Goal: Task Accomplishment & Management: Use online tool/utility

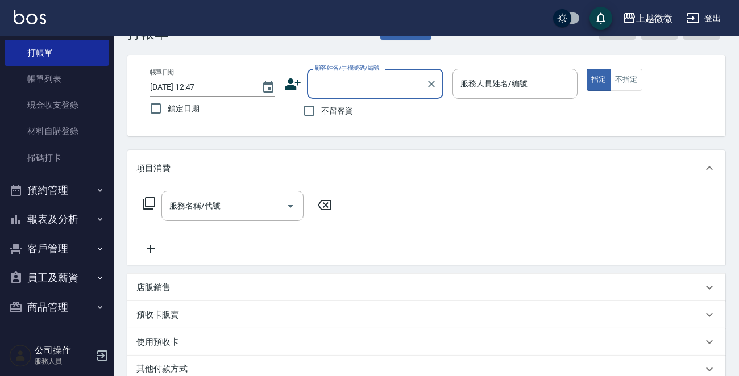
scroll to position [114, 0]
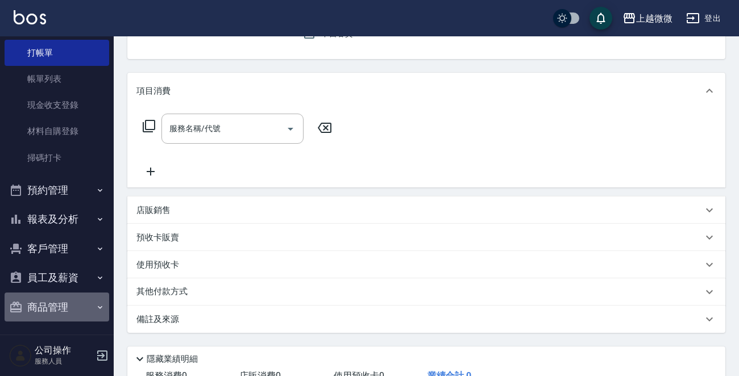
click at [63, 301] on button "商品管理" at bounding box center [57, 308] width 105 height 30
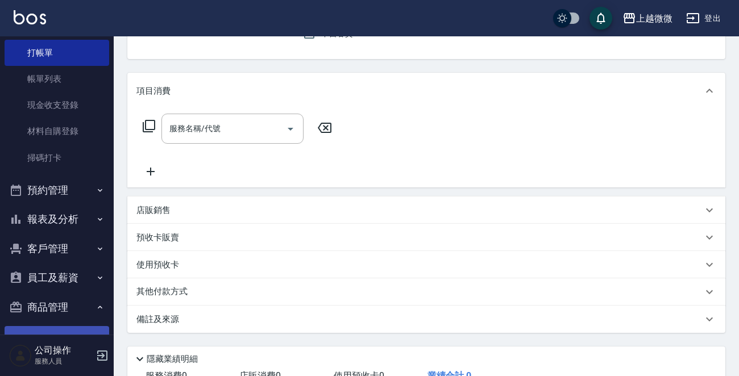
scroll to position [92, 0]
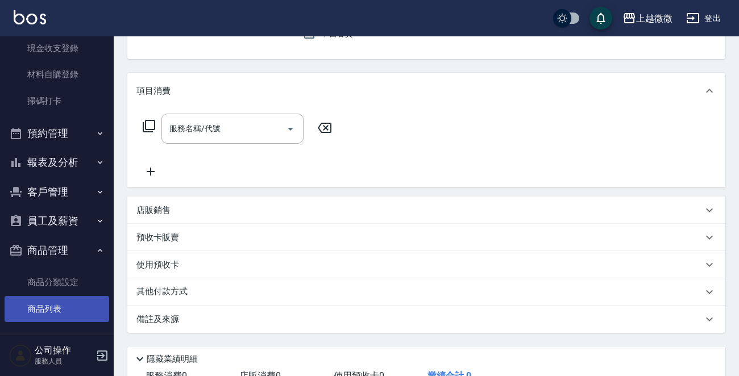
click at [48, 301] on link "商品列表" at bounding box center [57, 309] width 105 height 26
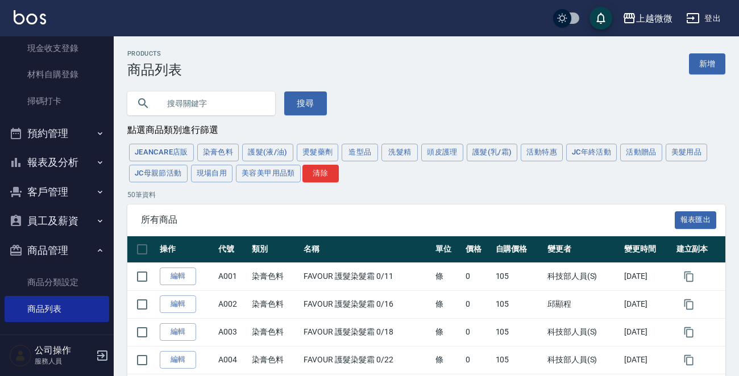
click at [218, 105] on input "text" at bounding box center [212, 103] width 107 height 31
click at [351, 153] on button "造型品" at bounding box center [360, 153] width 36 height 18
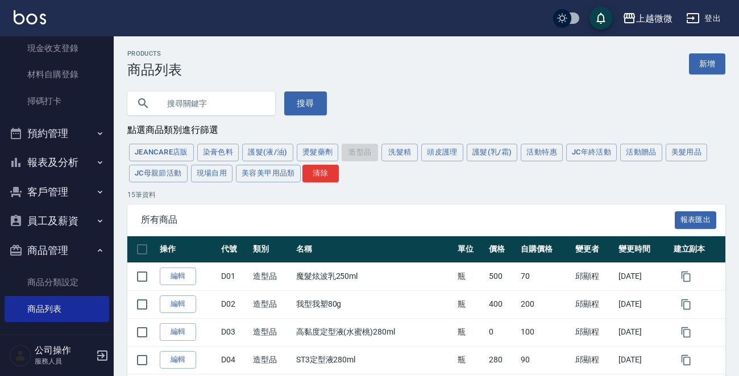
click at [230, 112] on input "text" at bounding box center [212, 103] width 107 height 31
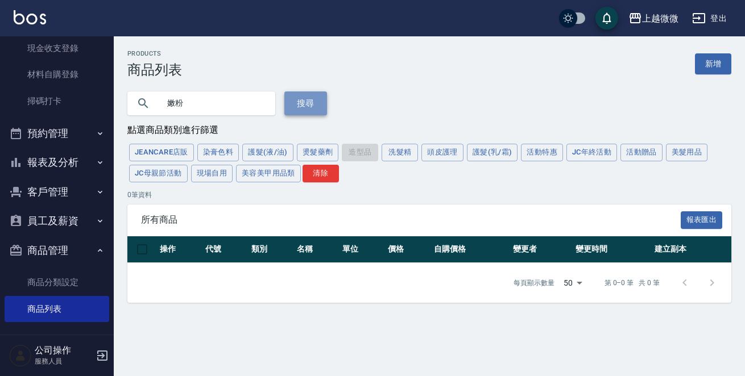
click at [296, 107] on button "搜尋" at bounding box center [305, 104] width 43 height 24
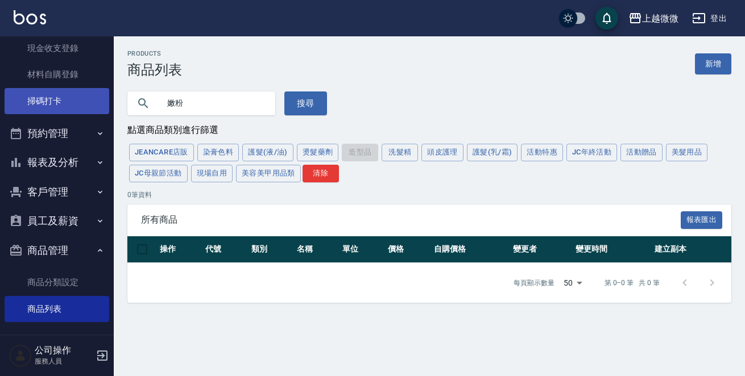
drag, startPoint x: 200, startPoint y: 106, endPoint x: 102, endPoint y: 96, distance: 97.8
click at [102, 102] on div "上越微微 登出 櫃檯作業 打帳單 帳單列表 現金收支登錄 材料自購登錄 掃碼打卡 預約管理 預約管理 單日預約紀錄 單週預約紀錄 報表及分析 報表目錄 店家日…" at bounding box center [372, 188] width 745 height 376
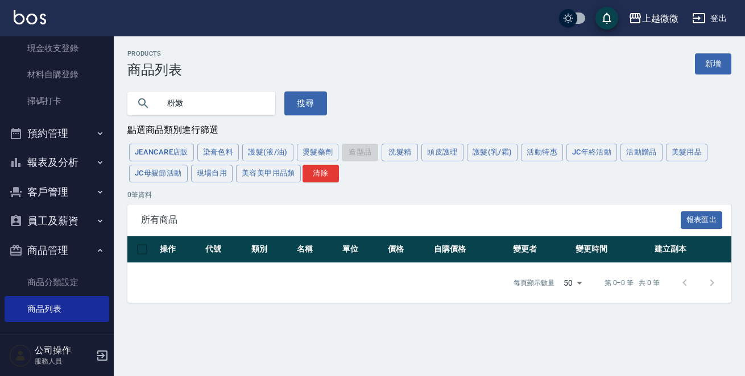
click at [212, 99] on input "粉嫩" at bounding box center [212, 103] width 107 height 31
type input "粉"
type input "棕"
click at [296, 102] on button "搜尋" at bounding box center [305, 104] width 43 height 24
click at [300, 105] on button "搜尋" at bounding box center [305, 104] width 43 height 24
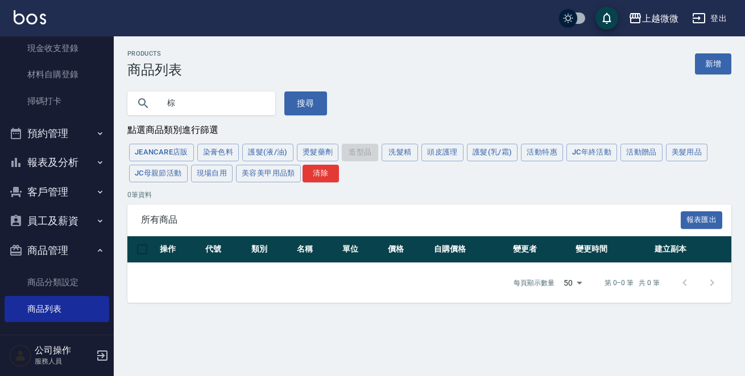
click at [226, 105] on input "棕" at bounding box center [212, 103] width 107 height 31
type input "灰"
click at [304, 98] on button "搜尋" at bounding box center [305, 104] width 43 height 24
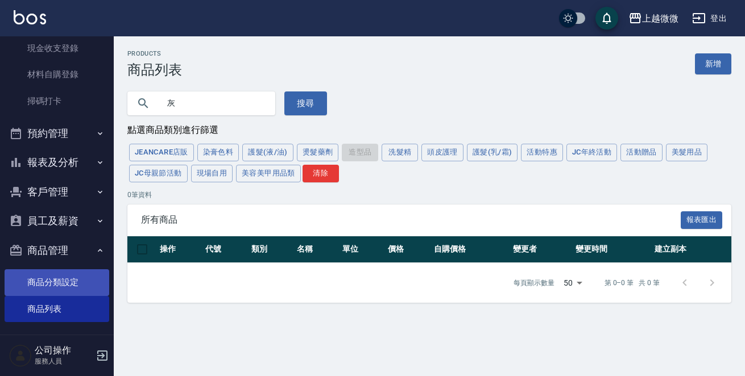
click at [52, 286] on link "商品分類設定" at bounding box center [57, 283] width 105 height 26
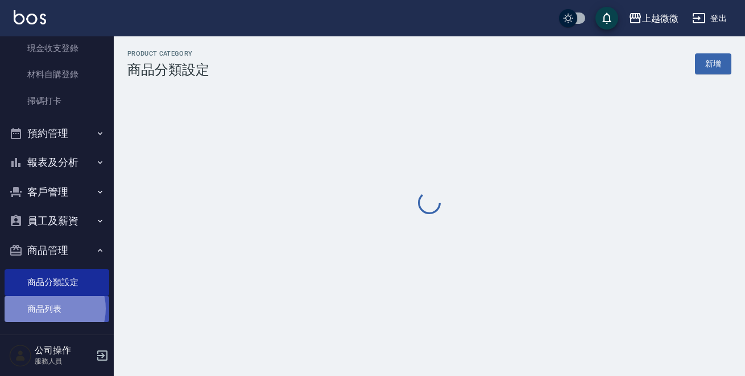
click at [49, 309] on link "商品列表" at bounding box center [57, 309] width 105 height 26
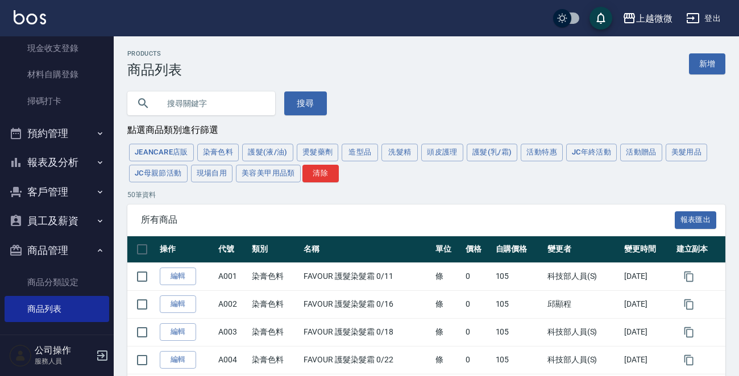
click at [214, 111] on input "text" at bounding box center [212, 103] width 107 height 31
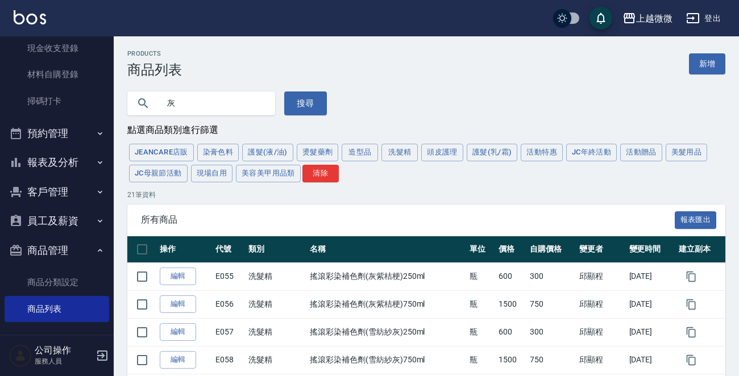
click at [212, 111] on input "灰" at bounding box center [212, 103] width 107 height 31
type input "灰"
type input "ㄧ"
type input "銀"
type input "慕[PERSON_NAME]"
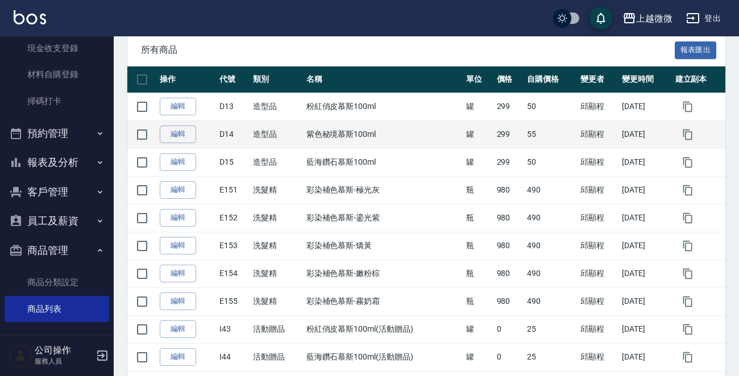
scroll to position [227, 0]
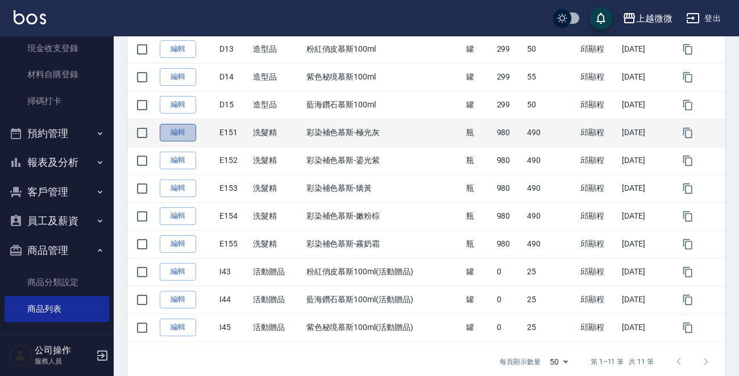
click at [175, 134] on link "編輯" at bounding box center [178, 133] width 36 height 18
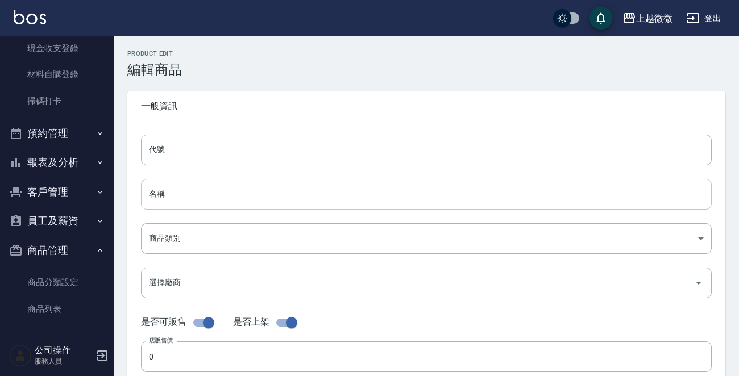
type input "E151"
type input "彩染補色慕斯-極光灰"
type input "573c1966-624a-46bb-a923-36e61c8a8213"
type input "980"
type input "490"
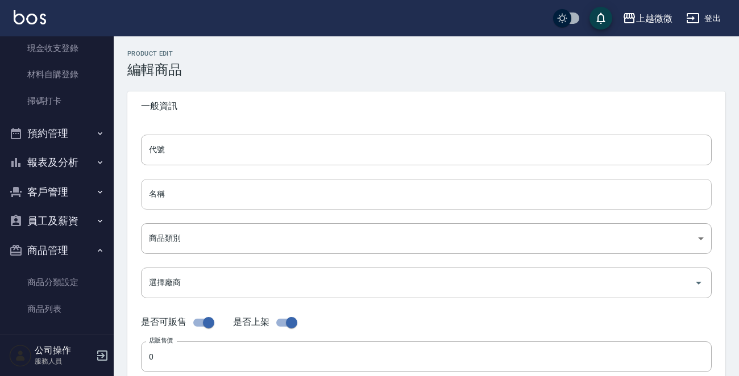
type input "490"
type input "瓶"
type input "FALSE"
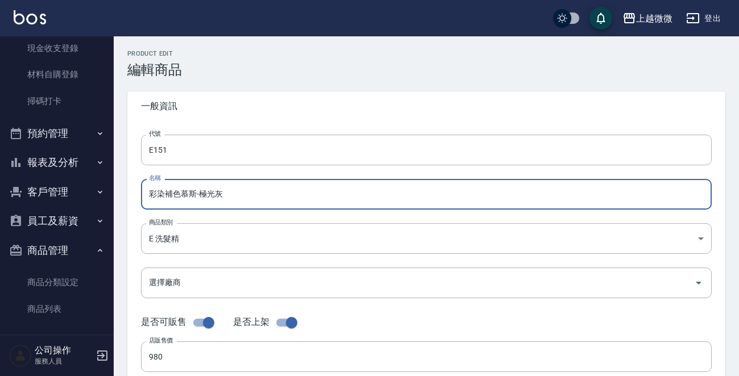
click at [229, 193] on input "彩染補色慕斯-極光灰" at bounding box center [426, 194] width 571 height 31
drag, startPoint x: 254, startPoint y: 192, endPoint x: 219, endPoint y: 194, distance: 34.2
click at [219, 194] on input "彩染補色慕斯-極光灰300ml" at bounding box center [426, 194] width 571 height 31
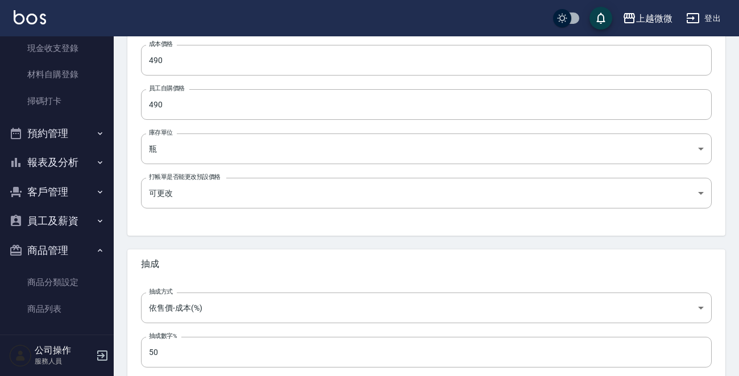
scroll to position [408, 0]
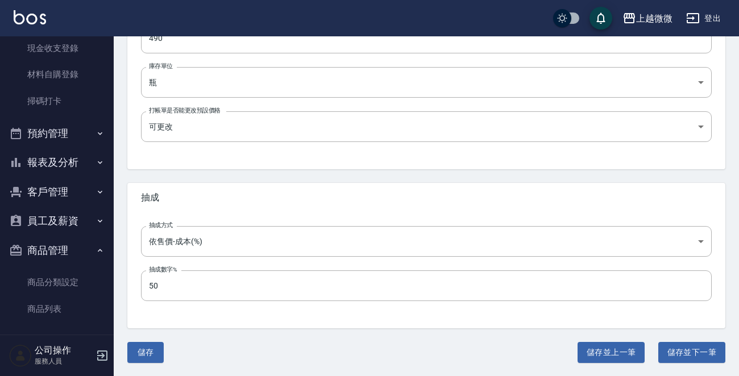
type input "彩染補色慕斯-極光灰300ml"
click at [691, 349] on button "儲存並下一筆" at bounding box center [691, 352] width 67 height 21
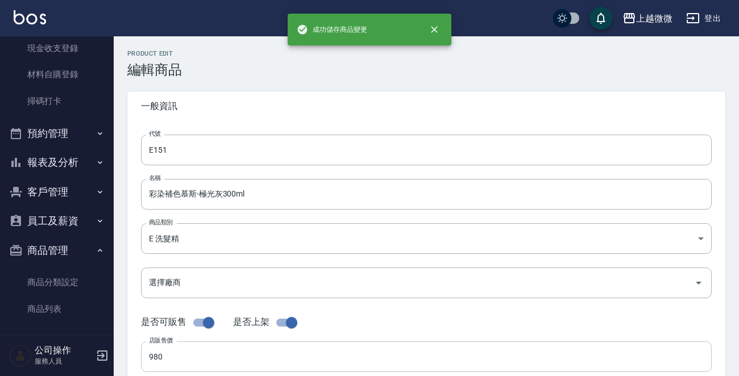
type input "E152"
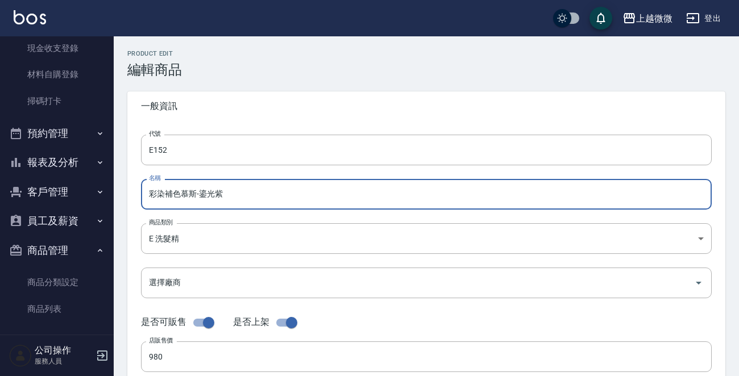
click at [256, 192] on input "彩染補色慕斯-鎏光紫" at bounding box center [426, 194] width 571 height 31
paste input "300ml"
type input "彩染補色慕斯-鎏光紫300ml"
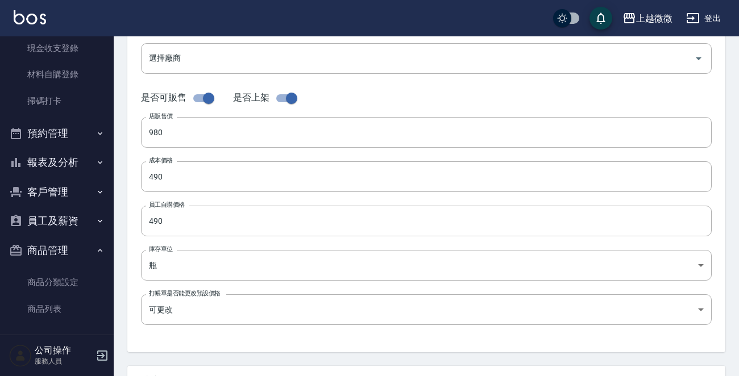
scroll to position [398, 0]
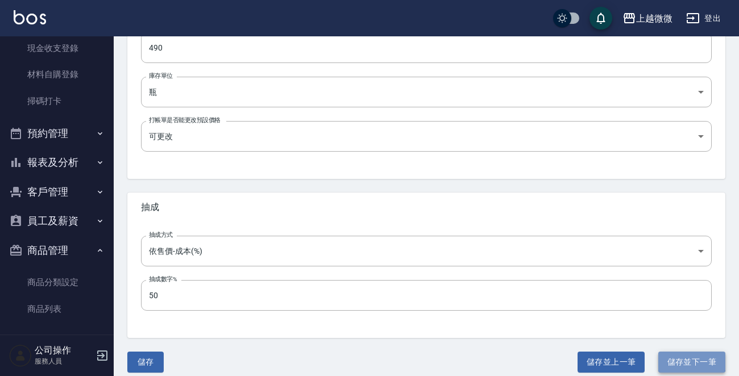
click at [679, 359] on button "儲存並下一筆" at bounding box center [691, 362] width 67 height 21
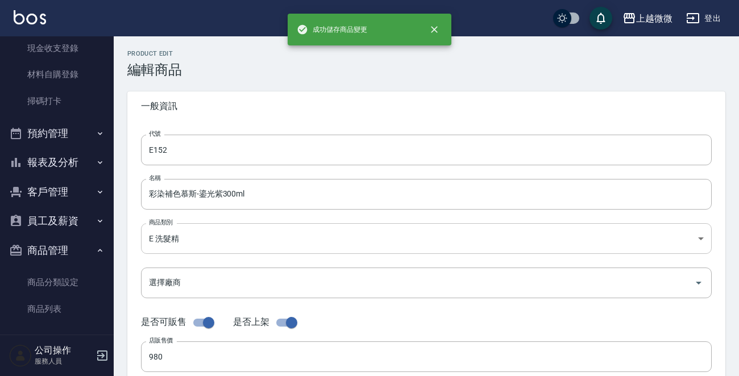
type input "E153"
type input "彩染補色慕斯-矯黃"
type input "UNSET"
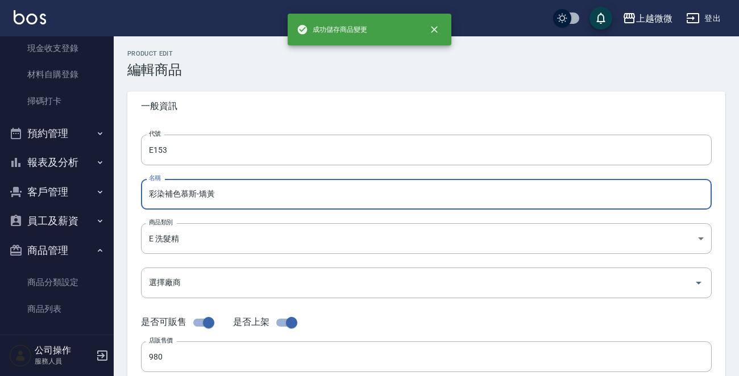
click at [299, 193] on input "彩染補色慕斯-矯黃" at bounding box center [426, 194] width 571 height 31
paste input "300ml"
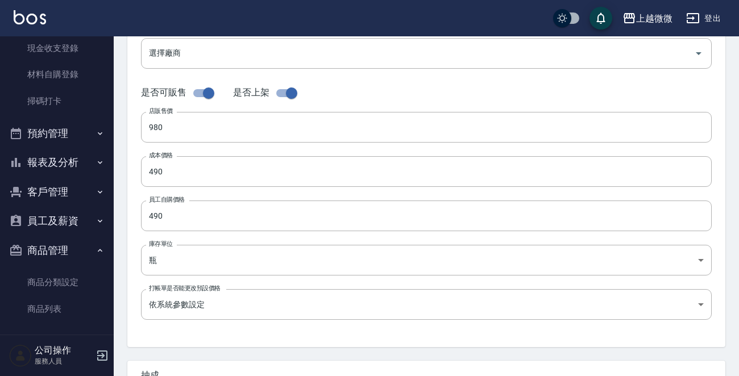
scroll to position [398, 0]
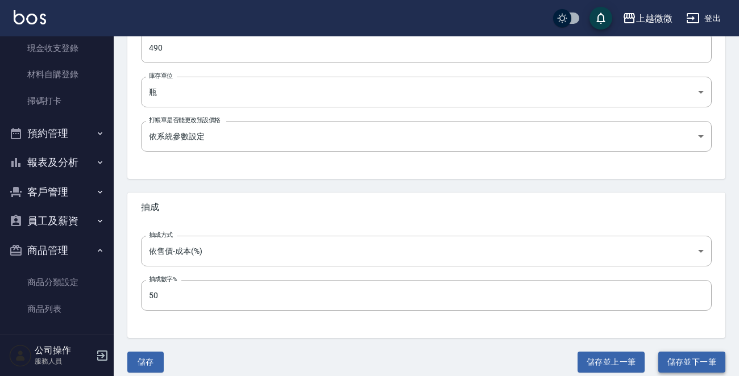
type input "彩染補色慕斯-矯黃300ml"
click at [682, 355] on button "儲存並下一筆" at bounding box center [691, 362] width 67 height 21
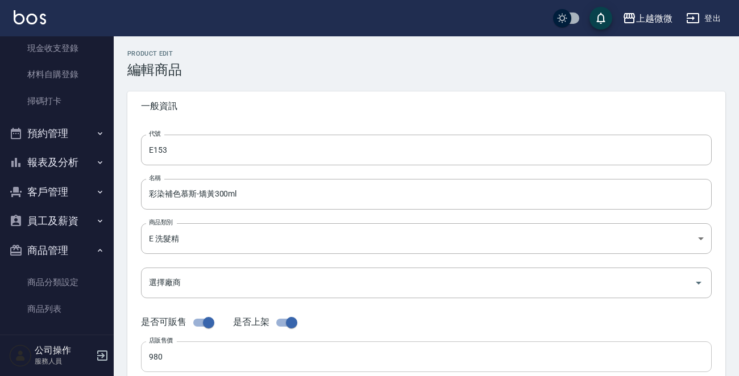
type input "E154"
type input "彩染補色慕斯-嫩粉棕"
type input "FALSE"
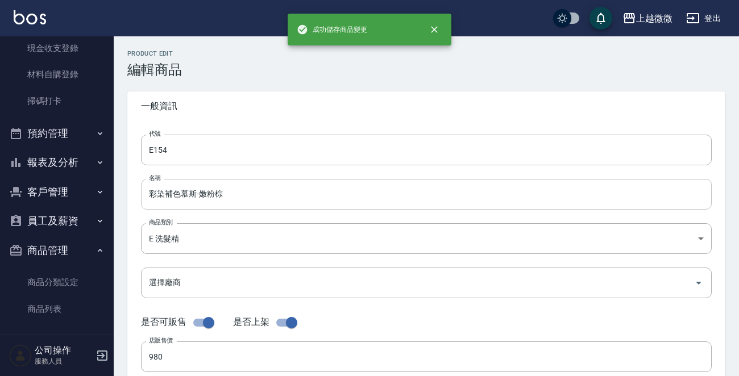
click at [295, 195] on input "彩染補色慕斯-嫩粉棕" at bounding box center [426, 194] width 571 height 31
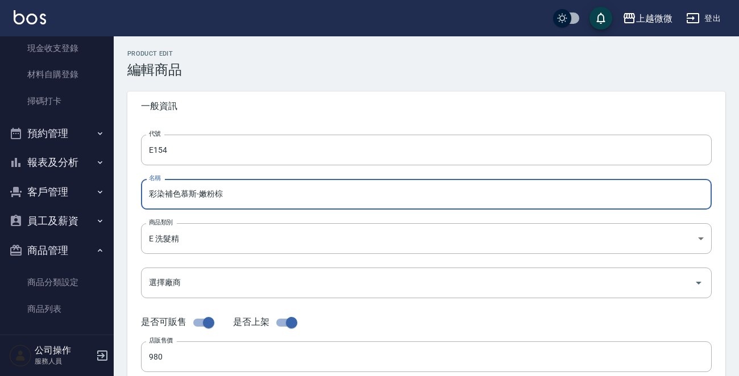
paste input "300ml"
type input "彩染補色慕斯-嫩粉棕300ml"
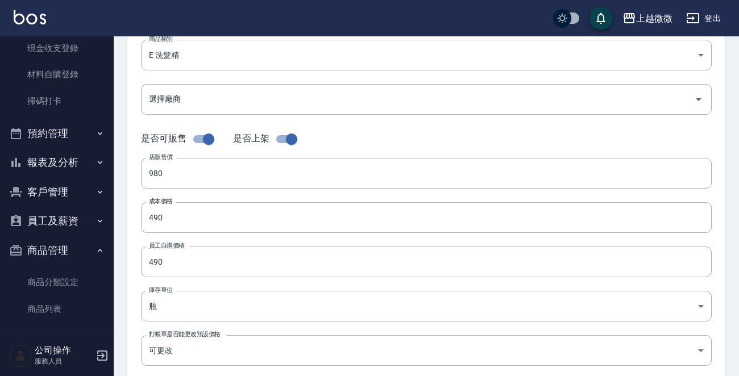
scroll to position [398, 0]
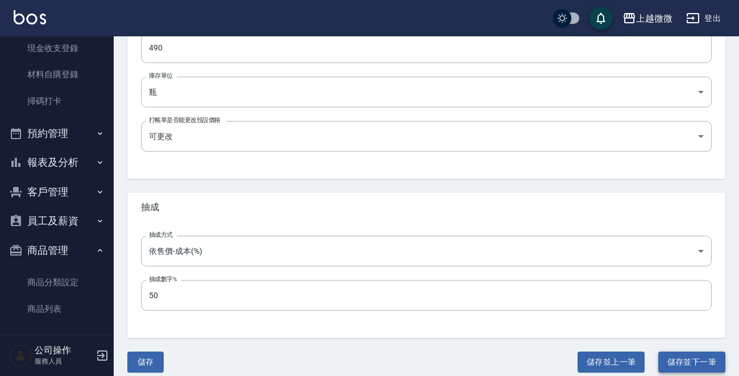
click at [686, 359] on button "儲存並下一筆" at bounding box center [691, 362] width 67 height 21
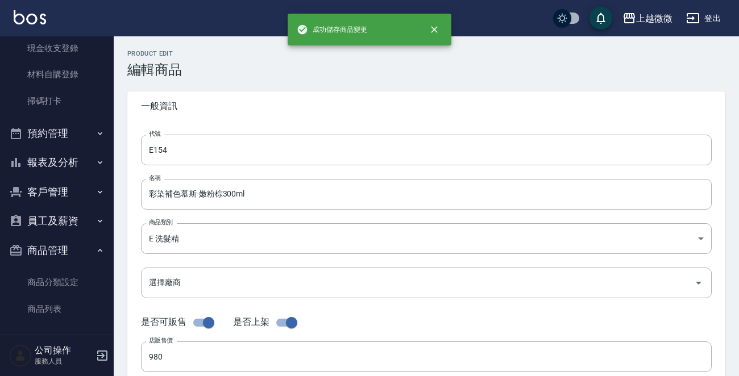
type input "E155"
click at [297, 192] on input "彩染補色慕斯-霧奶霜" at bounding box center [426, 194] width 571 height 31
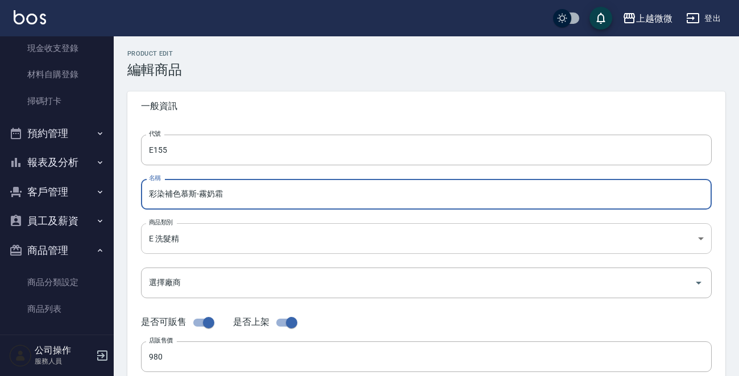
paste input "300ml"
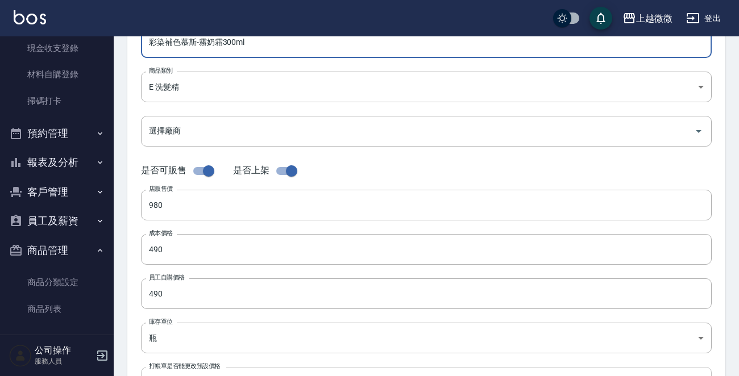
type input "彩染補色慕斯-霧奶霜300ml"
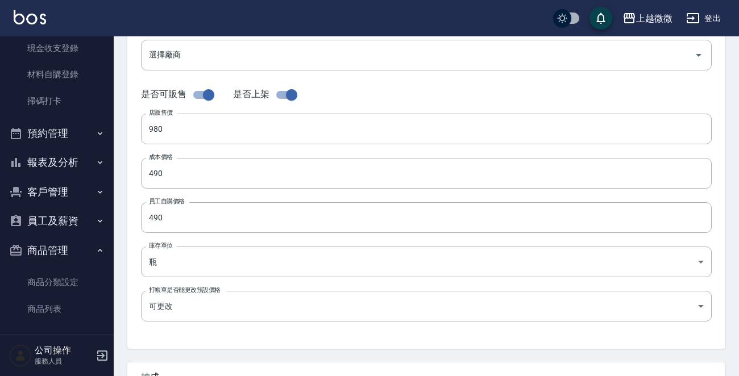
scroll to position [398, 0]
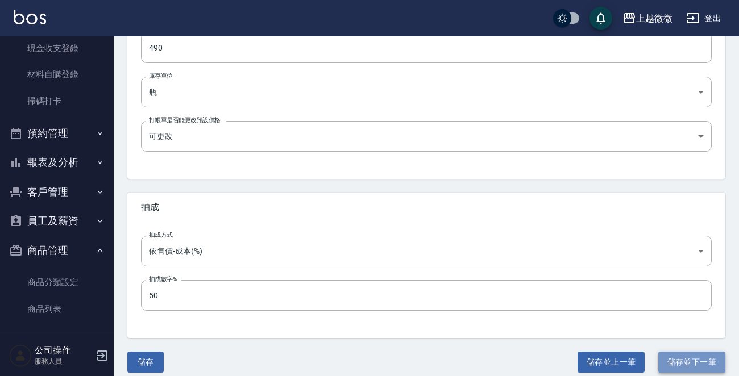
click at [685, 359] on button "儲存並下一筆" at bounding box center [691, 362] width 67 height 21
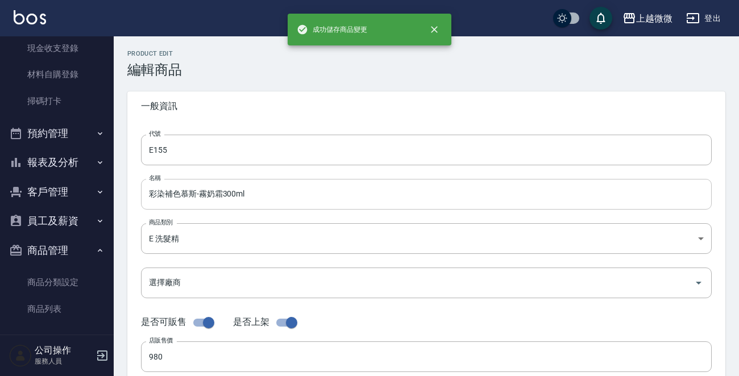
type input "E156"
type input "Baby純萃洗髮精300ml"
type input "600"
type input "300"
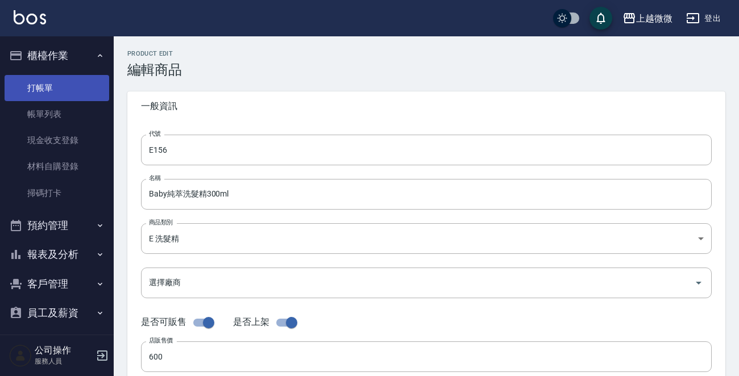
click at [40, 88] on link "打帳單" at bounding box center [57, 88] width 105 height 26
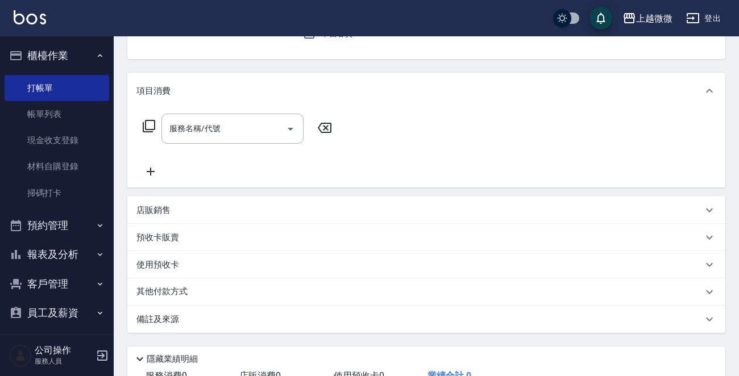
scroll to position [197, 0]
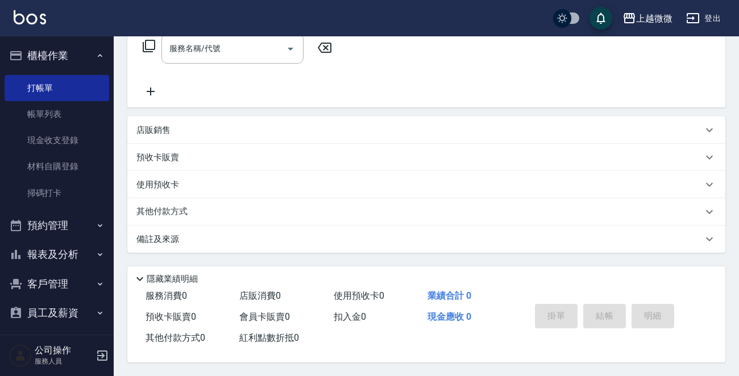
click at [154, 127] on p "店販銷售" at bounding box center [153, 131] width 34 height 12
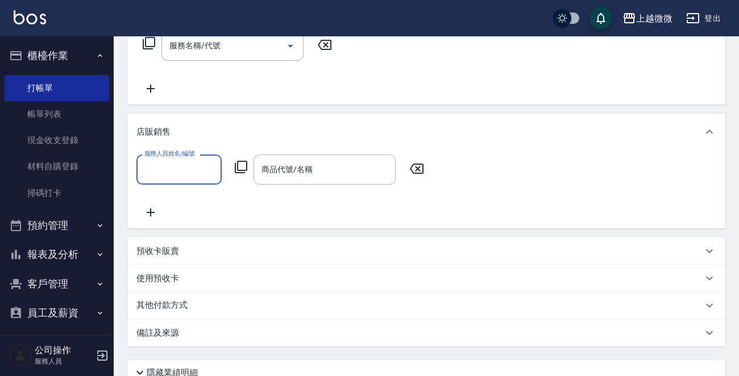
scroll to position [0, 0]
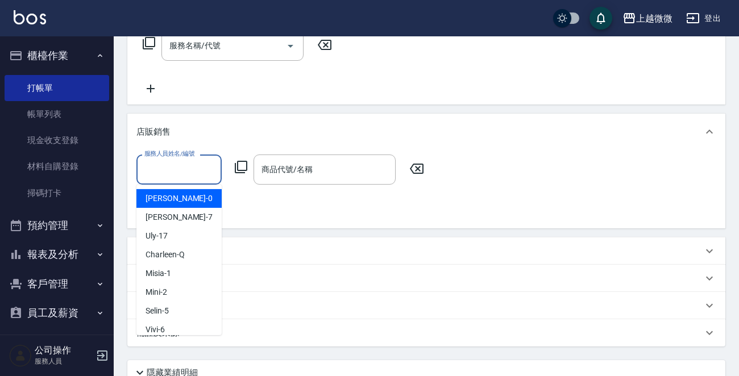
click at [188, 167] on input "服務人員姓名/編號" at bounding box center [179, 170] width 75 height 20
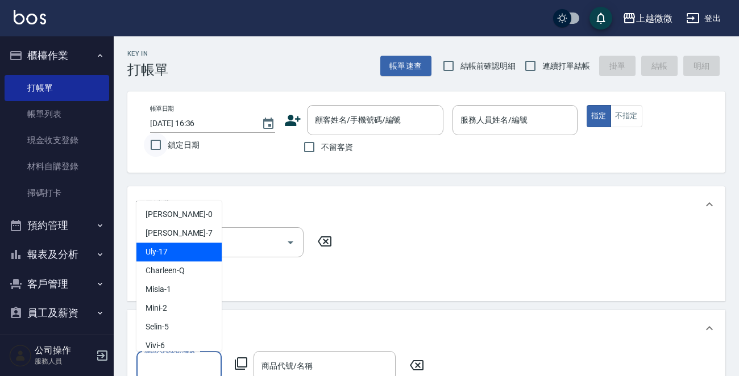
click at [151, 145] on input "鎖定日期" at bounding box center [156, 145] width 24 height 24
checkbox input "true"
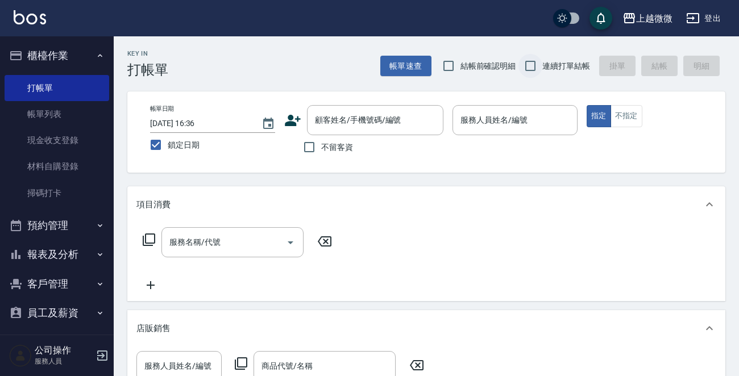
click at [528, 60] on input "連續打單結帳" at bounding box center [531, 66] width 24 height 24
checkbox input "true"
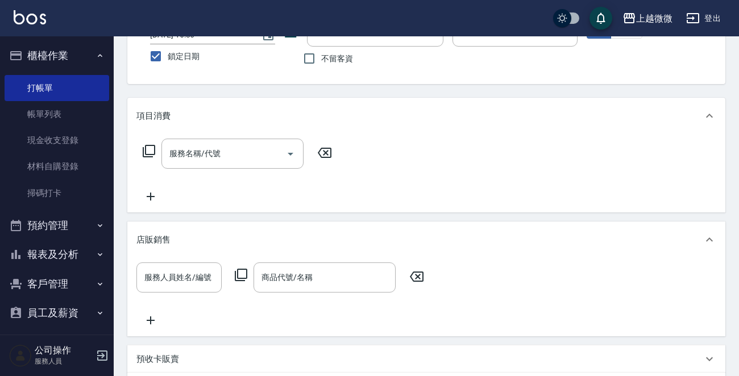
scroll to position [171, 0]
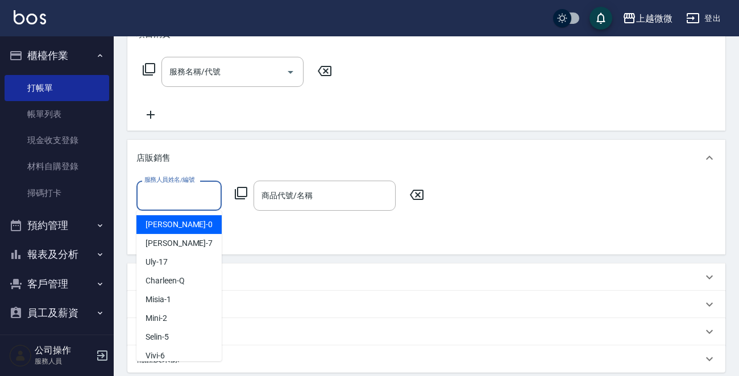
click at [192, 192] on input "服務人員姓名/編號" at bounding box center [179, 196] width 75 height 20
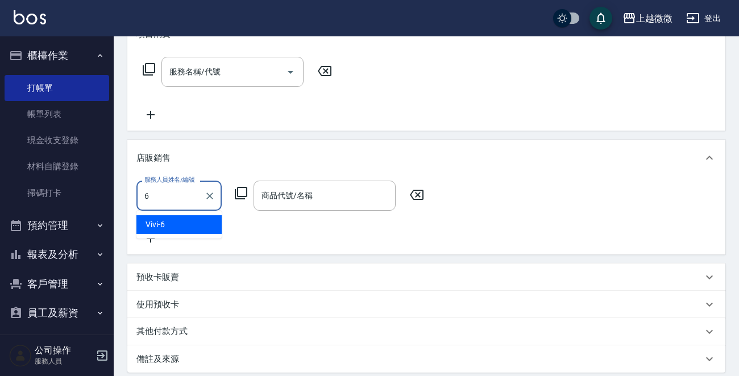
click at [172, 225] on div "Vivi -6" at bounding box center [178, 224] width 85 height 19
type input "Vivi-6"
click at [319, 197] on input "商品代號/名稱" at bounding box center [325, 196] width 132 height 20
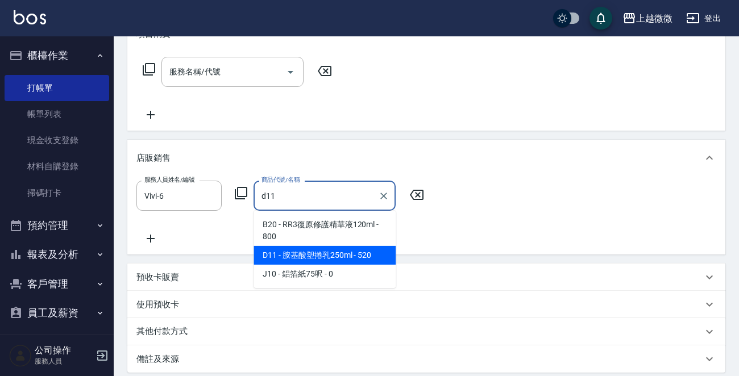
click at [335, 255] on span "D11 - 胺基酸塑捲乳250ml - 520" at bounding box center [325, 255] width 142 height 19
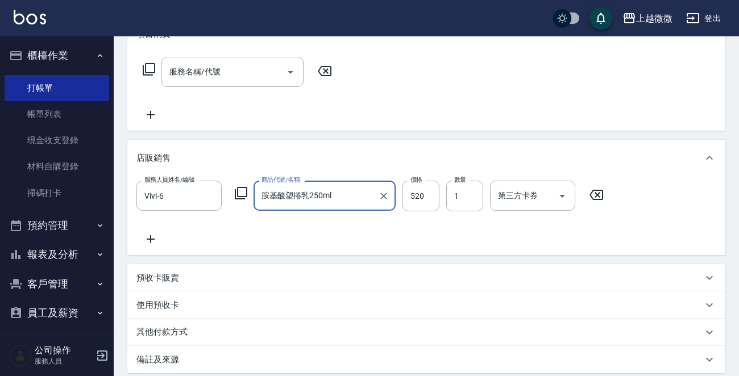
type input "胺基酸塑捲乳250ml"
click at [420, 189] on input "520" at bounding box center [421, 196] width 37 height 31
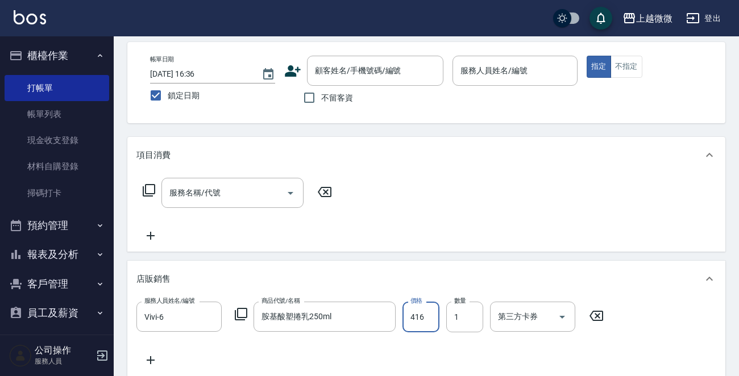
scroll to position [0, 0]
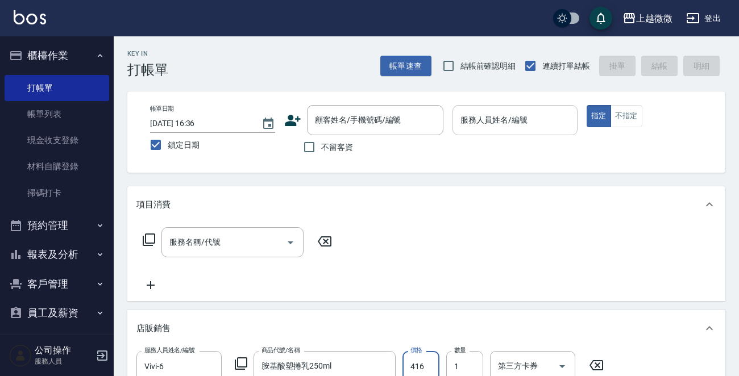
type input "416"
click at [509, 121] on input "服務人員姓名/編號" at bounding box center [515, 120] width 115 height 20
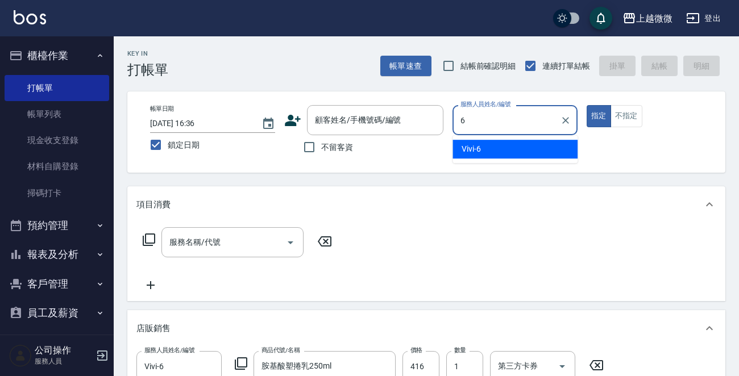
click at [498, 146] on div "Vivi -6" at bounding box center [515, 149] width 125 height 19
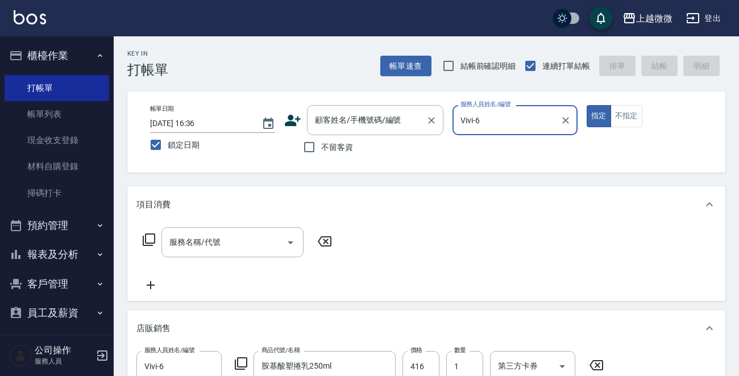
type input "Vivi-6"
click at [345, 127] on input "顧客姓名/手機號碼/編號" at bounding box center [366, 120] width 109 height 20
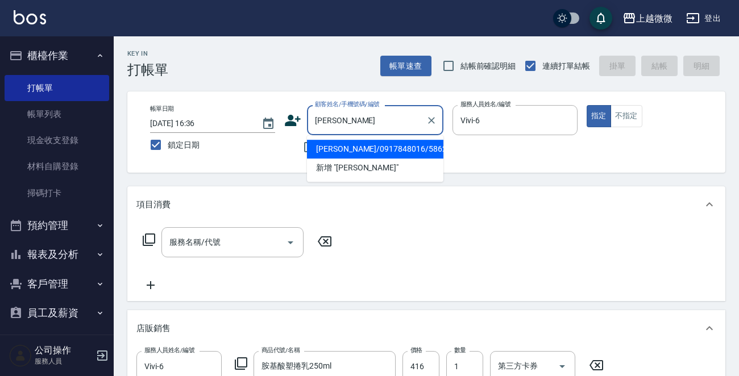
click at [355, 143] on li "[PERSON_NAME]/0917848016/5862" at bounding box center [375, 149] width 136 height 19
type input "[PERSON_NAME]/0917848016/5862"
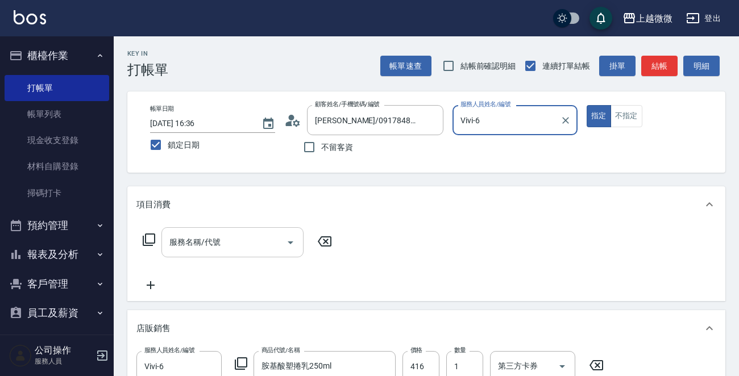
click at [224, 247] on input "服務名稱/代號" at bounding box center [224, 243] width 115 height 20
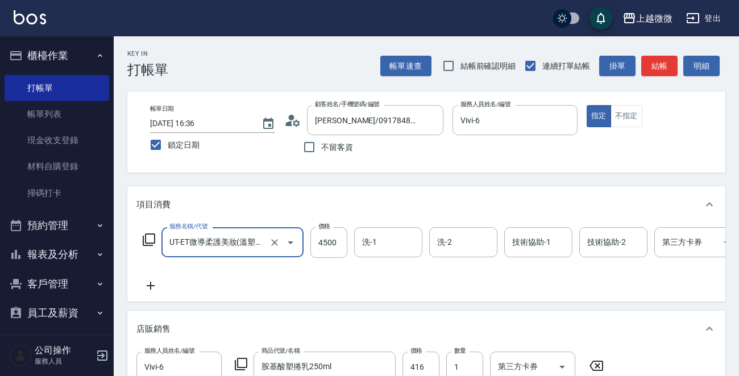
type input "UT-ET微導柔護美妝(溫塑燙)(C16)"
type input "3500"
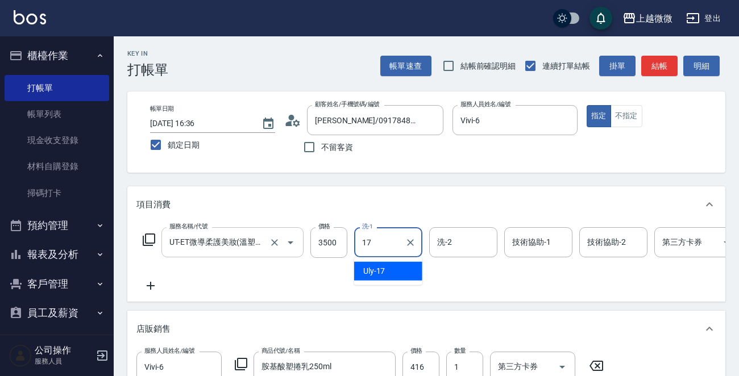
type input "Uly-17"
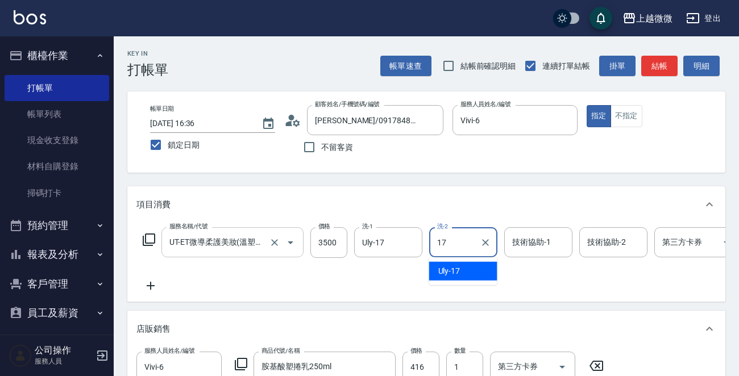
type input "Uly-17"
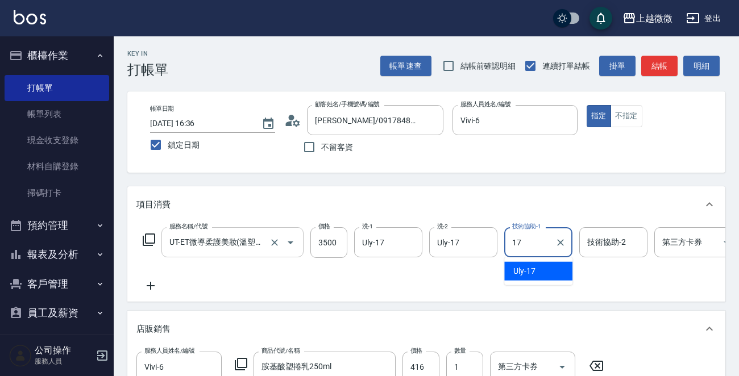
type input "Uly-17"
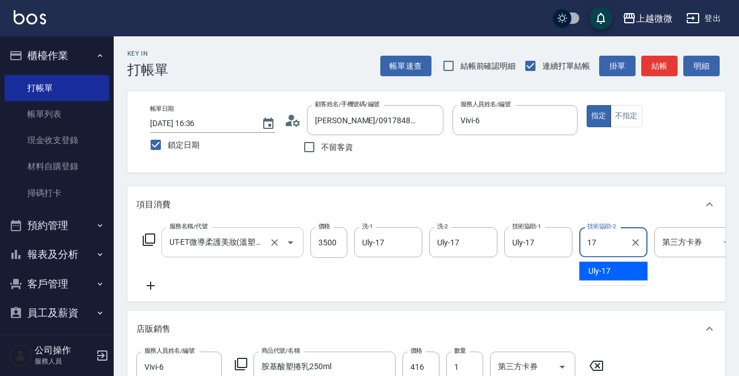
type input "Uly-17"
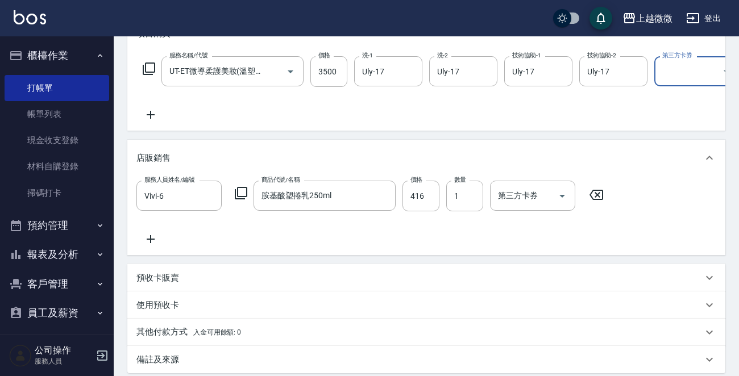
scroll to position [303, 0]
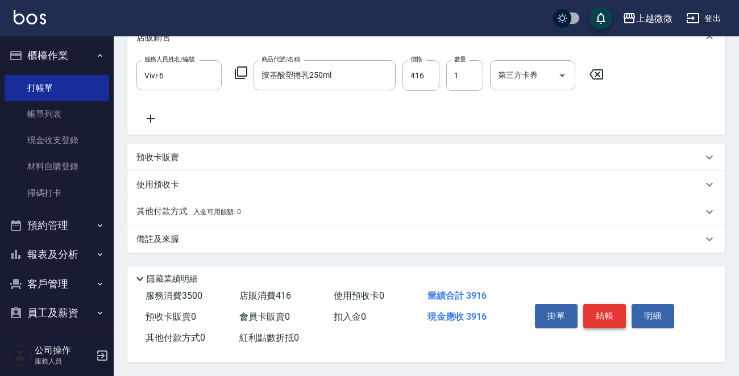
click at [614, 308] on button "結帳" at bounding box center [604, 316] width 43 height 24
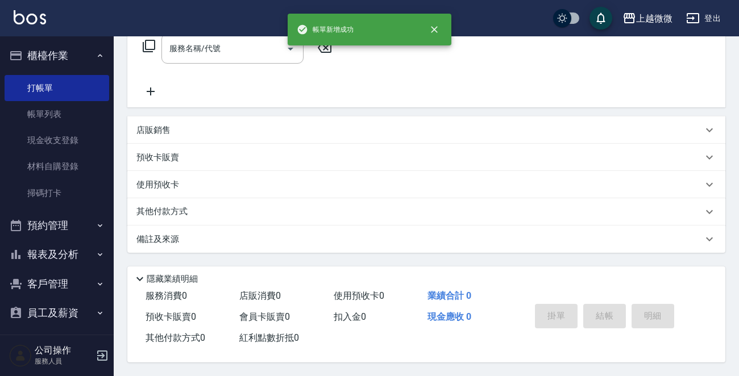
scroll to position [0, 0]
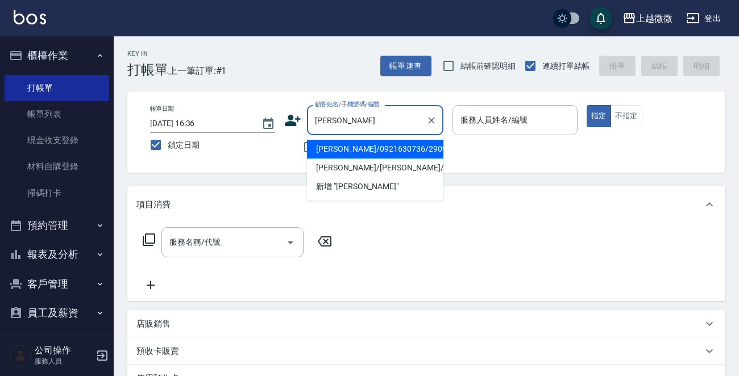
click at [382, 150] on li "[PERSON_NAME]/0921630736/2909" at bounding box center [375, 149] width 136 height 19
type input "[PERSON_NAME]/0921630736/2909"
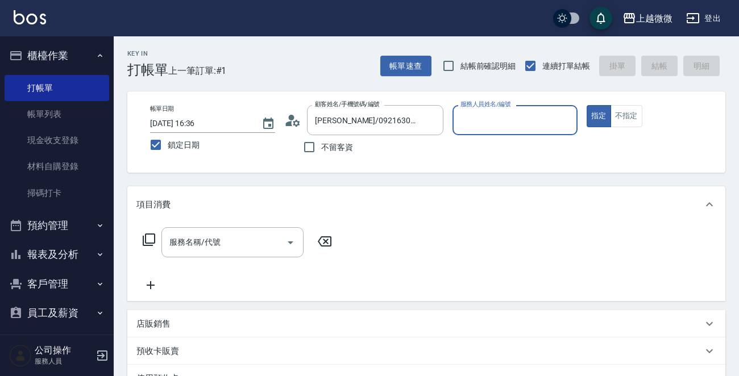
type input "Vivi-6"
click at [208, 250] on input "服務名稱/代號" at bounding box center [224, 243] width 115 height 20
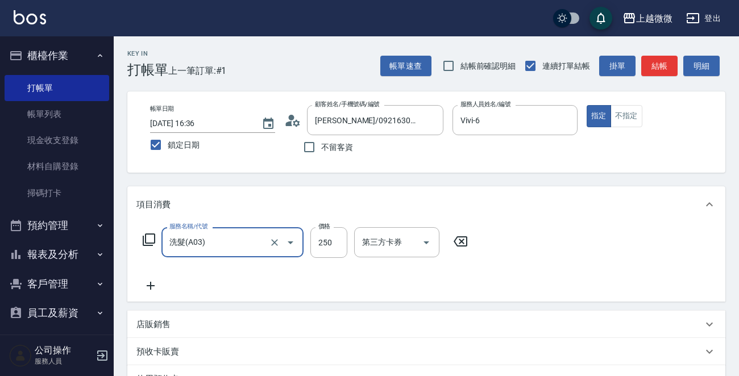
type input "洗髮(A03)"
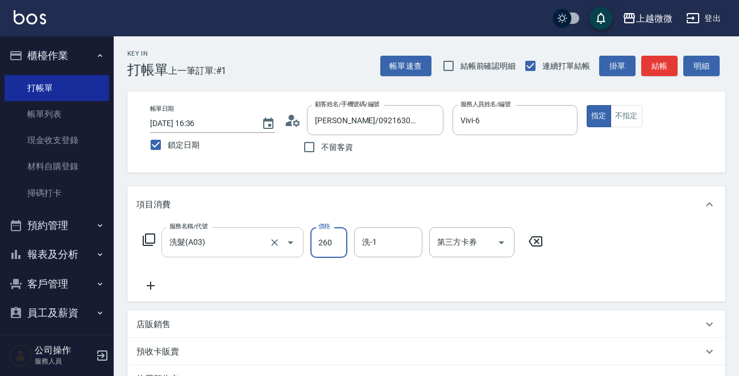
type input "260"
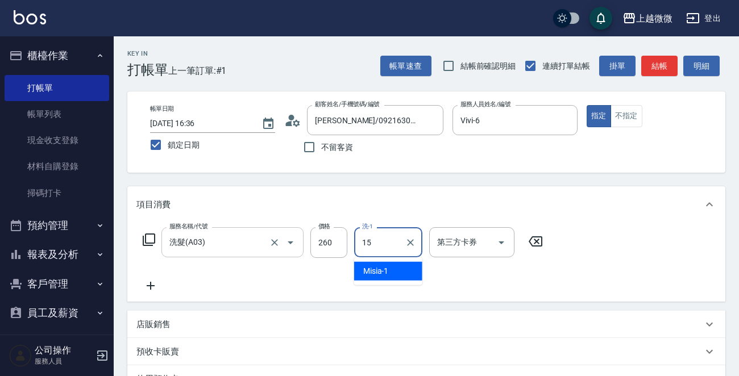
type input "Lily-15"
click at [150, 289] on icon at bounding box center [150, 286] width 28 height 14
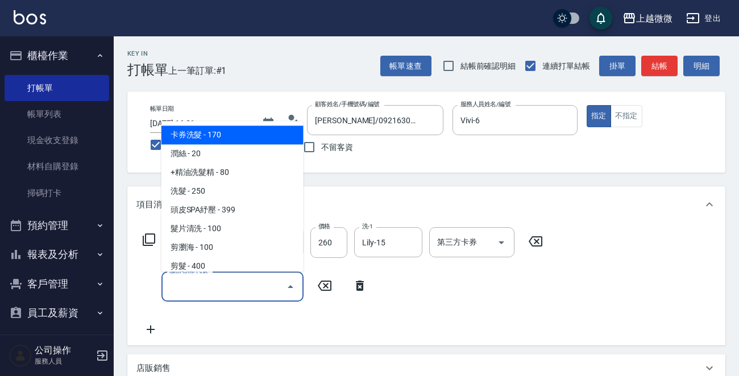
click at [180, 286] on input "服務名稱/代號" at bounding box center [224, 287] width 115 height 20
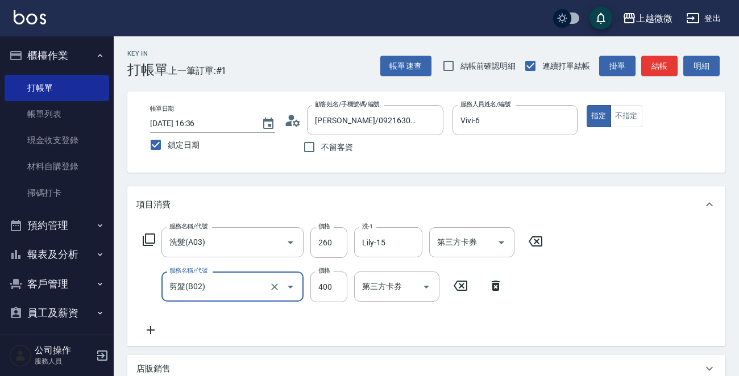
type input "剪髮(B02)"
type input "550"
click at [154, 329] on icon at bounding box center [150, 331] width 28 height 14
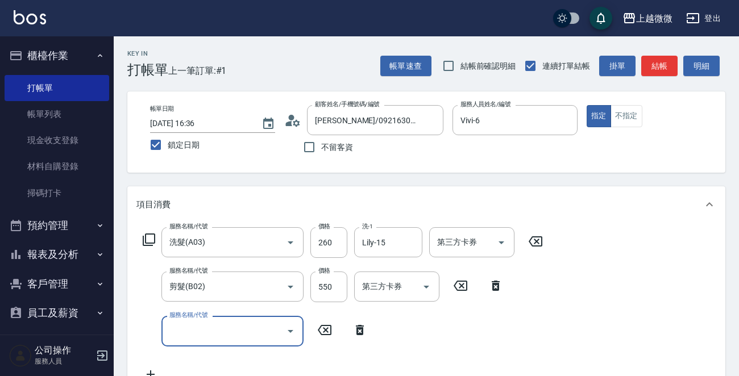
click at [203, 329] on div "服務名稱/代號 服務名稱/代號" at bounding box center [232, 331] width 142 height 30
type input "+精油洗髮精(A02)"
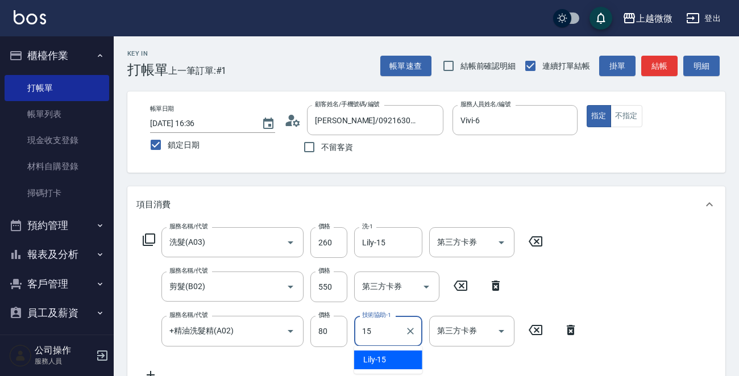
type input "Lily-15"
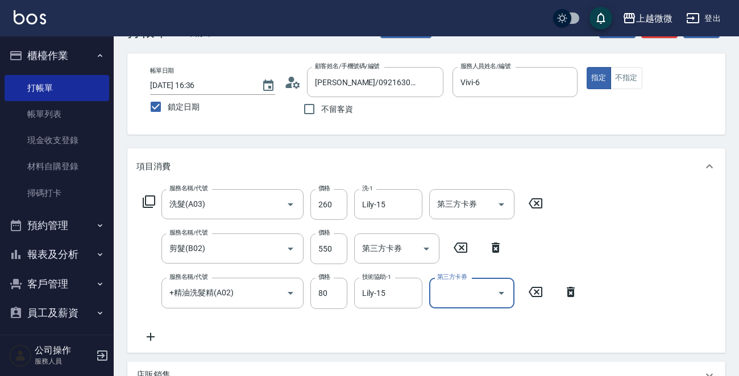
scroll to position [57, 0]
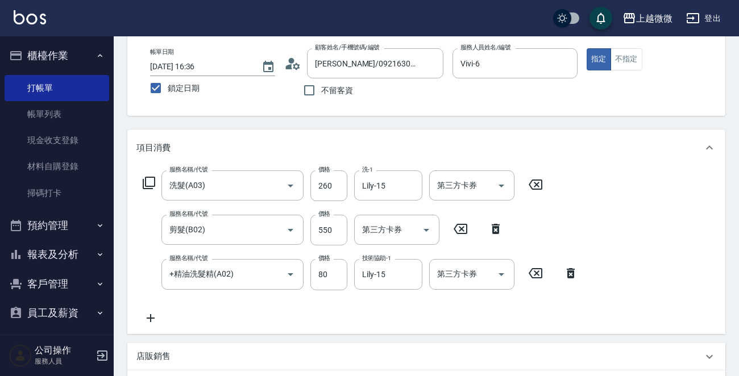
click at [151, 321] on icon at bounding box center [151, 318] width 8 height 8
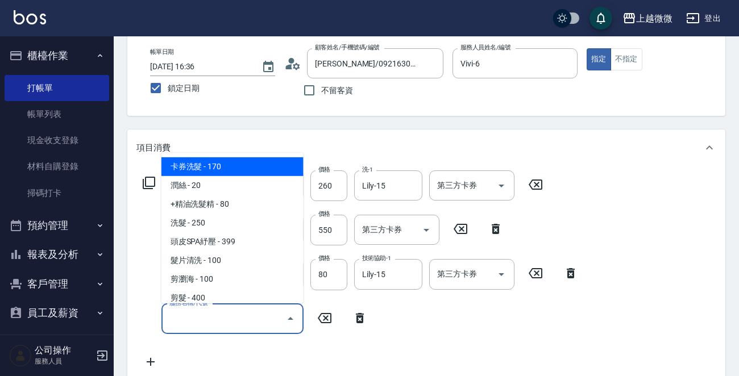
click at [186, 321] on input "服務名稱/代號" at bounding box center [224, 319] width 115 height 20
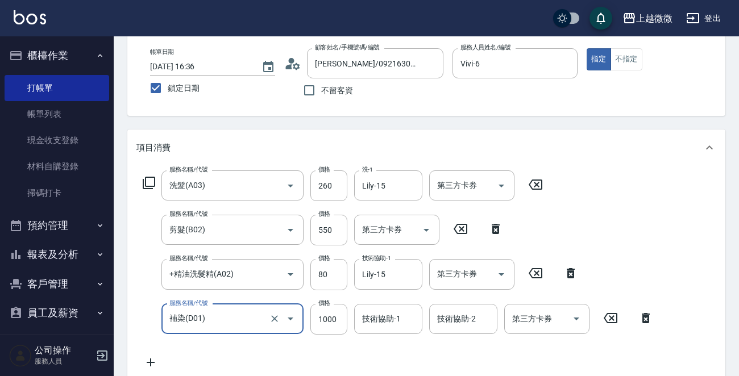
type input "補染(D01)"
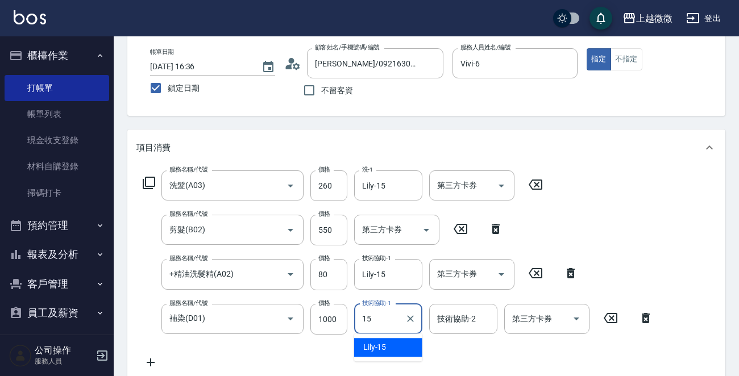
type input "Lily-15"
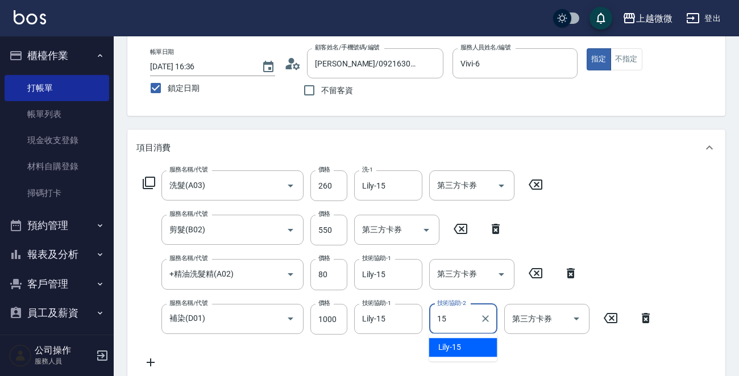
type input "Lily-15"
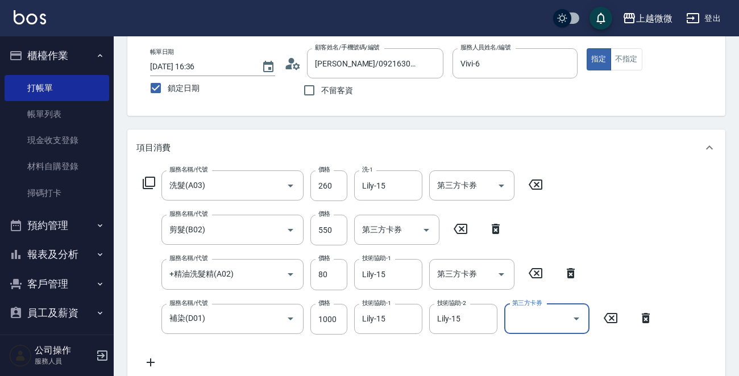
click at [154, 362] on icon at bounding box center [150, 363] width 28 height 14
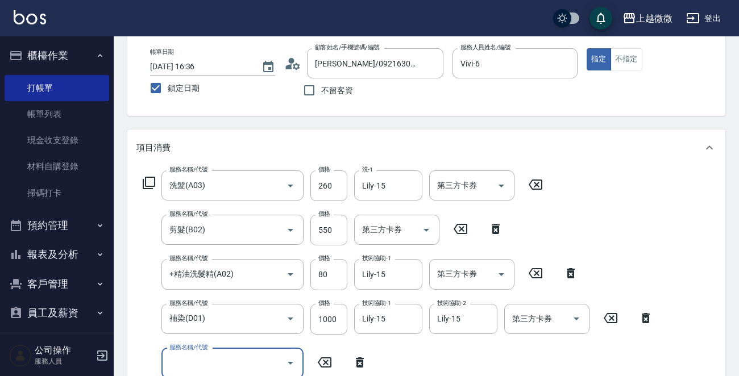
click at [212, 366] on div "服務名稱/代號 服務名稱/代號" at bounding box center [232, 364] width 142 height 30
type input "瞬間護髮(E02)"
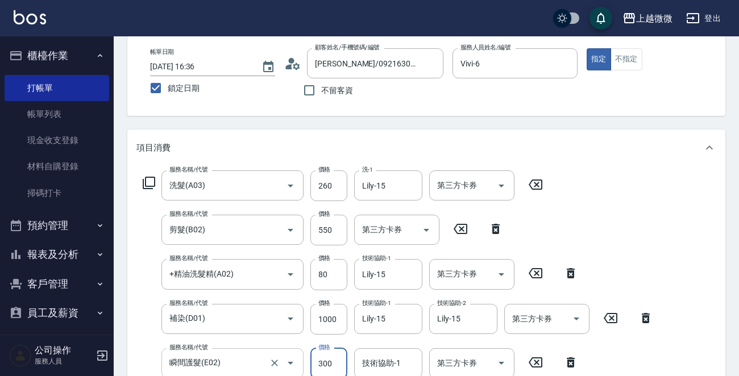
scroll to position [59, 0]
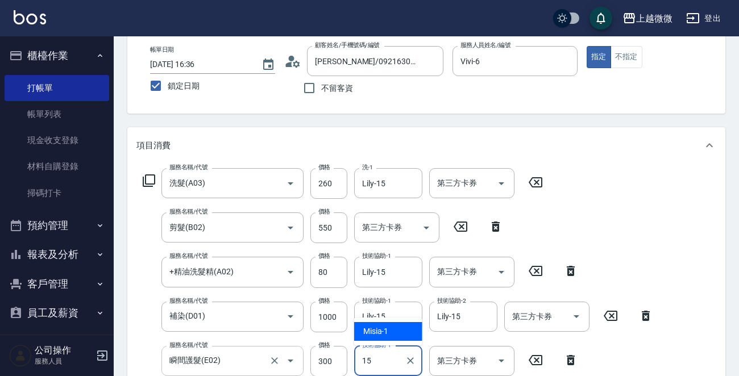
type input "Lily-15"
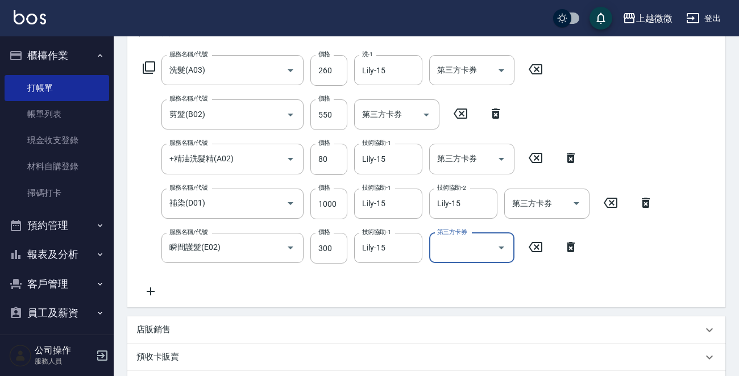
scroll to position [173, 0]
click at [139, 290] on icon at bounding box center [150, 291] width 28 height 14
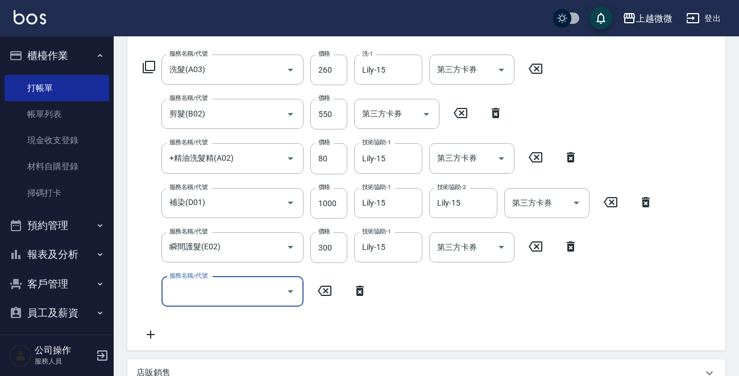
click at [214, 289] on div "服務名稱/代號 服務名稱/代號" at bounding box center [232, 292] width 142 height 30
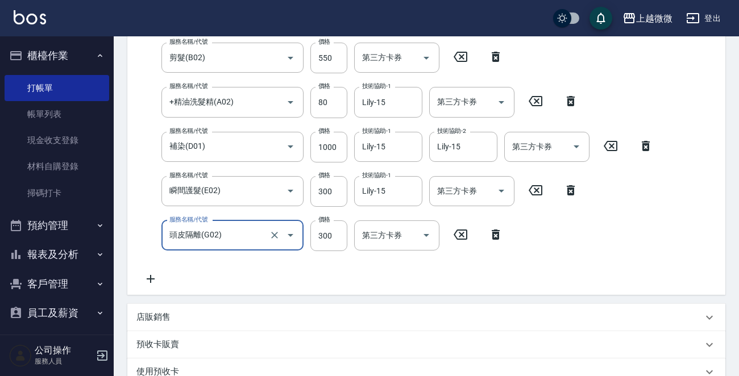
scroll to position [343, 0]
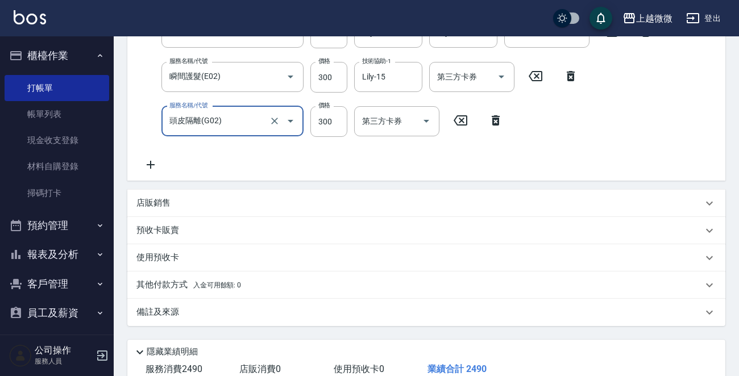
type input "頭皮隔離(G02)"
click at [157, 201] on p "店販銷售" at bounding box center [153, 203] width 34 height 12
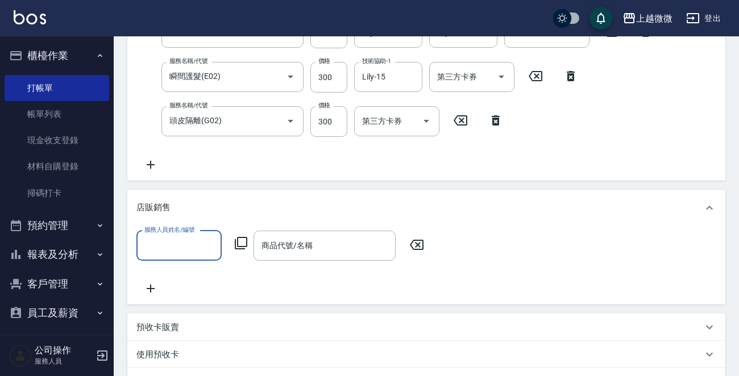
scroll to position [0, 0]
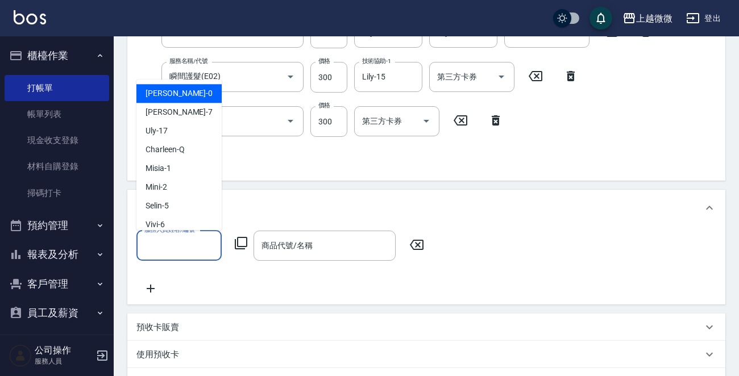
click at [176, 254] on input "服務人員姓名/編號" at bounding box center [179, 246] width 75 height 20
type input "Vivi-6"
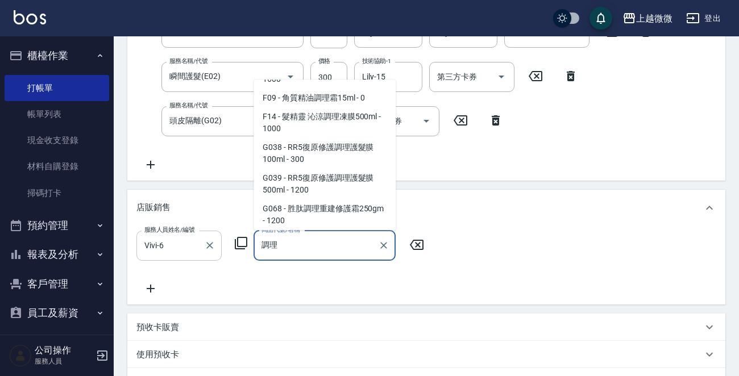
scroll to position [45, 0]
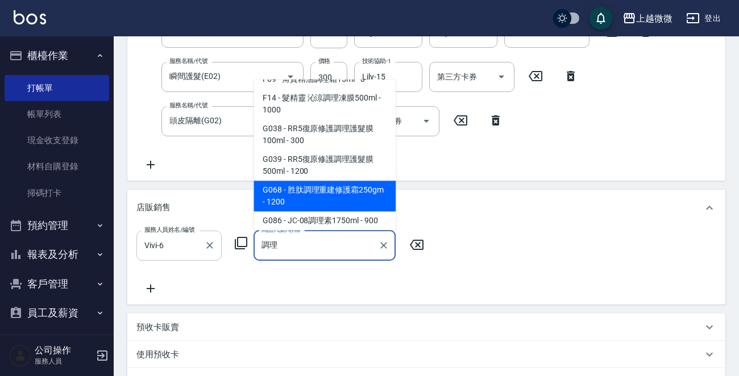
type input "胜肽調理重建修護霜250gm"
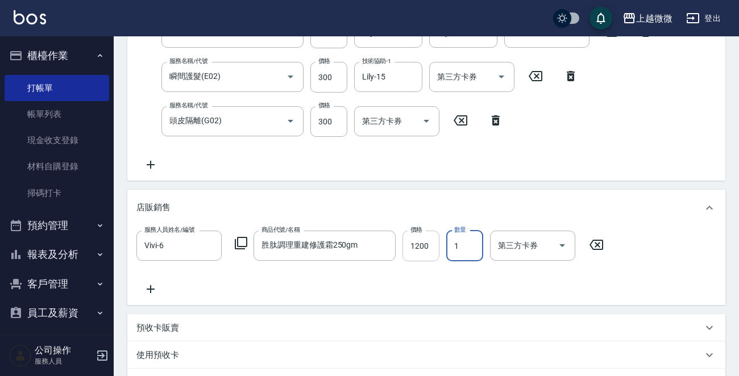
click at [426, 243] on input "1200" at bounding box center [421, 246] width 37 height 31
type input "960"
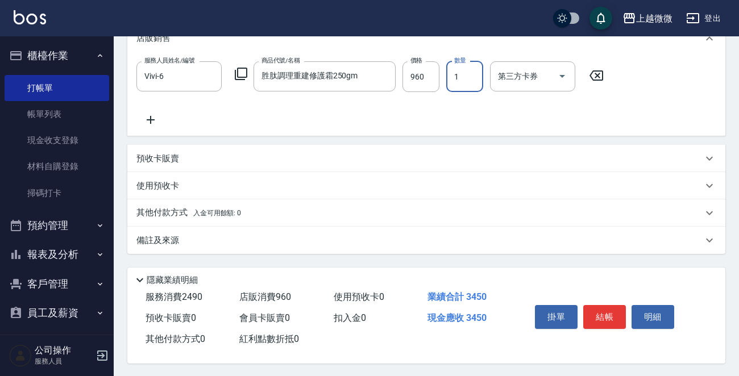
scroll to position [517, 0]
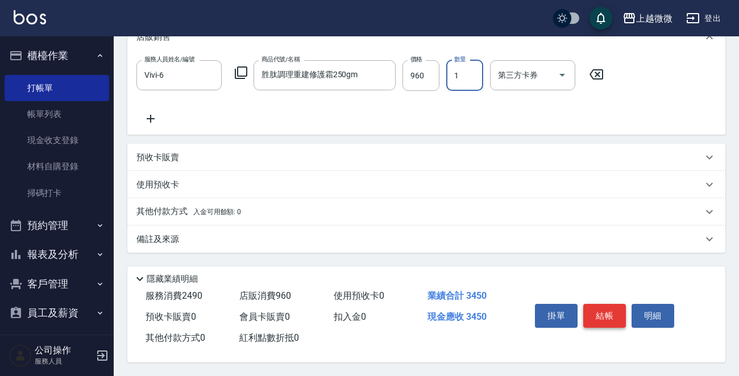
click at [600, 307] on button "結帳" at bounding box center [604, 316] width 43 height 24
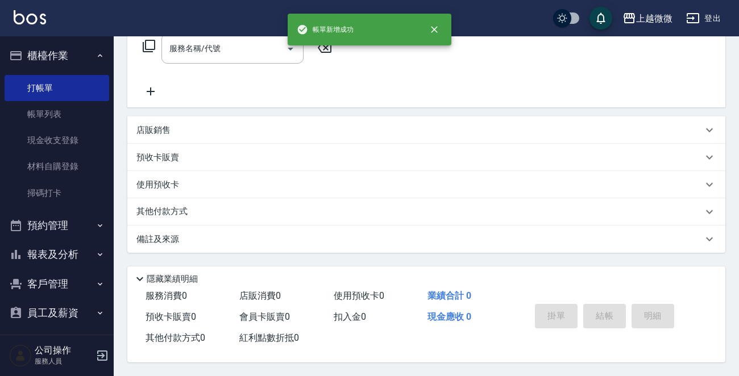
scroll to position [0, 0]
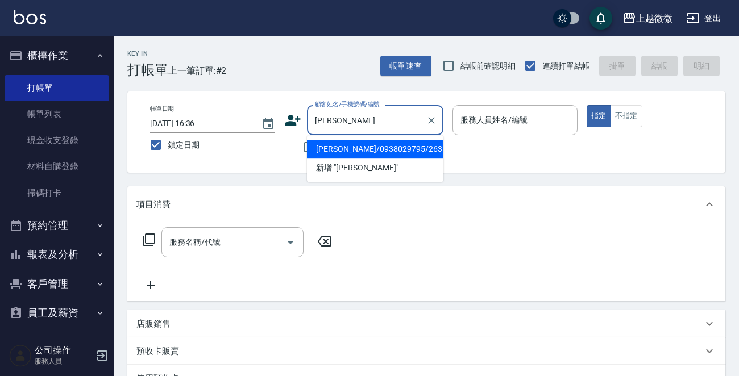
click at [364, 149] on li "[PERSON_NAME]/0938029795/2631" at bounding box center [375, 149] width 136 height 19
type input "[PERSON_NAME]/0938029795/2631"
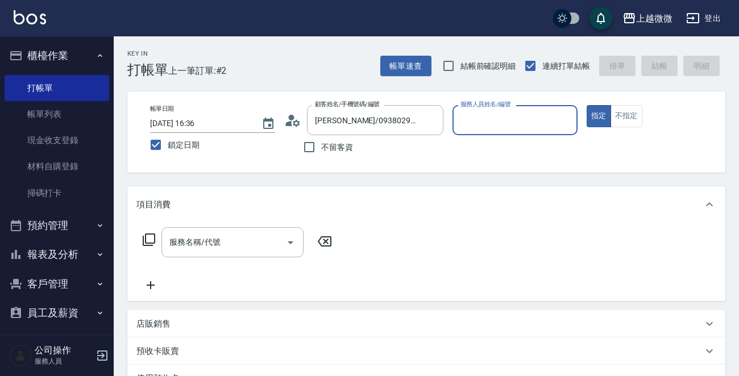
type input "Vivi-6"
click at [221, 235] on input "服務名稱/代號" at bounding box center [224, 243] width 115 height 20
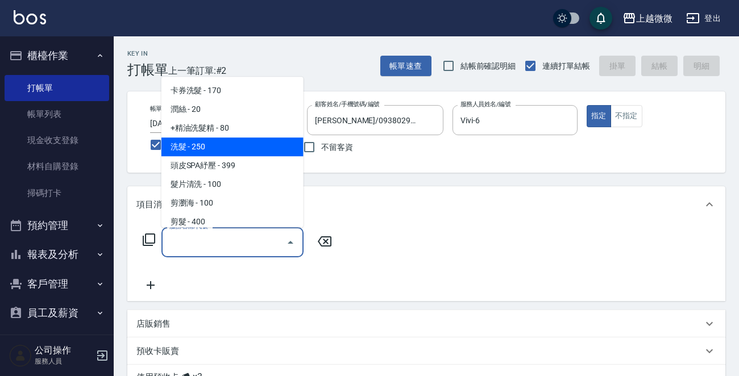
click at [217, 142] on span "洗髮 - 250" at bounding box center [232, 147] width 142 height 19
type input "洗髮(A03)"
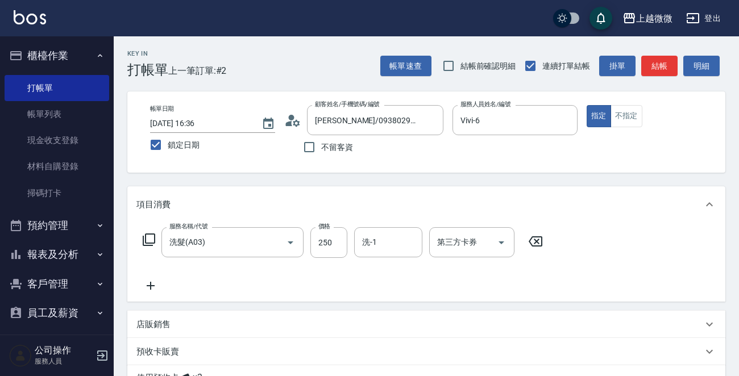
click at [151, 286] on icon at bounding box center [151, 286] width 8 height 8
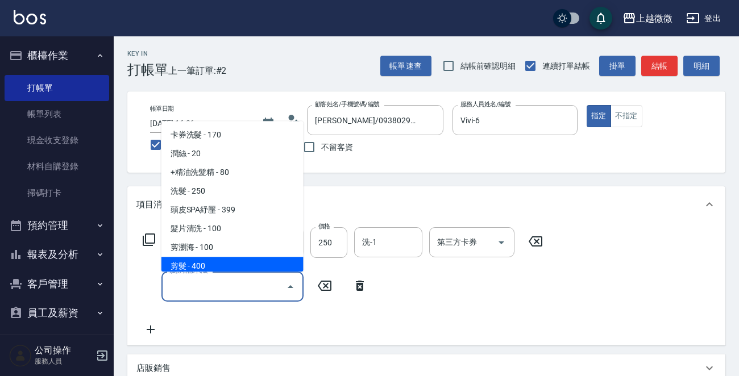
click at [207, 266] on span "剪髮 - 400" at bounding box center [232, 267] width 142 height 19
type input "剪髮(B02)"
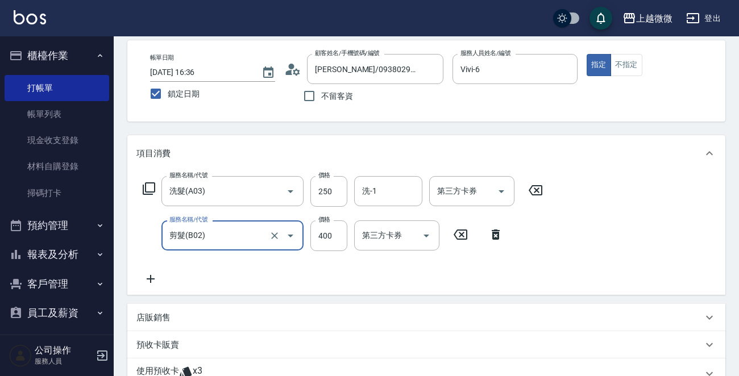
scroll to position [114, 0]
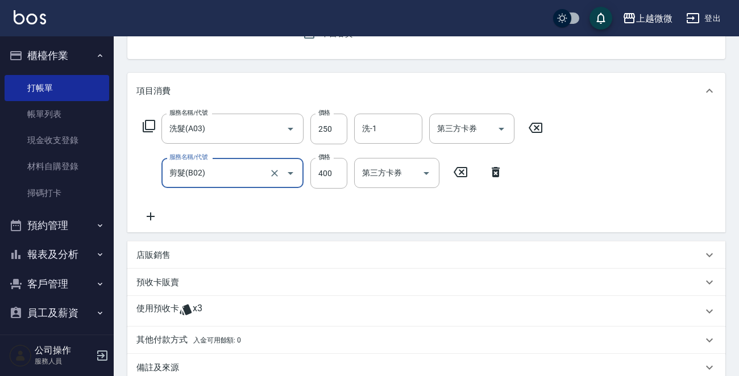
click at [154, 306] on p "使用預收卡" at bounding box center [157, 311] width 43 height 17
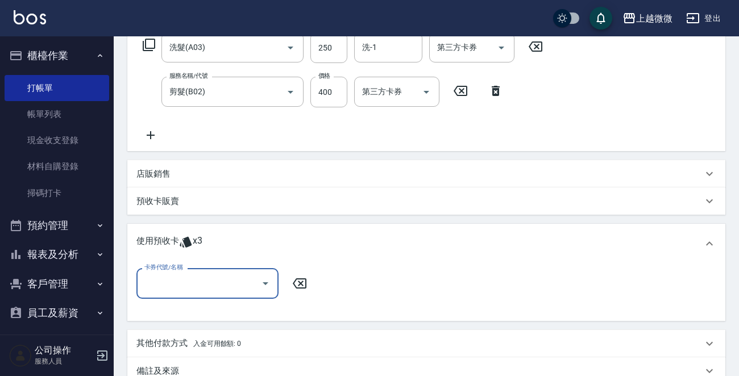
scroll to position [284, 0]
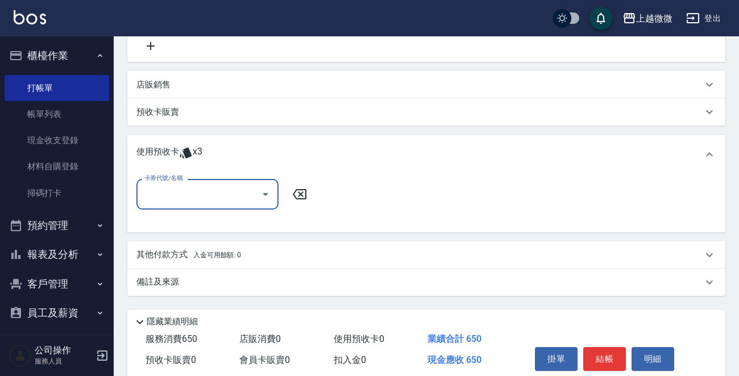
click at [207, 196] on input "卡券代號/名稱" at bounding box center [199, 194] width 115 height 20
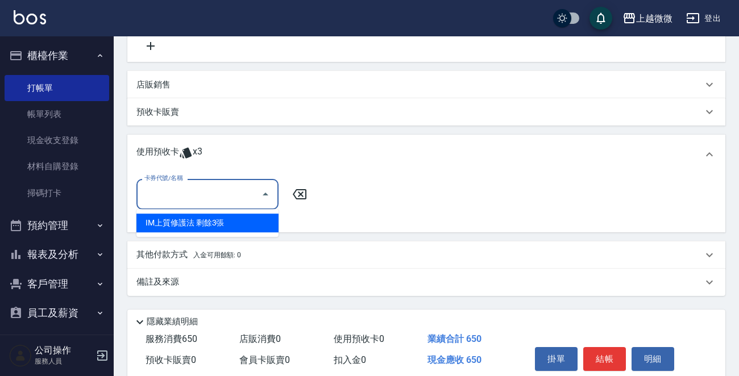
click at [227, 227] on div "IM上質修護法 剩餘3張" at bounding box center [207, 223] width 142 height 19
type input "IM上質修護法"
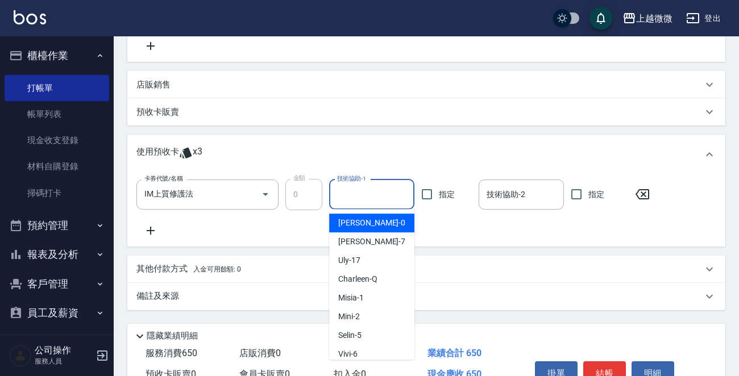
click at [368, 197] on input "技術協助-1" at bounding box center [371, 195] width 75 height 20
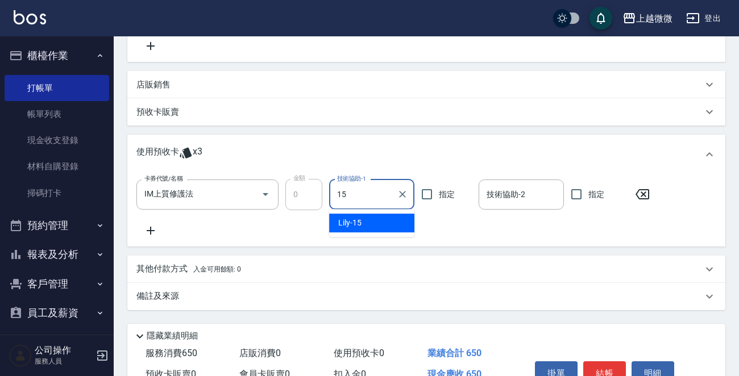
click at [368, 225] on div "Lily -15" at bounding box center [371, 223] width 85 height 19
type input "Lily-15"
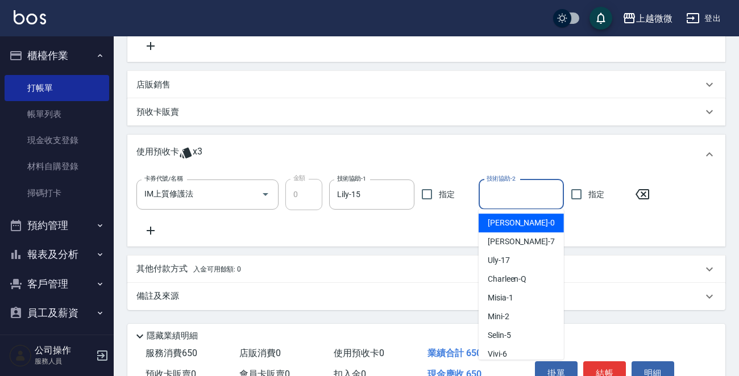
click at [505, 198] on input "技術協助-2" at bounding box center [521, 195] width 75 height 20
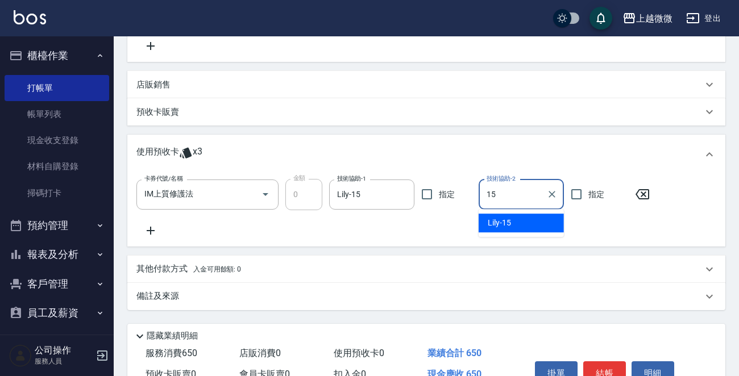
click at [513, 220] on div "Lily -15" at bounding box center [521, 223] width 85 height 19
type input "Lily-15"
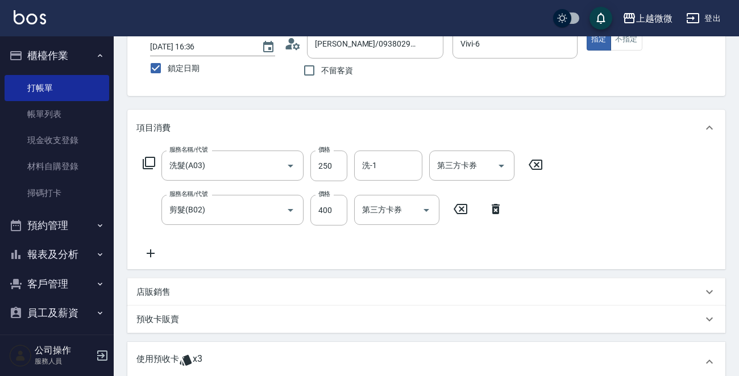
scroll to position [57, 0]
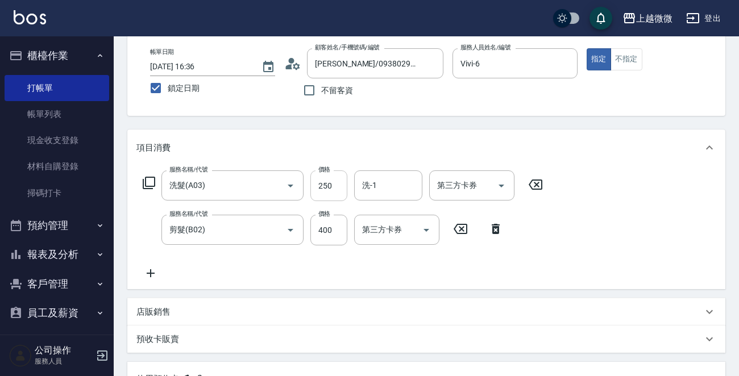
click at [330, 184] on input "250" at bounding box center [328, 186] width 37 height 31
click at [334, 184] on input "250" at bounding box center [328, 186] width 37 height 31
type input "260"
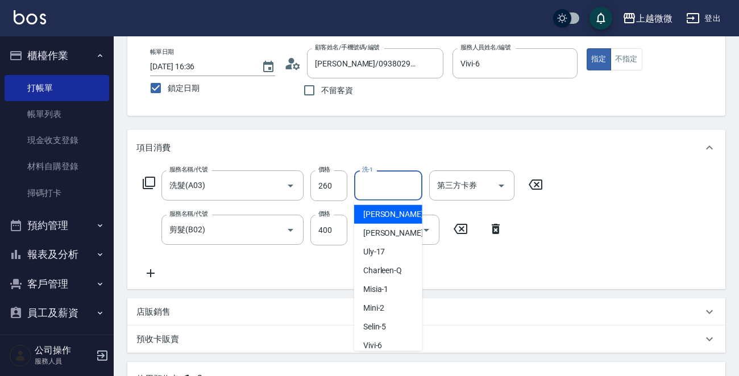
click at [386, 185] on input "洗-1" at bounding box center [388, 186] width 58 height 20
click at [334, 227] on input "400" at bounding box center [328, 230] width 37 height 31
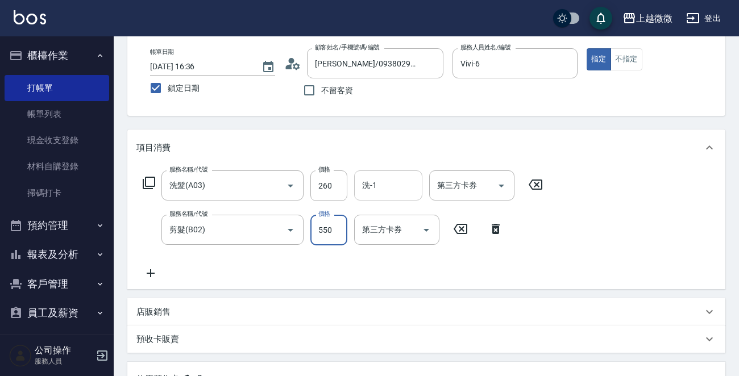
type input "550"
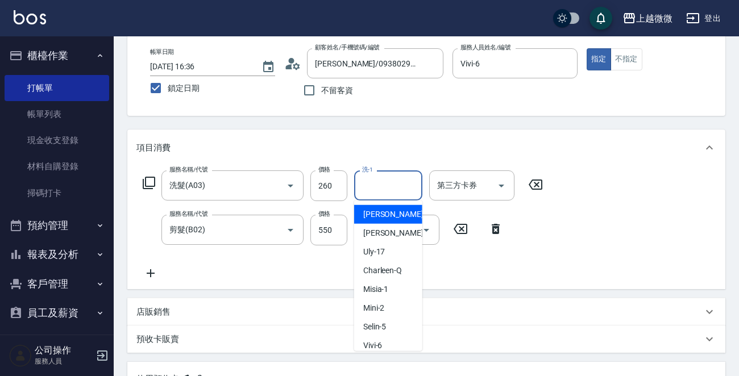
click at [397, 181] on input "洗-1" at bounding box center [388, 186] width 58 height 20
click at [383, 211] on span "Lily -15" at bounding box center [374, 215] width 23 height 12
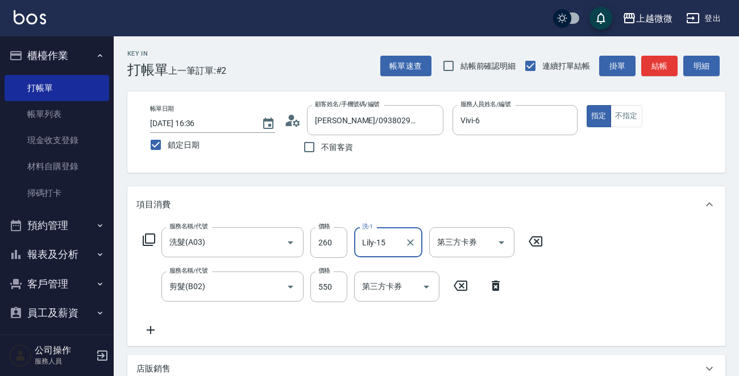
scroll to position [344, 0]
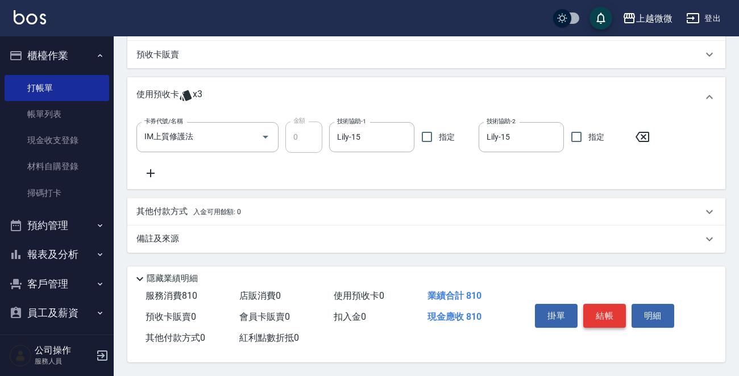
type input "Lily-15"
click at [623, 313] on button "結帳" at bounding box center [604, 316] width 43 height 24
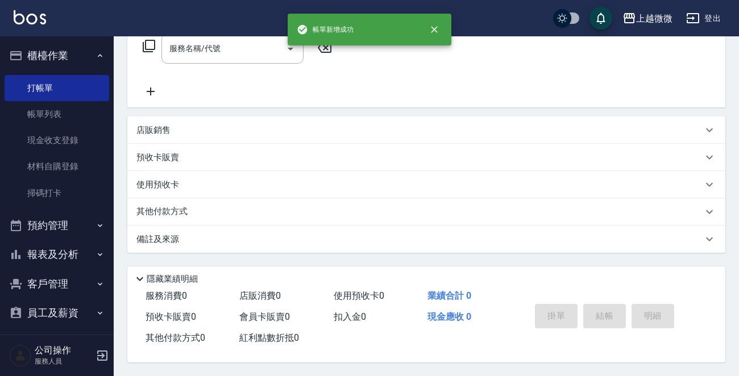
scroll to position [0, 0]
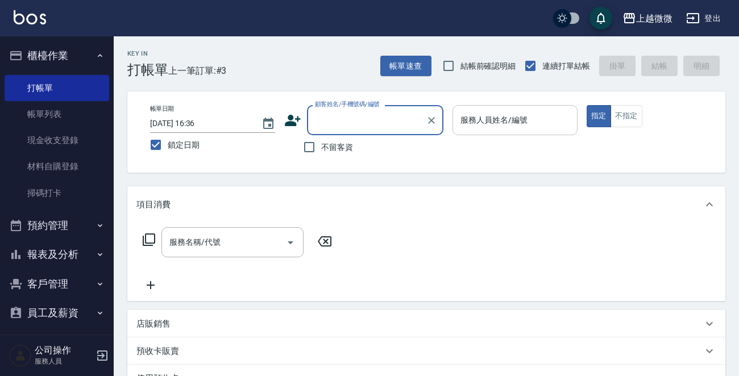
click at [532, 125] on input "服務人員姓名/編號" at bounding box center [515, 120] width 115 height 20
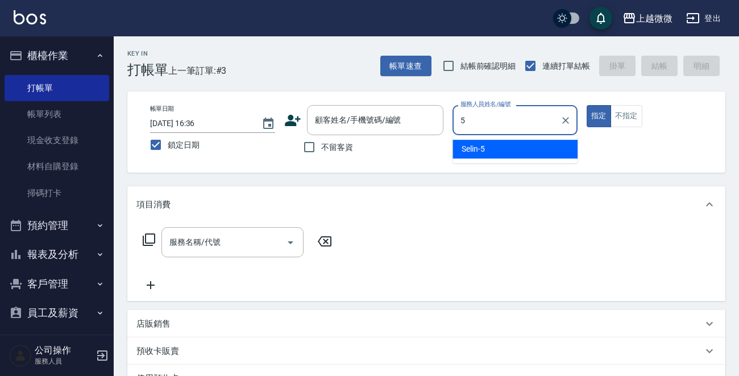
click at [519, 148] on div "Selin -5" at bounding box center [515, 149] width 125 height 19
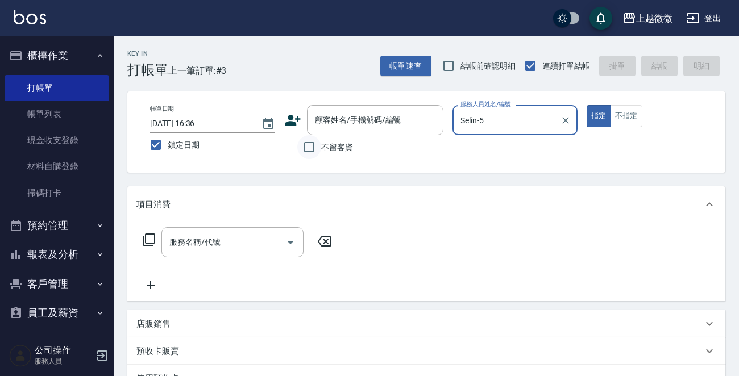
type input "Selin-5"
click at [314, 147] on input "不留客資" at bounding box center [309, 147] width 24 height 24
checkbox input "true"
click at [233, 254] on div "服務名稱/代號" at bounding box center [232, 242] width 142 height 30
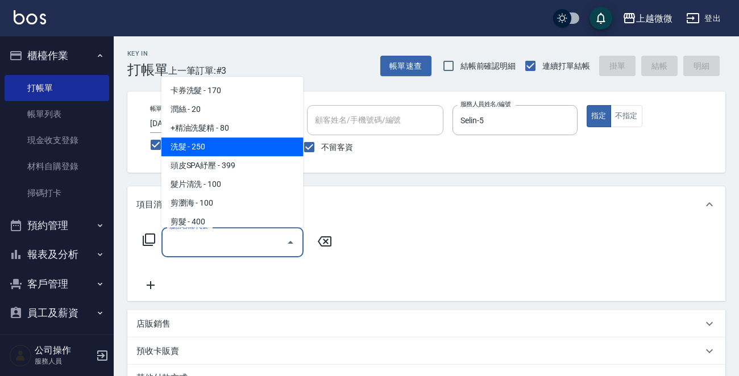
click at [208, 148] on span "洗髮 - 250" at bounding box center [232, 147] width 142 height 19
type input "洗髮(A03)"
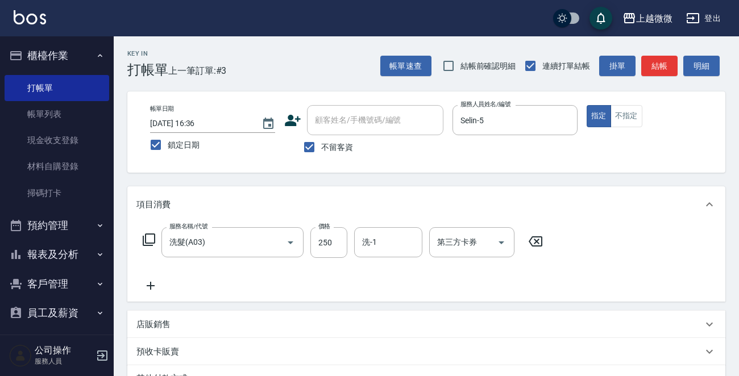
click at [154, 296] on div "服務名稱/代號 洗髮(A03) 服務名稱/代號 價格 250 價格 洗-1 洗-1 第三方卡券 第三方卡券" at bounding box center [426, 262] width 598 height 79
click at [157, 291] on icon at bounding box center [150, 286] width 28 height 14
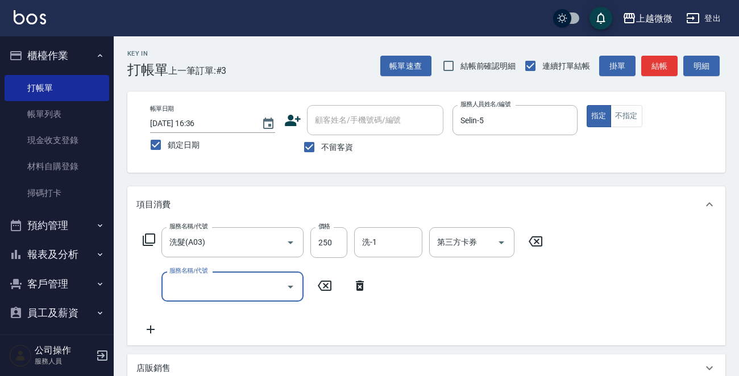
click at [195, 289] on input "服務名稱/代號" at bounding box center [224, 287] width 115 height 20
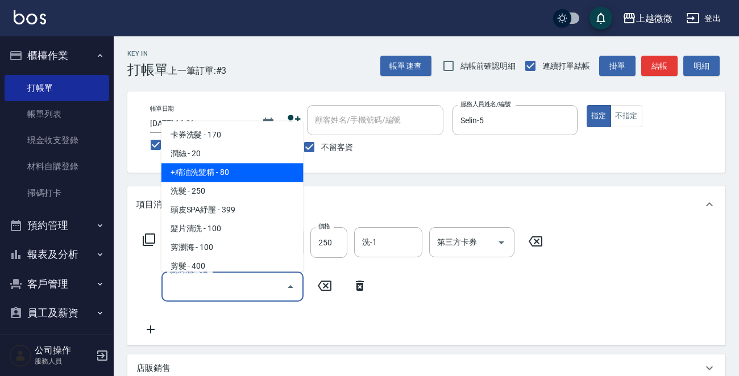
click at [222, 175] on span "+精油洗髮精 - 80" at bounding box center [232, 173] width 142 height 19
type input "+精油洗髮精(A02)"
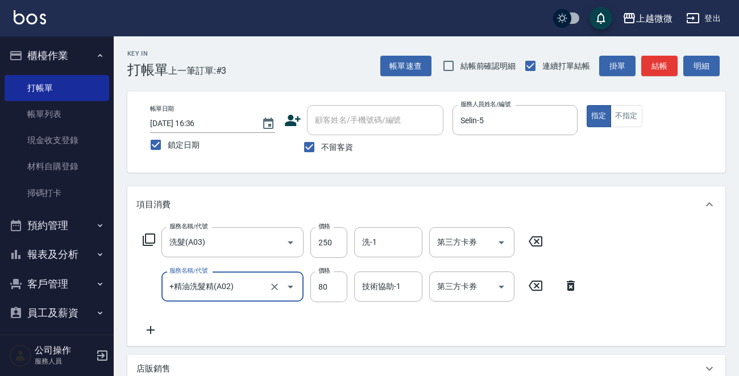
click at [150, 330] on icon at bounding box center [151, 330] width 8 height 8
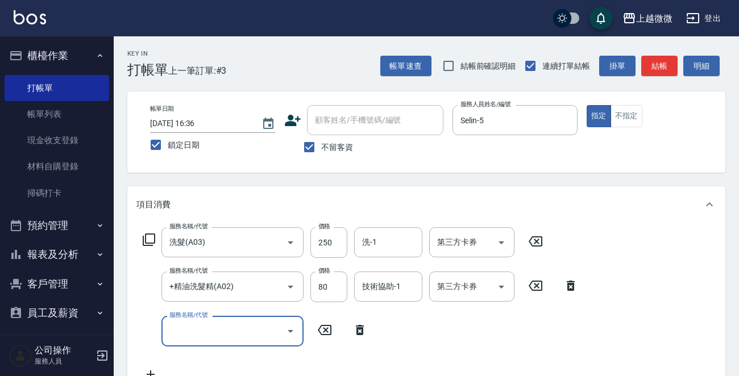
click at [199, 330] on input "服務名稱/代號" at bounding box center [224, 331] width 115 height 20
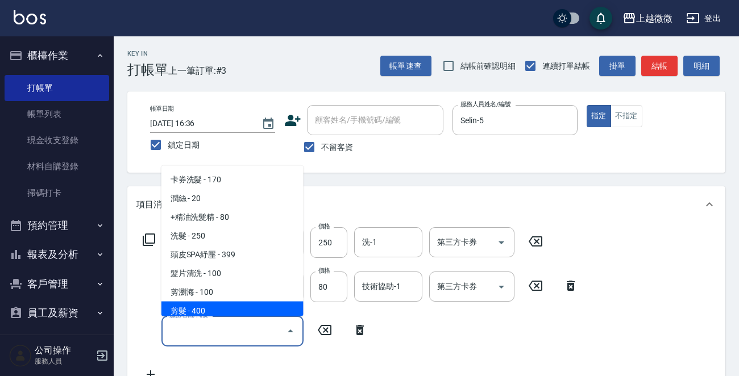
click at [212, 314] on span "剪髮 - 400" at bounding box center [232, 311] width 142 height 19
type input "剪髮(B02)"
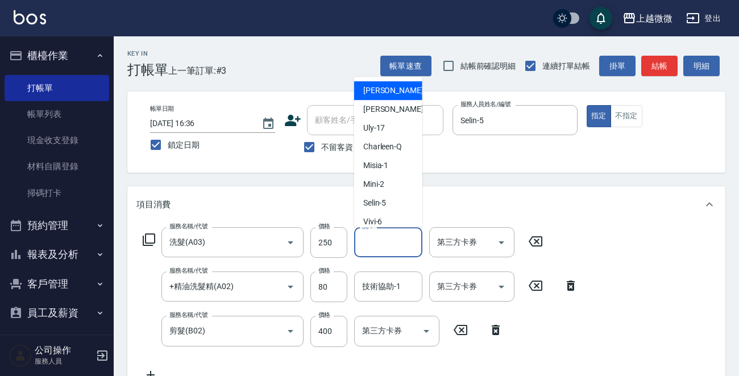
click at [387, 237] on input "洗-1" at bounding box center [388, 243] width 58 height 20
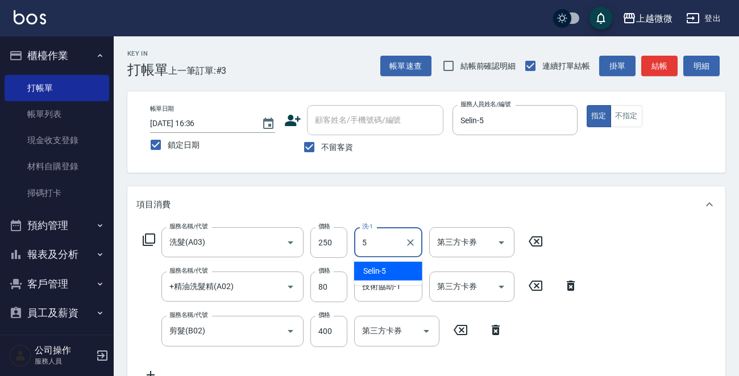
click at [393, 268] on div "Selin -5" at bounding box center [388, 271] width 68 height 19
type input "Selin-5"
click at [396, 287] on div "技術協助-1 技術協助-1" at bounding box center [388, 287] width 68 height 30
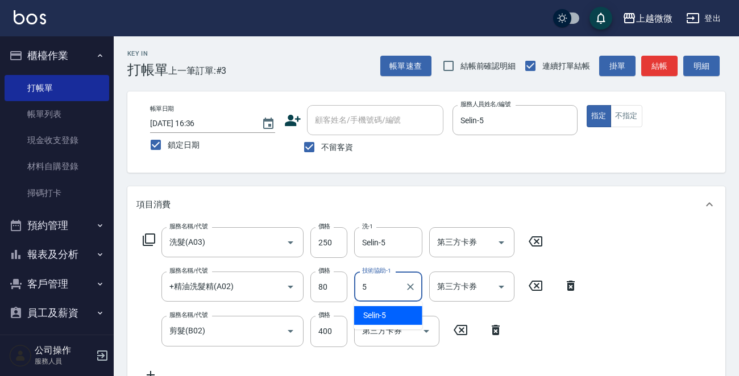
click at [387, 305] on ul "Selin -5" at bounding box center [388, 316] width 68 height 28
click at [393, 308] on div "Selin -5" at bounding box center [388, 315] width 68 height 19
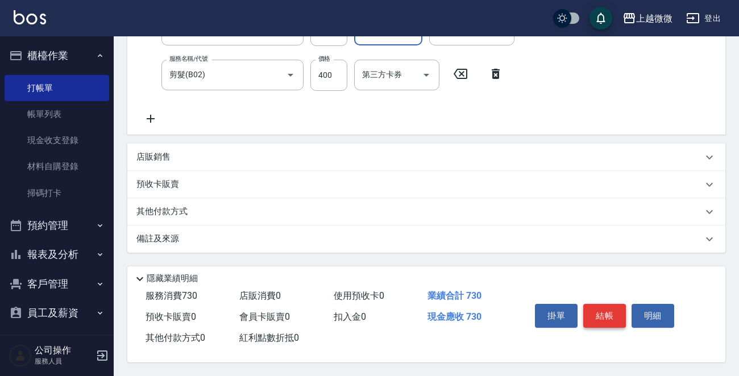
type input "Selin-5"
click at [604, 306] on button "結帳" at bounding box center [604, 316] width 43 height 24
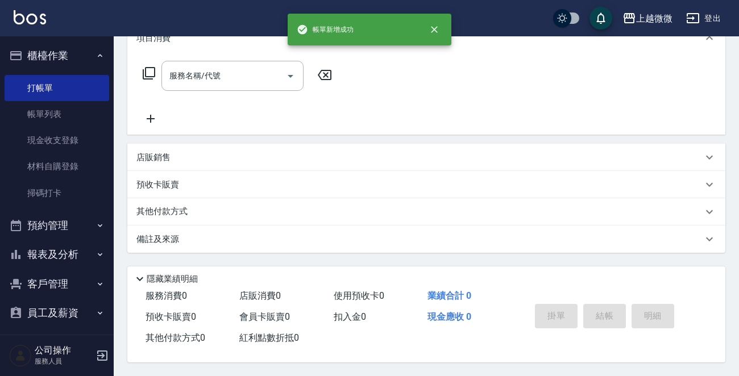
scroll to position [0, 0]
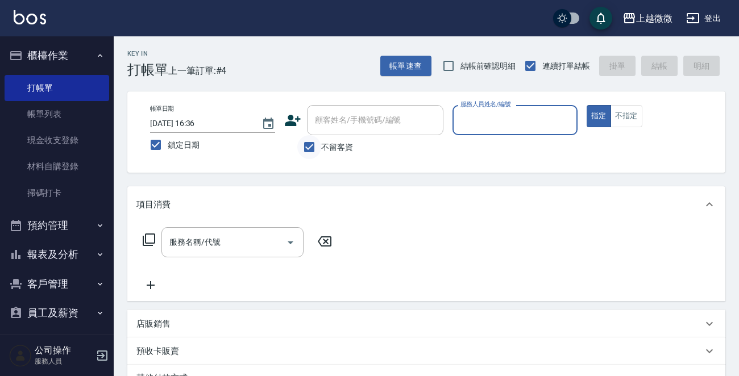
click at [313, 147] on input "不留客資" at bounding box center [309, 147] width 24 height 24
checkbox input "false"
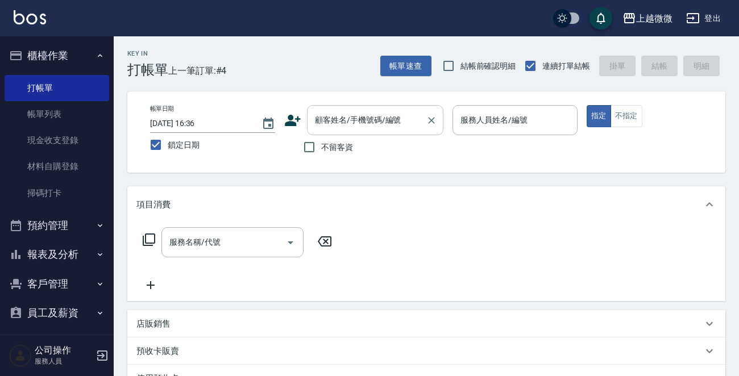
click at [360, 120] on input "顧客姓名/手機號碼/編號" at bounding box center [366, 120] width 109 height 20
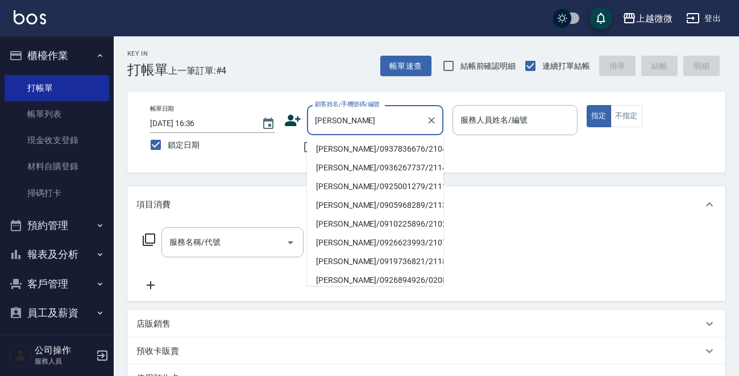
click at [367, 145] on li "[PERSON_NAME]/0937836676/2104" at bounding box center [375, 149] width 136 height 19
type input "[PERSON_NAME]/0937836676/2104"
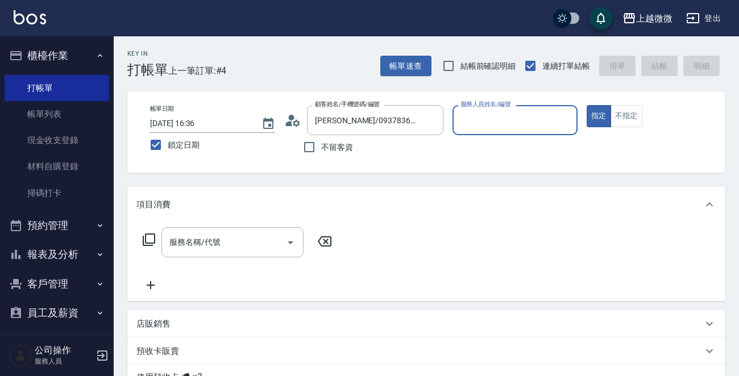
click at [521, 122] on input "服務人員姓名/編號" at bounding box center [515, 120] width 115 height 20
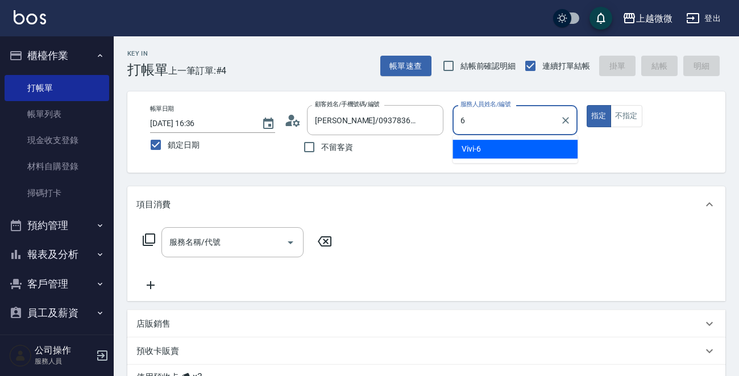
click at [502, 148] on div "Vivi -6" at bounding box center [515, 149] width 125 height 19
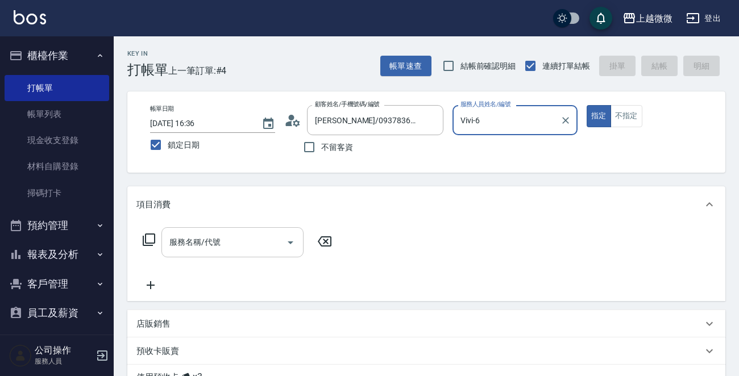
type input "Vivi-6"
click at [196, 243] on div "服務名稱/代號 服務名稱/代號" at bounding box center [232, 242] width 142 height 30
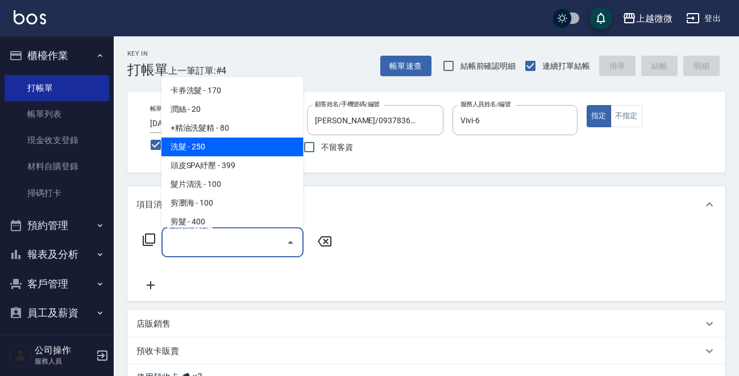
click at [233, 148] on span "洗髮 - 250" at bounding box center [232, 147] width 142 height 19
type input "洗髮(A03)"
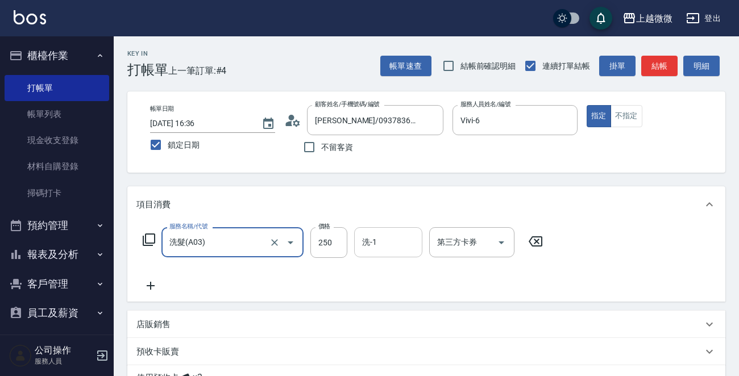
drag, startPoint x: 326, startPoint y: 234, endPoint x: 360, endPoint y: 242, distance: 35.6
click at [326, 234] on input "250" at bounding box center [328, 242] width 37 height 31
type input "260"
click at [396, 250] on input "洗-1" at bounding box center [388, 243] width 58 height 20
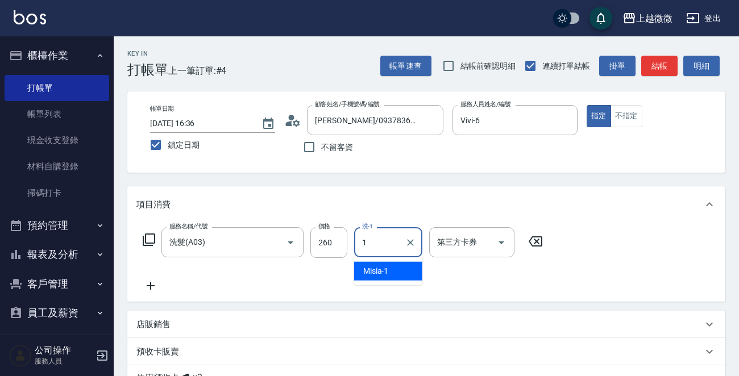
drag, startPoint x: 384, startPoint y: 247, endPoint x: 371, endPoint y: 259, distance: 18.1
click at [351, 243] on div "服務名稱/代號 洗髮(A03) 服務名稱/代號 價格 260 價格 洗-1 1 洗-1 第三方卡券 第三方卡券" at bounding box center [342, 242] width 413 height 31
click at [383, 267] on span "[PERSON_NAME] -0" at bounding box center [396, 272] width 67 height 12
type input "[PERSON_NAME]-0"
click at [159, 287] on icon at bounding box center [150, 286] width 28 height 14
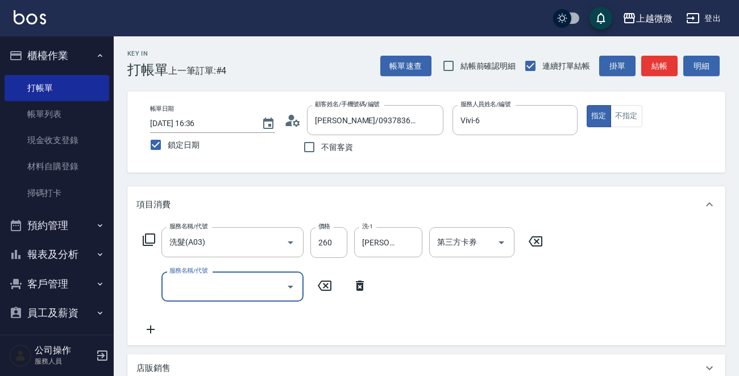
click at [230, 285] on input "服務名稱/代號" at bounding box center [224, 287] width 115 height 20
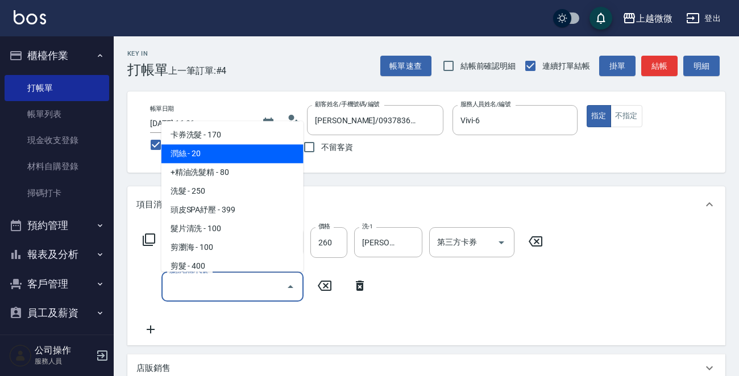
click at [235, 155] on span "潤絲 - 20" at bounding box center [232, 154] width 142 height 19
type input "潤絲(A01)"
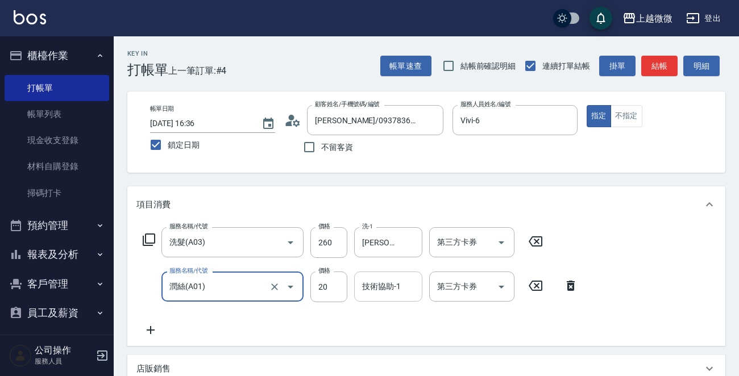
drag, startPoint x: 388, startPoint y: 288, endPoint x: 392, endPoint y: 301, distance: 13.7
click at [387, 288] on div "技術協助-1 技術協助-1" at bounding box center [388, 287] width 68 height 30
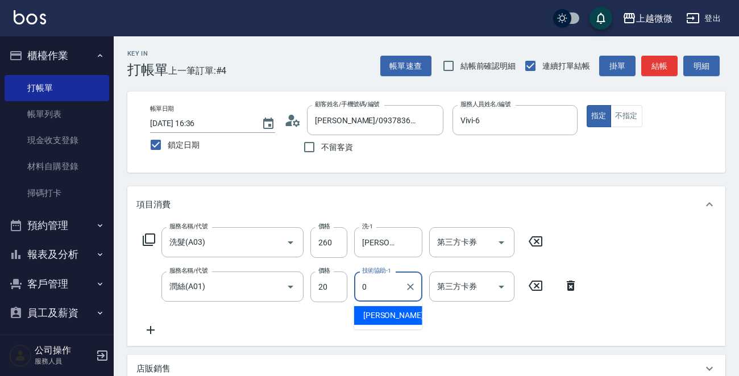
click at [385, 318] on div "[PERSON_NAME] -0" at bounding box center [388, 315] width 68 height 19
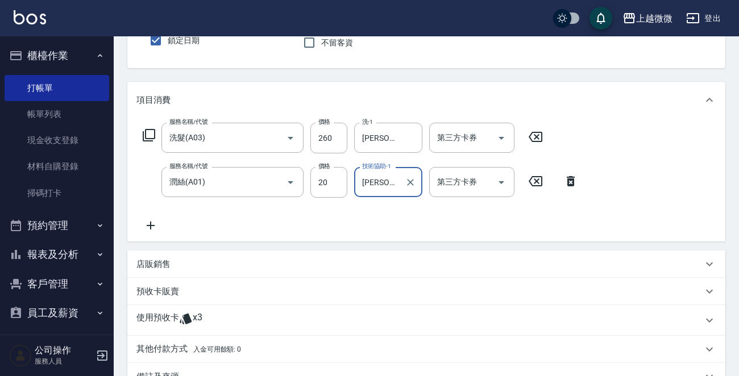
scroll to position [244, 0]
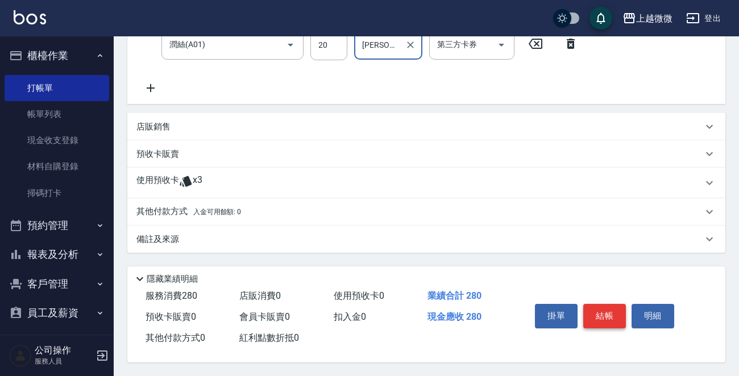
type input "[PERSON_NAME]-0"
click at [608, 309] on button "結帳" at bounding box center [604, 316] width 43 height 24
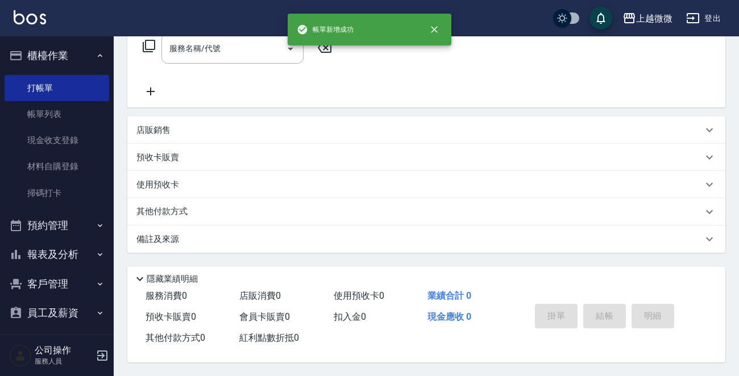
scroll to position [0, 0]
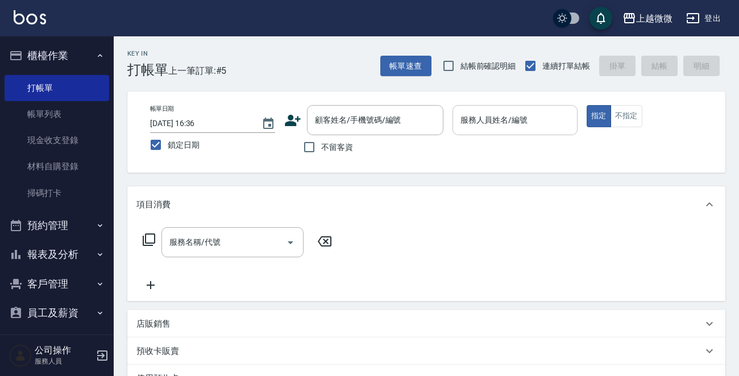
drag, startPoint x: 520, startPoint y: 102, endPoint x: 505, endPoint y: 127, distance: 29.1
click at [519, 103] on div "帳單日期 [DATE] 16:36 鎖定日期 顧客姓名/手機號碼/編號 顧客姓名/手機號碼/編號 不留客資 服務人員姓名/編號 服務人員姓名/編號 指定 不指定" at bounding box center [426, 132] width 598 height 81
click at [504, 123] on div "服務人員姓名/編號 服務人員姓名/編號" at bounding box center [515, 120] width 125 height 30
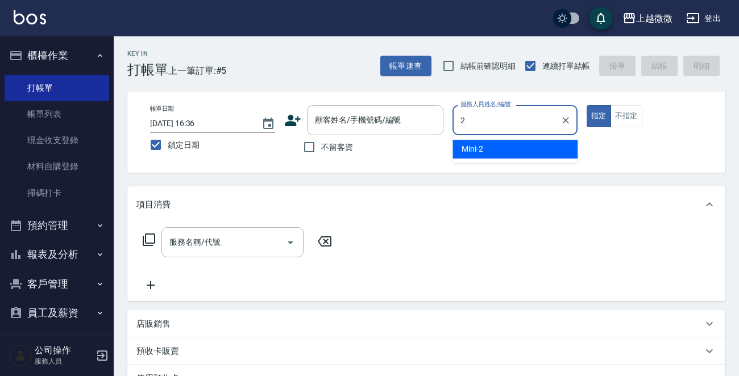
click at [500, 143] on div "Mini -2" at bounding box center [515, 149] width 125 height 19
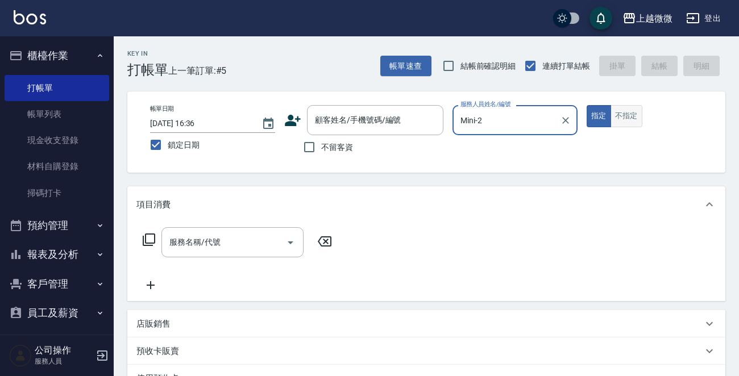
type input "Mini-2"
drag, startPoint x: 633, startPoint y: 115, endPoint x: 580, endPoint y: 122, distance: 53.3
click at [632, 115] on button "不指定" at bounding box center [627, 116] width 32 height 22
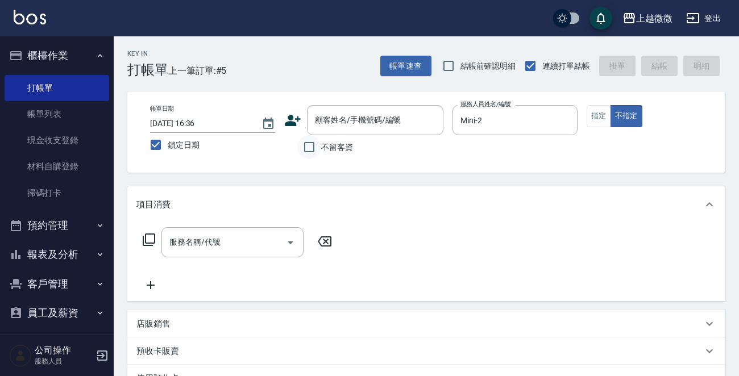
drag, startPoint x: 313, startPoint y: 150, endPoint x: 304, endPoint y: 156, distance: 11.4
click at [310, 150] on input "不留客資" at bounding box center [309, 147] width 24 height 24
checkbox input "true"
click at [228, 236] on input "服務名稱/代號" at bounding box center [224, 243] width 115 height 20
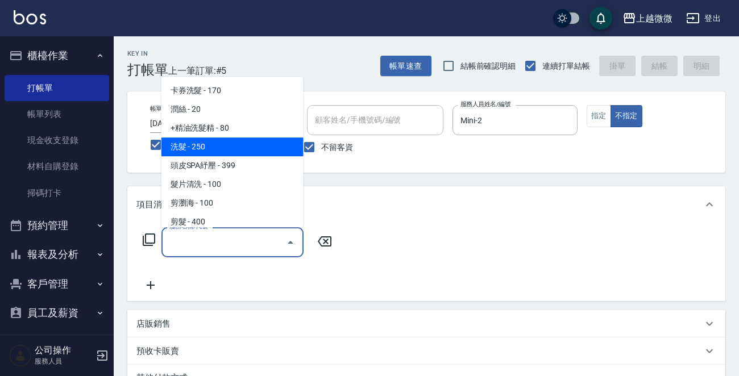
drag, startPoint x: 223, startPoint y: 143, endPoint x: 196, endPoint y: 216, distance: 77.7
click at [222, 143] on span "洗髮 - 250" at bounding box center [232, 147] width 142 height 19
type input "洗髮(A03)"
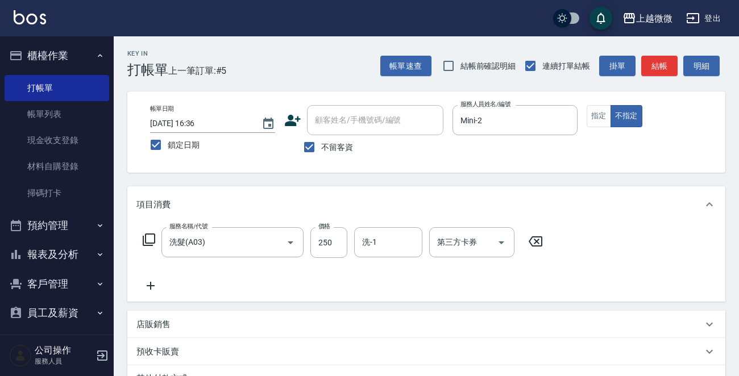
click at [148, 281] on icon at bounding box center [150, 286] width 28 height 14
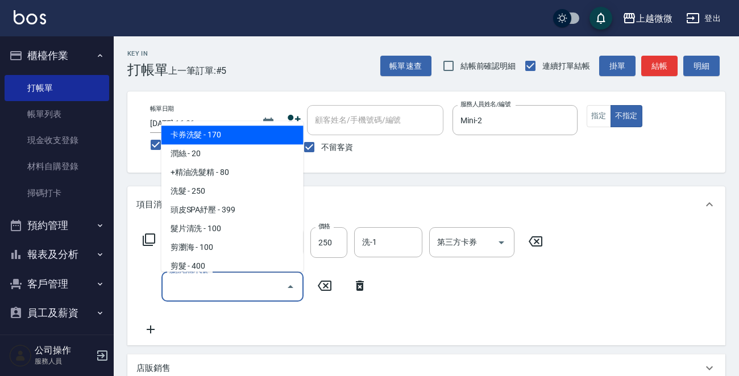
click at [192, 292] on input "服務名稱/代號" at bounding box center [224, 287] width 115 height 20
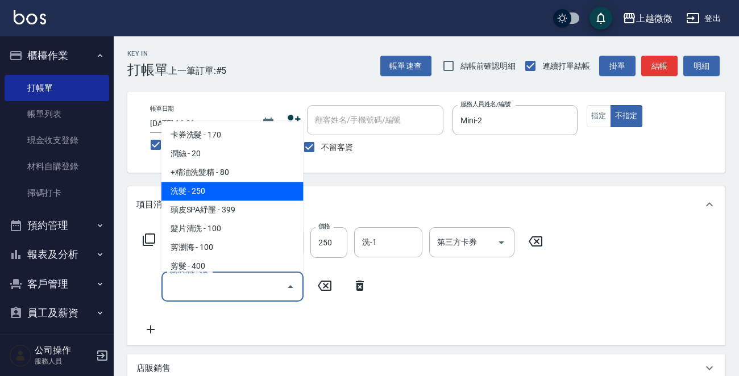
click at [222, 173] on span "+精油洗髮精 - 80" at bounding box center [232, 173] width 142 height 19
type input "+精油洗髮精(A02)"
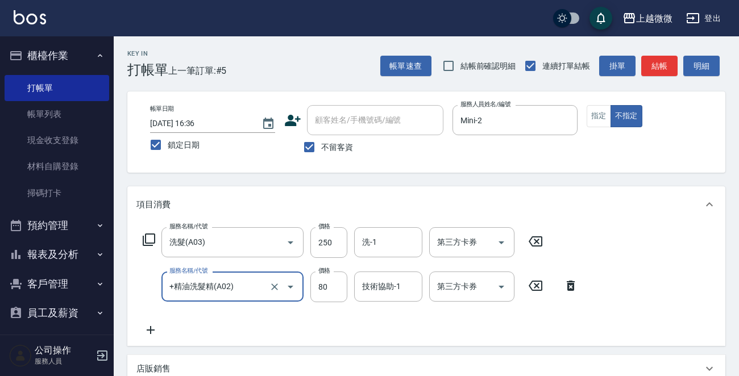
click at [151, 328] on icon at bounding box center [151, 330] width 8 height 8
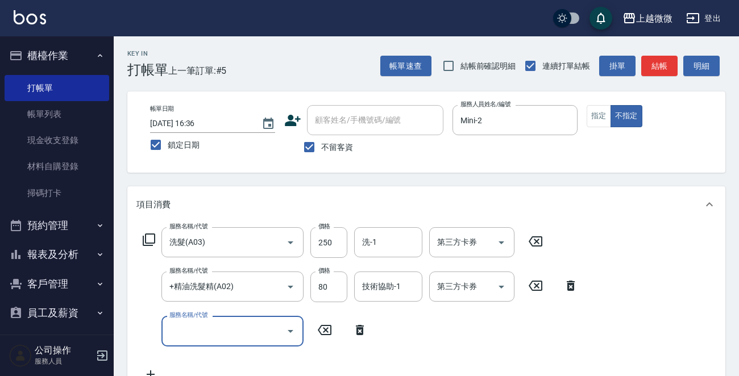
click at [220, 341] on div "服務名稱/代號" at bounding box center [232, 331] width 142 height 30
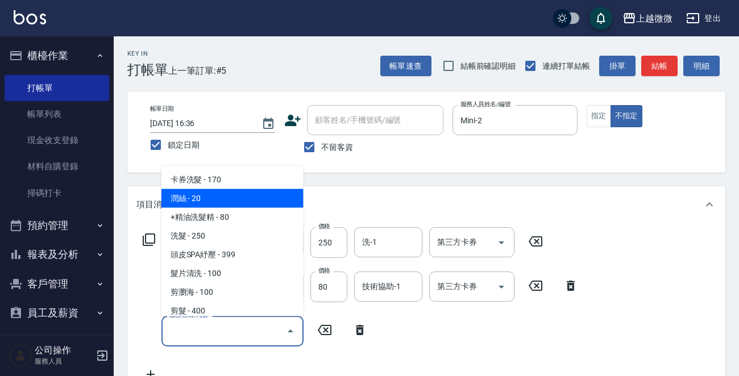
click at [239, 201] on span "潤絲 - 20" at bounding box center [232, 198] width 142 height 19
type input "潤絲(A01)"
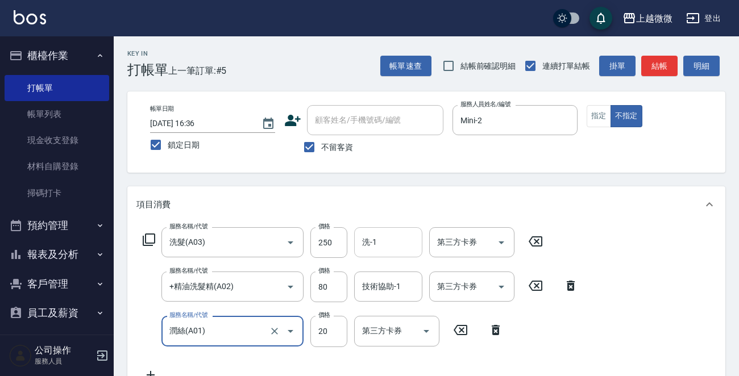
click at [381, 246] on input "洗-1" at bounding box center [388, 243] width 58 height 20
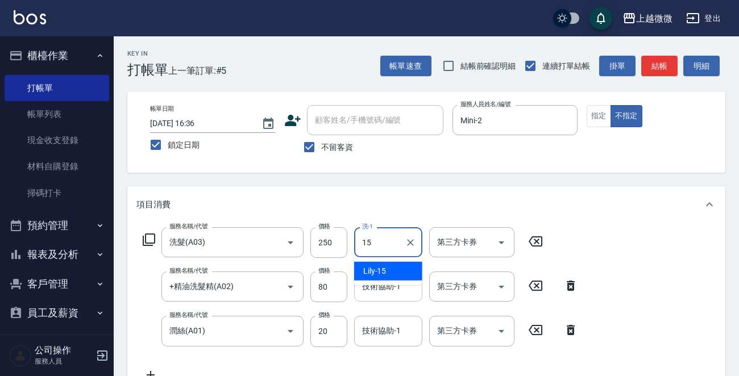
drag, startPoint x: 384, startPoint y: 265, endPoint x: 393, endPoint y: 280, distance: 18.1
click at [384, 266] on span "Lily -15" at bounding box center [374, 272] width 23 height 12
type input "Lily-15"
click at [396, 286] on div "技術協助-1 技術協助-1" at bounding box center [388, 287] width 68 height 30
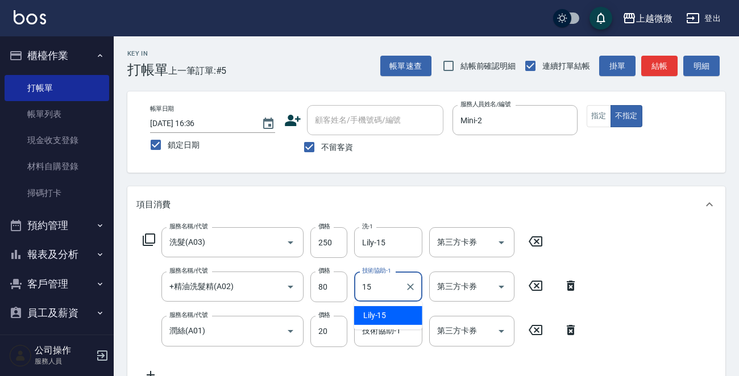
click at [396, 313] on div "Lily -15" at bounding box center [388, 315] width 68 height 19
type input "Lily-15"
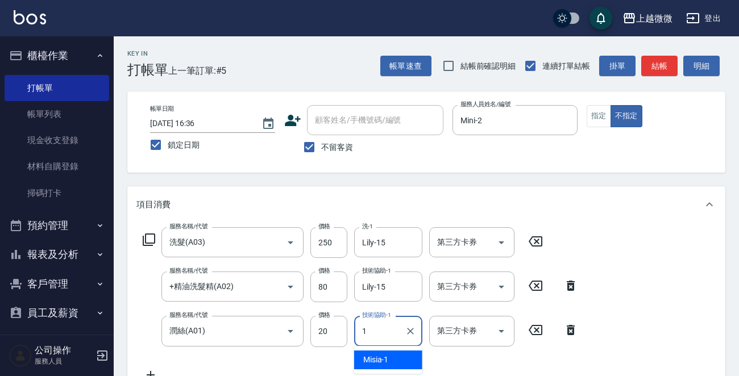
click at [389, 324] on div "技術協助-1 1 技術協助-1" at bounding box center [388, 331] width 68 height 30
click at [387, 349] on ul "Lily -15" at bounding box center [388, 360] width 68 height 28
click at [387, 353] on div "Lily -15" at bounding box center [388, 360] width 68 height 19
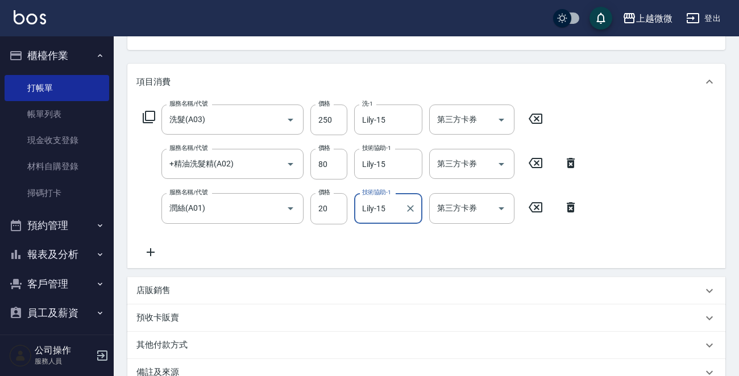
scroll to position [259, 0]
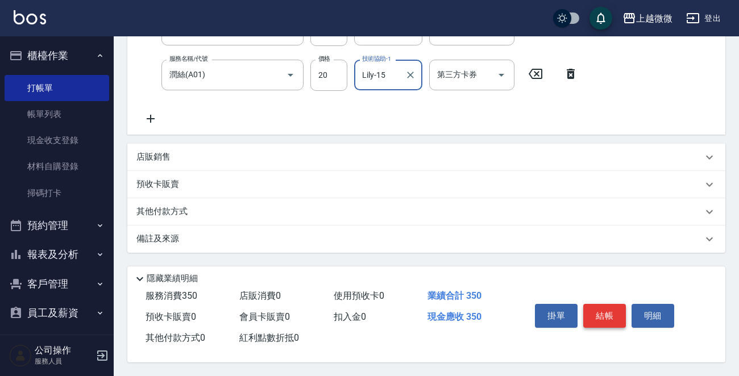
type input "Lily-15"
click at [616, 311] on button "結帳" at bounding box center [604, 316] width 43 height 24
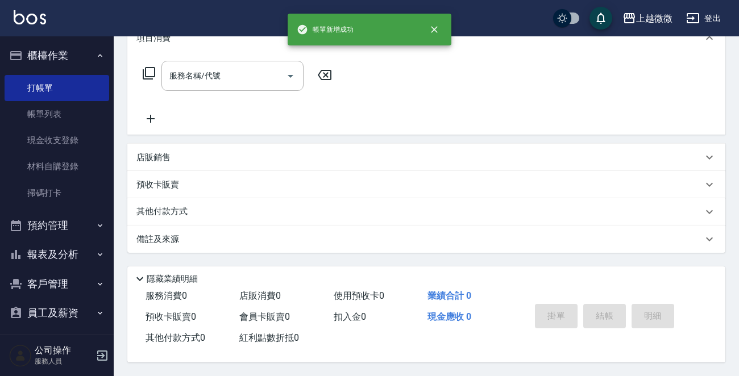
scroll to position [0, 0]
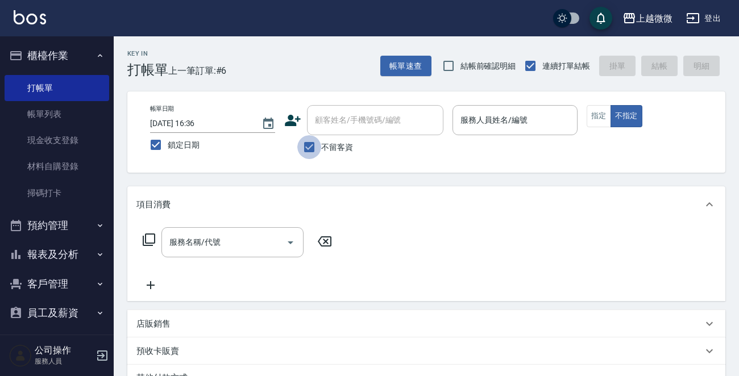
click at [312, 140] on input "不留客資" at bounding box center [309, 147] width 24 height 24
checkbox input "false"
click at [355, 115] on div "顧客姓名/手機號碼/編號 顧客姓名/手機號碼/編號" at bounding box center [375, 120] width 136 height 30
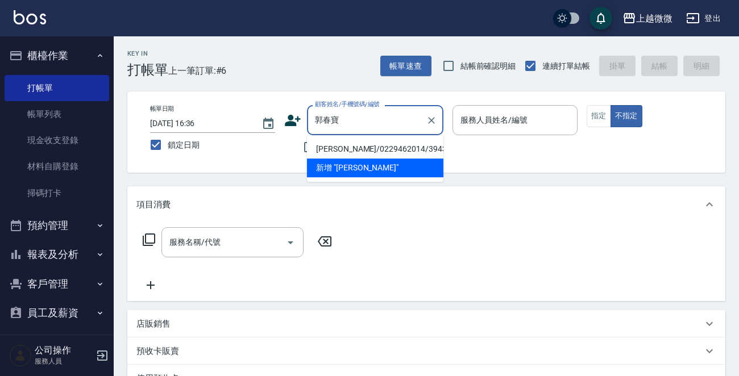
click at [344, 146] on li "[PERSON_NAME]/0229462014/3943" at bounding box center [375, 149] width 136 height 19
type input "[PERSON_NAME]/0229462014/3943"
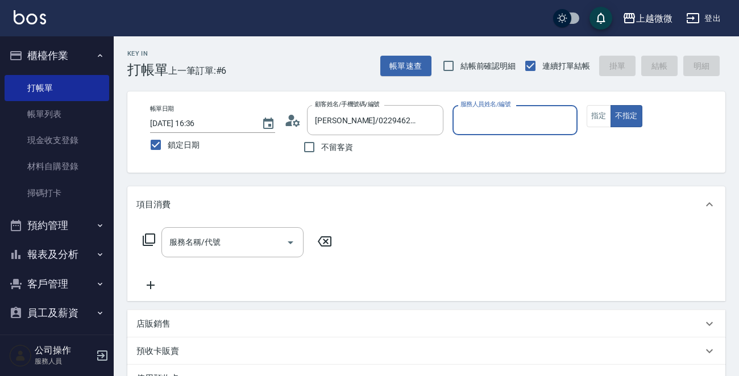
type input "Vivi-6"
click at [601, 118] on button "指定" at bounding box center [599, 116] width 24 height 22
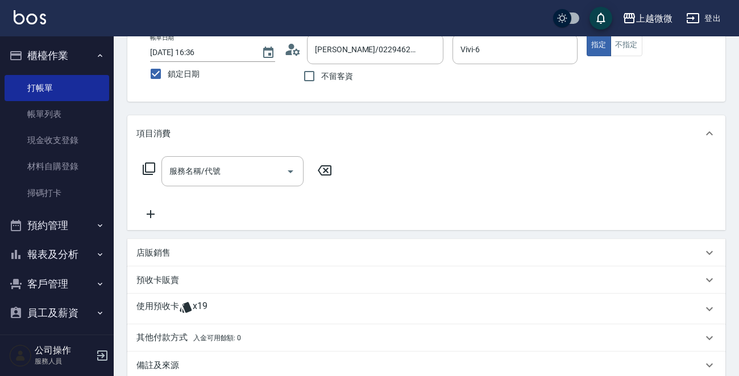
scroll to position [171, 0]
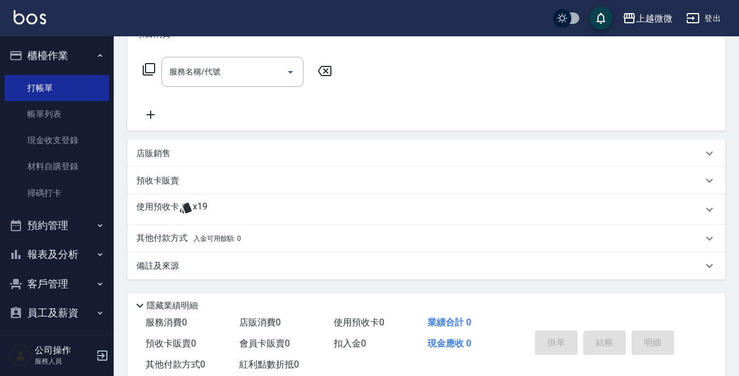
click at [157, 205] on p "使用預收卡" at bounding box center [157, 209] width 43 height 17
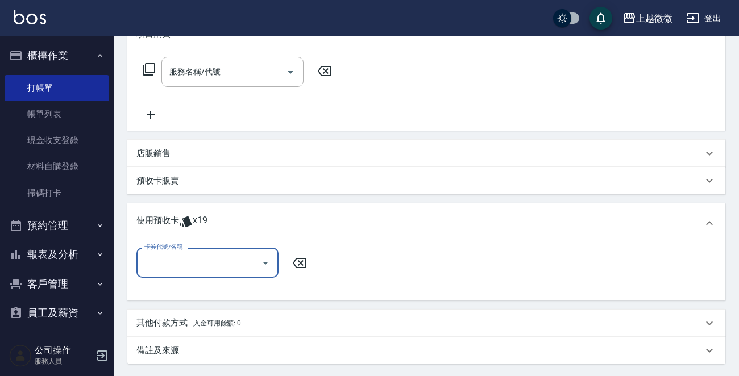
scroll to position [0, 0]
click at [192, 267] on input "卡券代號/名稱" at bounding box center [199, 263] width 115 height 20
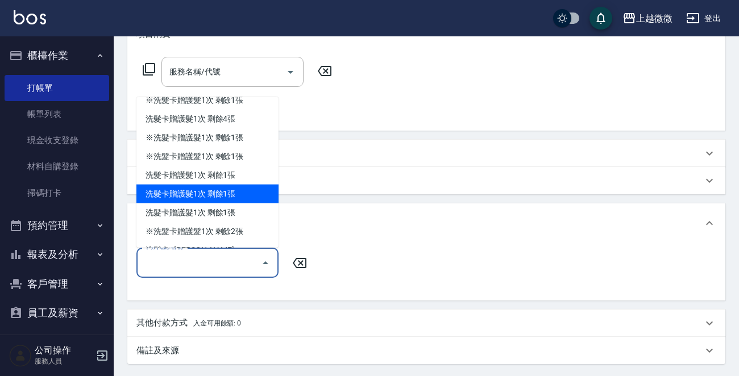
scroll to position [27, 0]
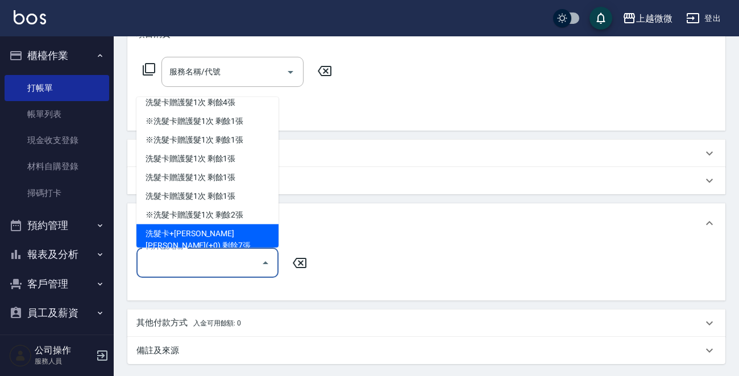
click at [238, 230] on div "洗髮卡+[PERSON_NAME][PERSON_NAME](+0) 剩餘7張" at bounding box center [207, 240] width 142 height 31
type input "洗髮卡+潤絲(+0)"
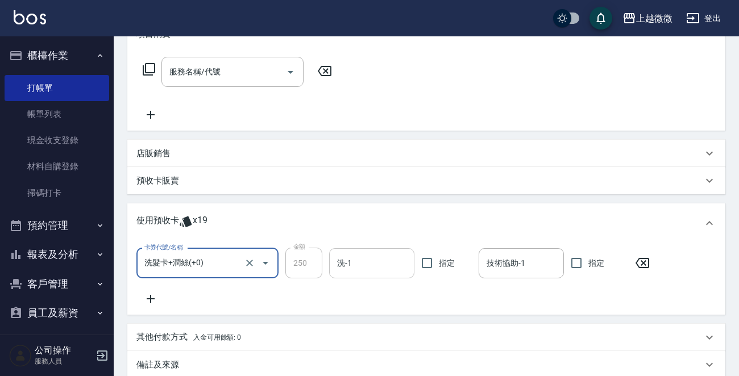
click at [361, 261] on input "洗-1" at bounding box center [371, 264] width 75 height 20
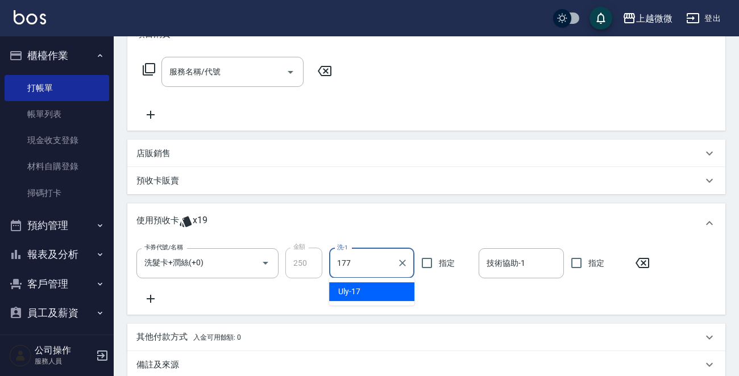
type input "177"
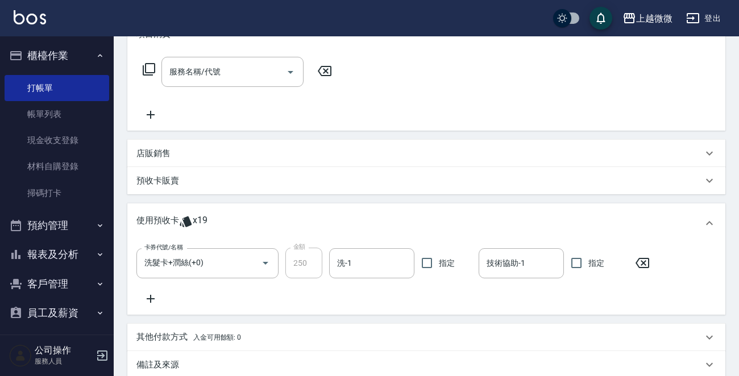
drag, startPoint x: 358, startPoint y: 285, endPoint x: 377, endPoint y: 281, distance: 19.1
click at [360, 284] on div "卡券代號/名稱 洗髮卡+潤絲(+0) 卡券代號/名稱 金額 250 金額 洗-1 洗-1 指定 技術協助-1 技術協助-1 指定" at bounding box center [426, 277] width 580 height 58
click at [382, 254] on input "洗-1" at bounding box center [371, 264] width 75 height 20
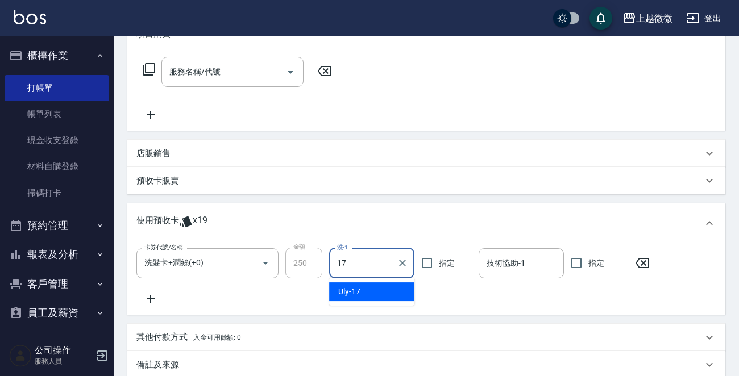
click at [370, 284] on div "Uly -17" at bounding box center [371, 292] width 85 height 19
type input "Uly-17"
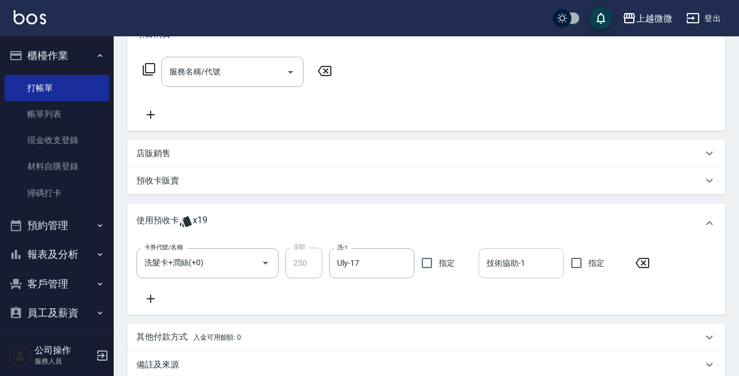
drag, startPoint x: 485, startPoint y: 260, endPoint x: 499, endPoint y: 263, distance: 13.9
click at [486, 260] on input "技術協助-1" at bounding box center [521, 264] width 75 height 20
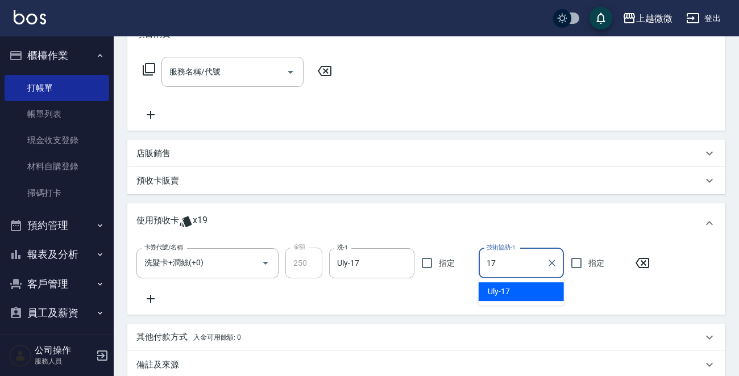
click at [516, 288] on div "Uly -17" at bounding box center [521, 292] width 85 height 19
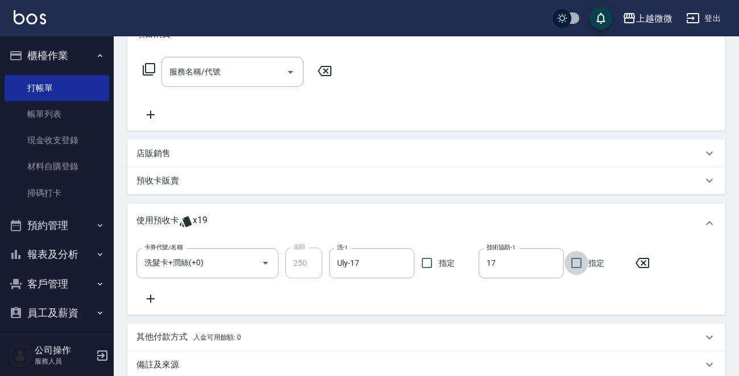
type input "Uly-17"
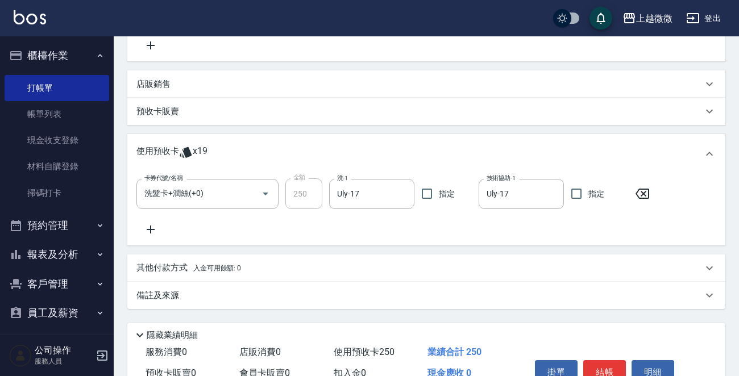
scroll to position [299, 0]
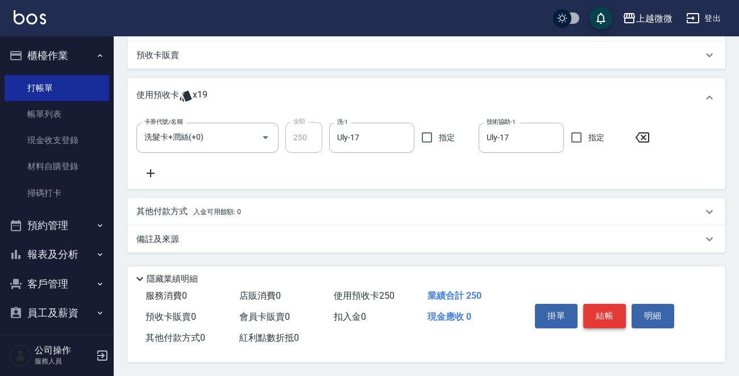
click at [612, 308] on button "結帳" at bounding box center [604, 316] width 43 height 24
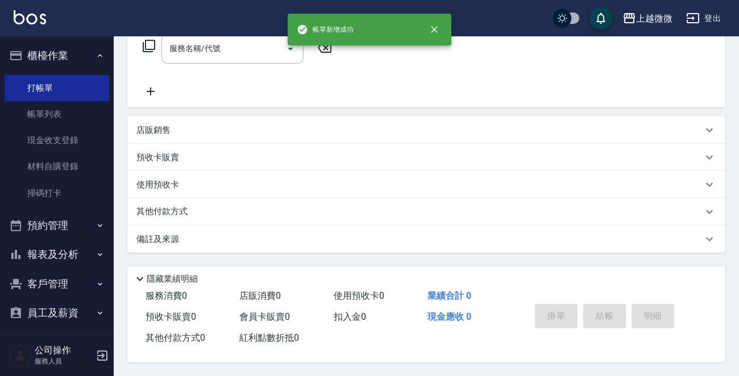
scroll to position [0, 0]
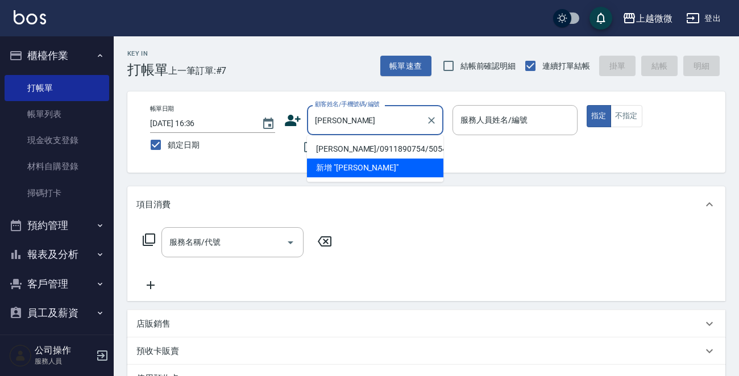
click at [357, 146] on li "[PERSON_NAME]/0911890754/5054" at bounding box center [375, 149] width 136 height 19
type input "[PERSON_NAME]/0911890754/5054"
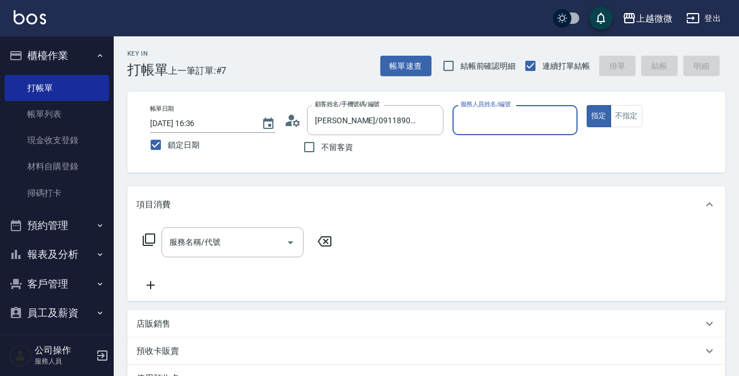
click at [551, 123] on input "服務人員姓名/編號" at bounding box center [515, 120] width 115 height 20
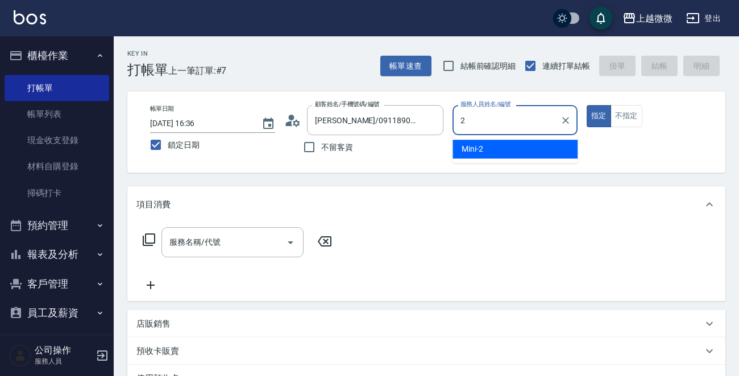
click at [520, 141] on div "Mini -2" at bounding box center [515, 149] width 125 height 19
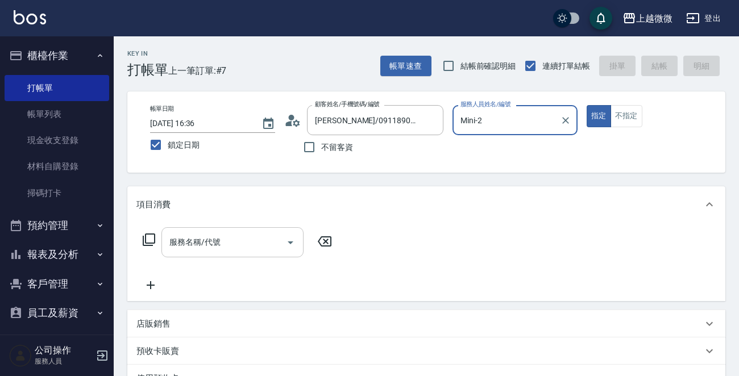
type input "Mini-2"
click at [216, 237] on div "服務名稱/代號 服務名稱/代號" at bounding box center [232, 242] width 142 height 30
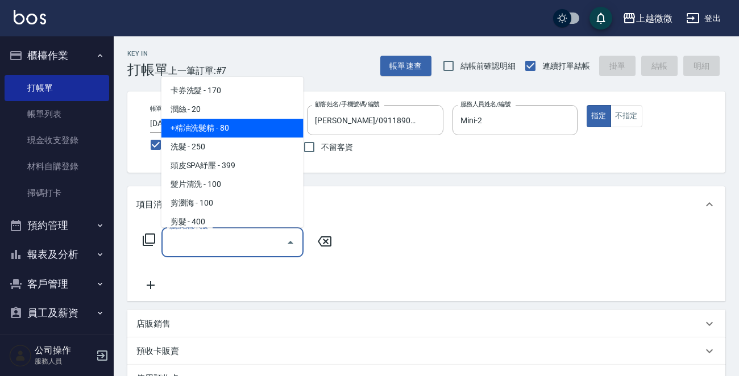
click at [234, 141] on span "洗髮 - 250" at bounding box center [232, 147] width 142 height 19
type input "洗髮(A03)"
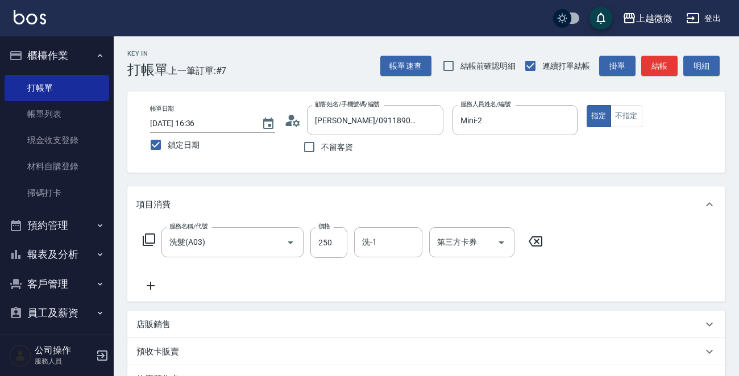
click at [150, 284] on icon at bounding box center [151, 286] width 8 height 8
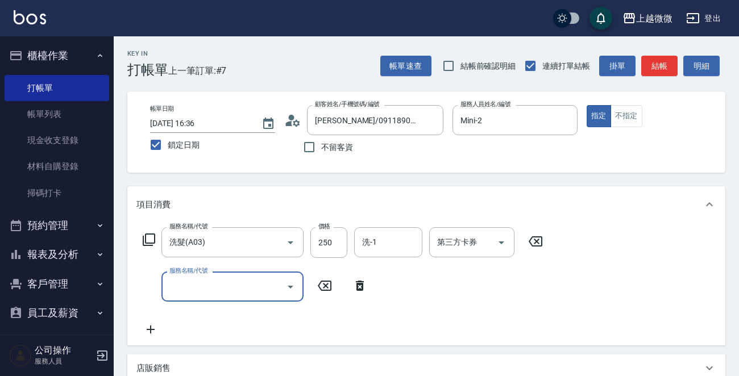
click at [224, 284] on input "服務名稱/代號" at bounding box center [224, 287] width 115 height 20
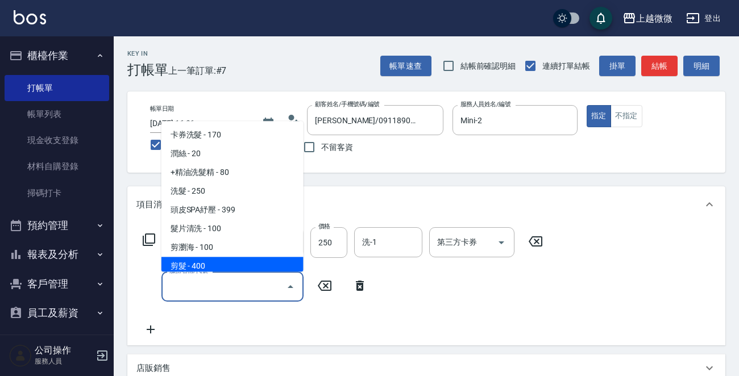
click at [230, 258] on span "剪髮 - 400" at bounding box center [232, 267] width 142 height 19
type input "剪髮(B02)"
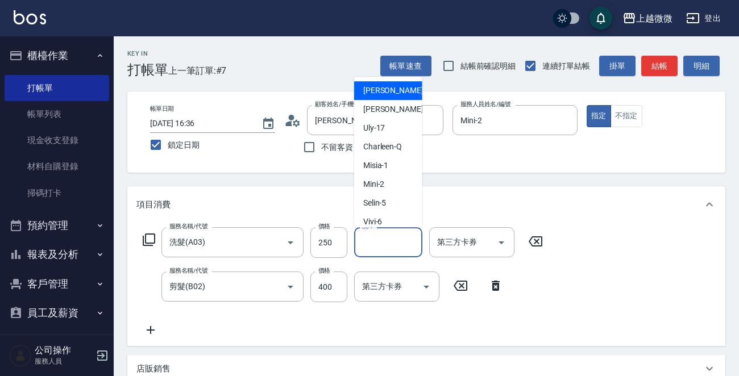
click at [388, 243] on input "洗-1" at bounding box center [388, 243] width 58 height 20
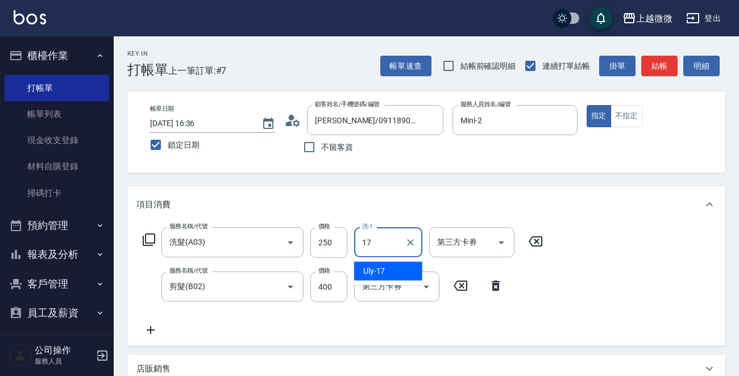
click at [382, 270] on span "Uly -17" at bounding box center [374, 272] width 22 height 12
type input "Uly-17"
drag, startPoint x: 152, startPoint y: 328, endPoint x: 159, endPoint y: 328, distance: 7.4
click at [159, 328] on icon at bounding box center [150, 331] width 28 height 14
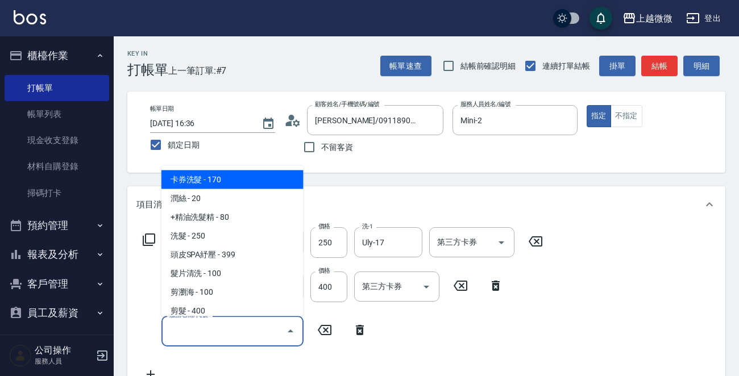
click at [214, 328] on input "服務名稱/代號" at bounding box center [224, 331] width 115 height 20
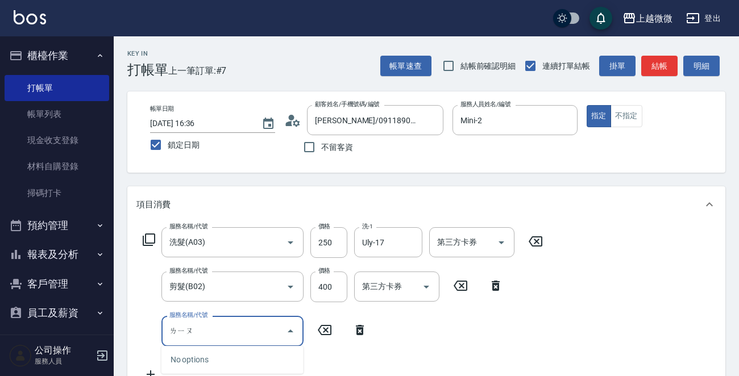
type input "劉"
type input "補燙(C01)"
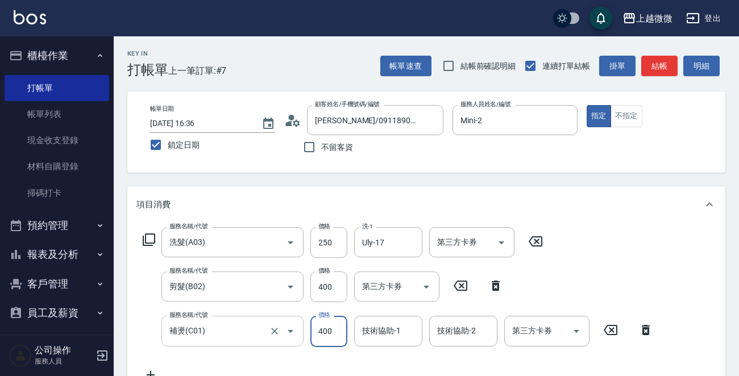
type input "400"
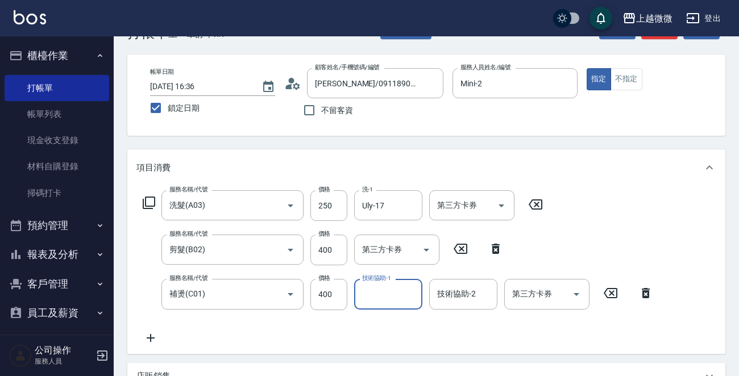
scroll to position [57, 0]
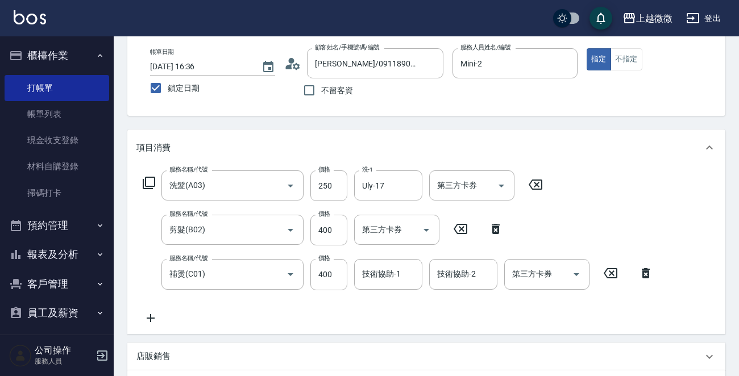
click at [156, 316] on icon at bounding box center [150, 319] width 28 height 14
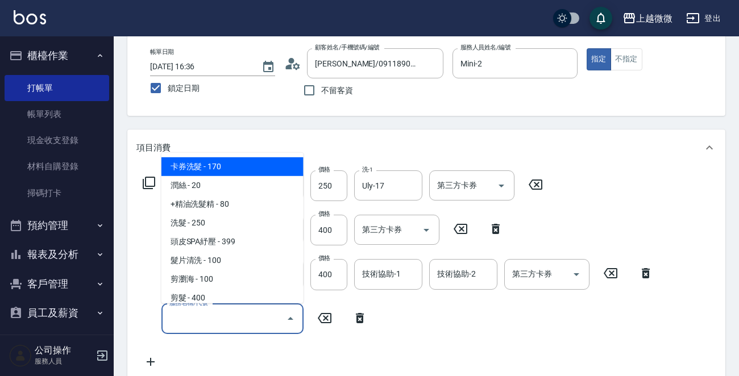
click at [205, 326] on input "服務名稱/代號" at bounding box center [224, 319] width 115 height 20
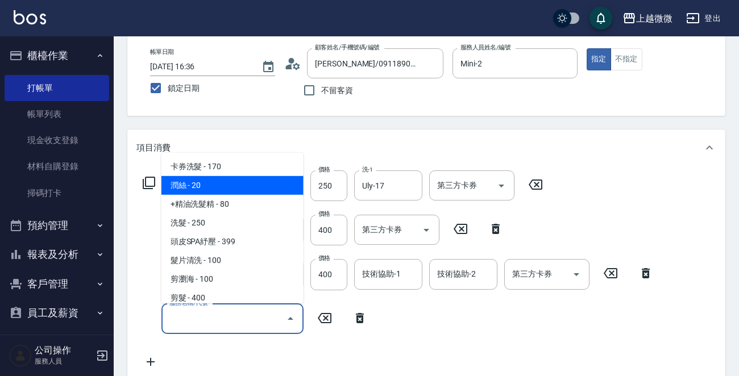
click at [222, 187] on span "潤絲 - 20" at bounding box center [232, 185] width 142 height 19
type input "潤絲(A01)"
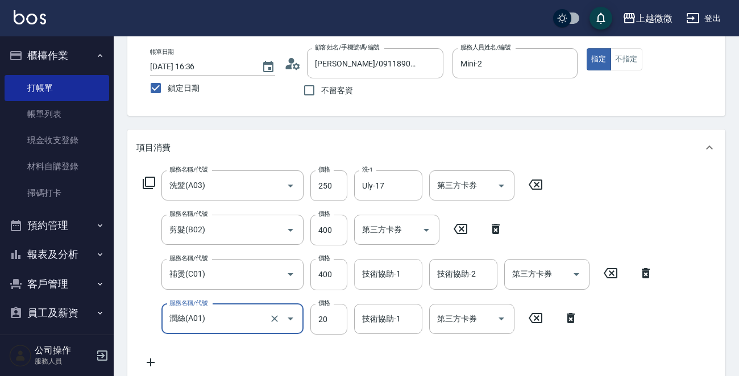
click at [404, 275] on input "技術協助-1" at bounding box center [388, 274] width 58 height 20
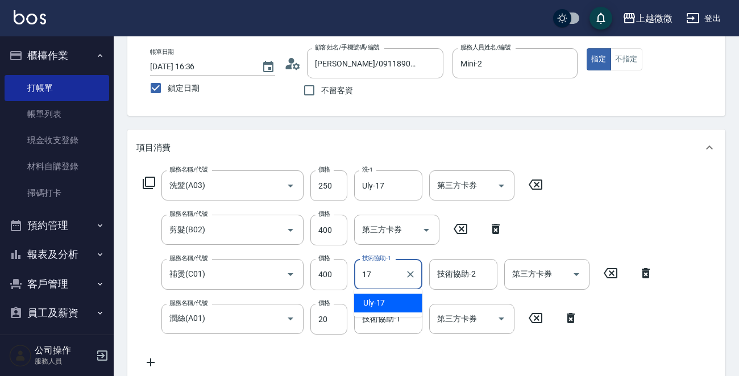
click at [392, 301] on div "Uly -17" at bounding box center [388, 303] width 68 height 19
type input "Uly-17"
click at [482, 283] on input "技術協助-2" at bounding box center [463, 274] width 58 height 20
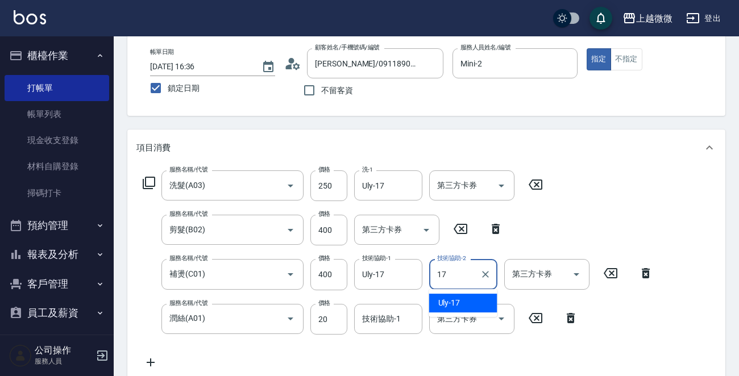
click at [466, 298] on div "Uly -17" at bounding box center [463, 303] width 68 height 19
type input "Uly-17"
click at [381, 325] on input "技術協助-1" at bounding box center [388, 319] width 58 height 20
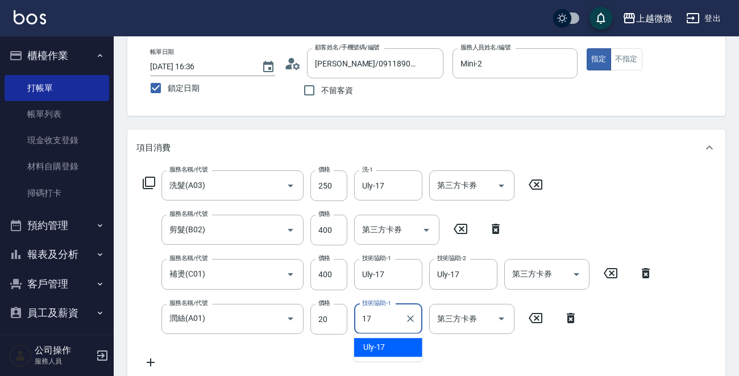
click at [383, 348] on span "Uly -17" at bounding box center [374, 348] width 22 height 12
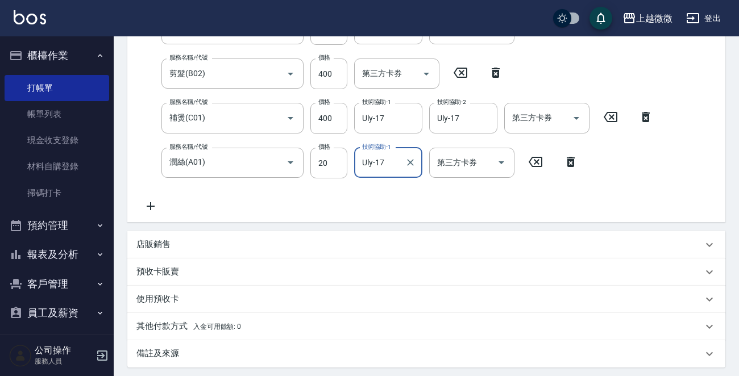
scroll to position [330, 0]
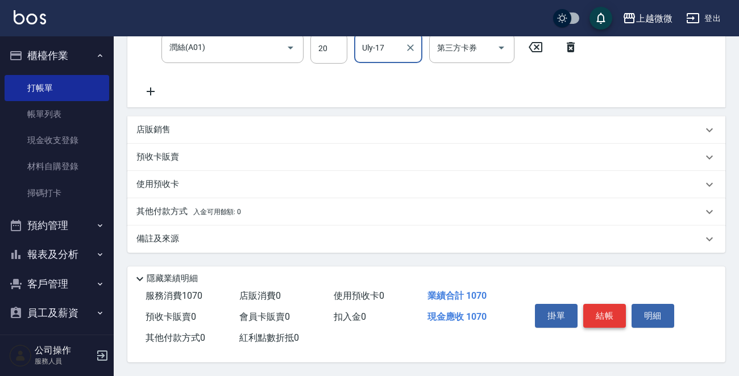
type input "Uly-17"
click at [606, 316] on button "結帳" at bounding box center [604, 316] width 43 height 24
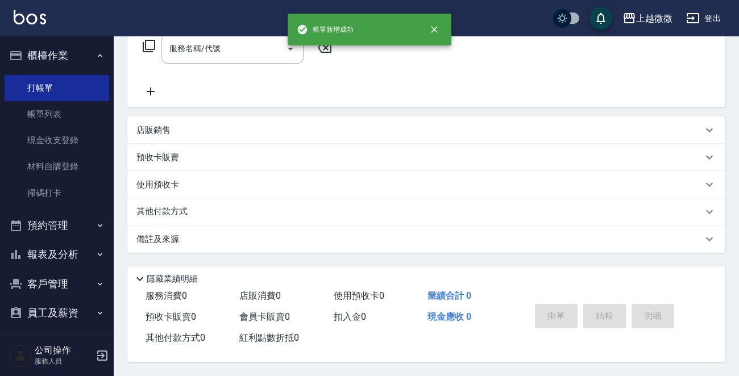
scroll to position [0, 0]
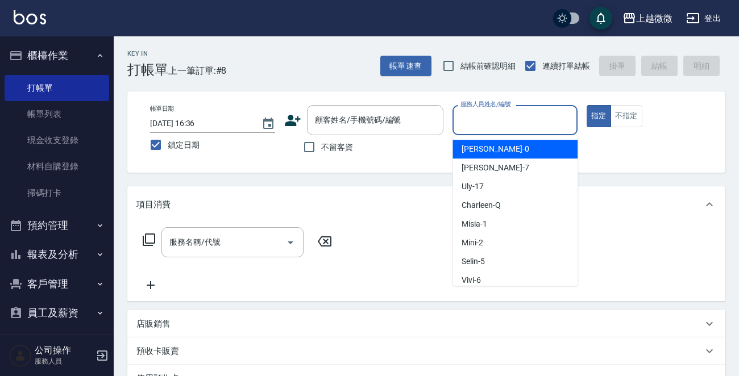
click at [534, 126] on input "服務人員姓名/編號" at bounding box center [515, 120] width 115 height 20
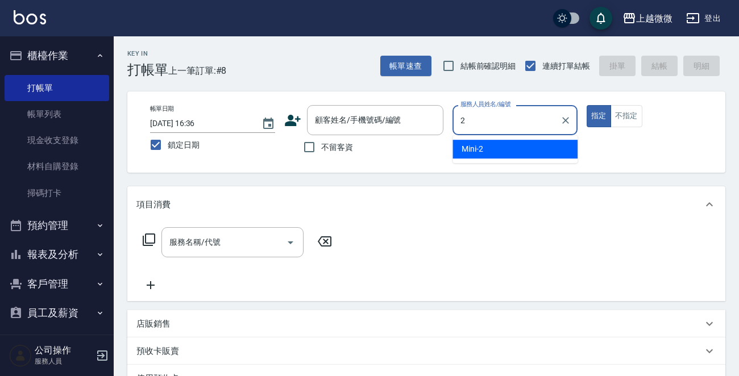
click at [528, 150] on div "Mini -2" at bounding box center [515, 149] width 125 height 19
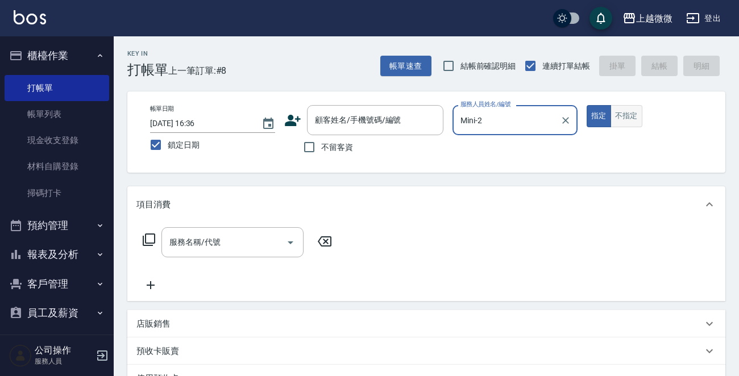
type input "Mini-2"
click at [622, 119] on button "不指定" at bounding box center [627, 116] width 32 height 22
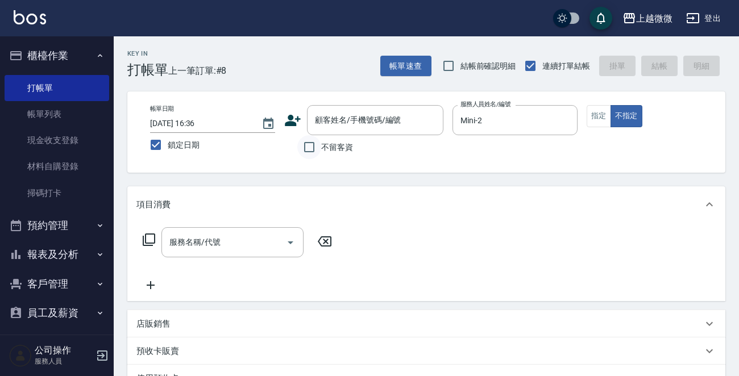
click at [307, 156] on input "不留客資" at bounding box center [309, 147] width 24 height 24
checkbox input "true"
click at [250, 250] on input "服務名稱/代號" at bounding box center [224, 243] width 115 height 20
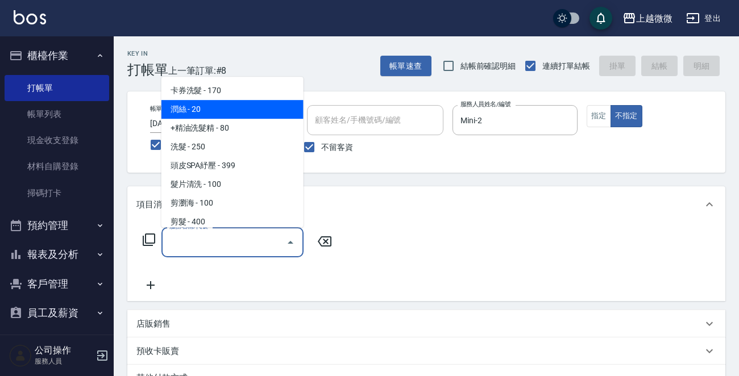
click at [233, 113] on span "潤絲 - 20" at bounding box center [232, 109] width 142 height 19
type input "潤絲(A01)"
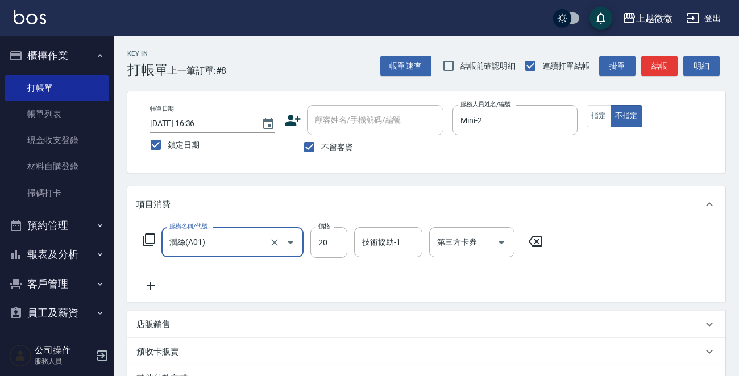
click at [151, 285] on icon at bounding box center [150, 286] width 28 height 14
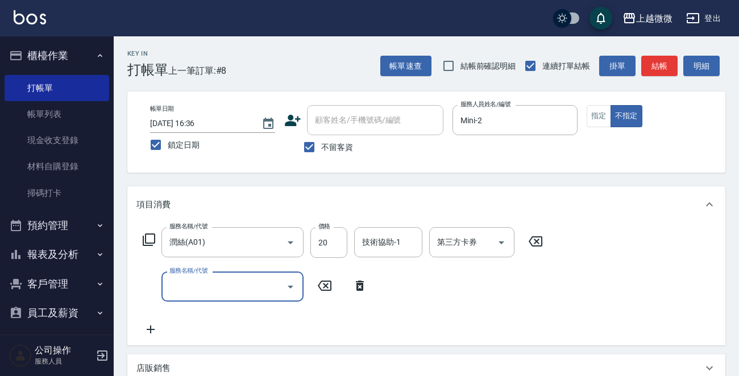
click at [186, 293] on input "服務名稱/代號" at bounding box center [224, 287] width 115 height 20
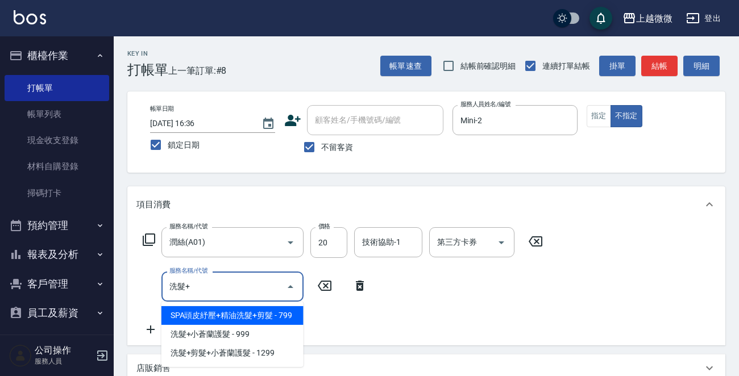
click at [218, 310] on span "SPA頭皮紓壓+精油洗髮+剪髮 - 799" at bounding box center [232, 315] width 142 height 19
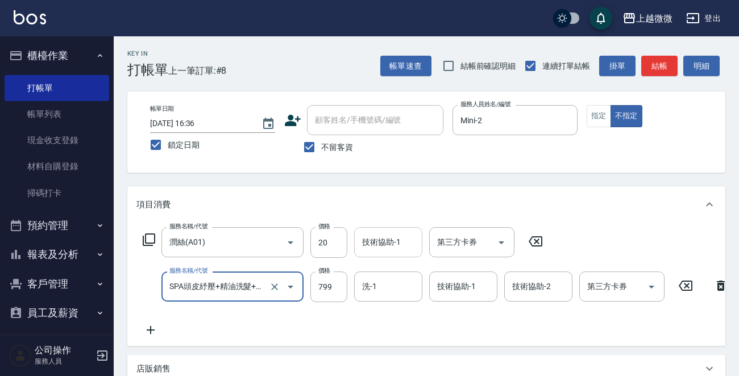
type input "SPA頭皮紓壓+精油洗髮+剪髮(I13)"
click at [387, 239] on div "技術協助-1 技術協助-1" at bounding box center [388, 242] width 68 height 30
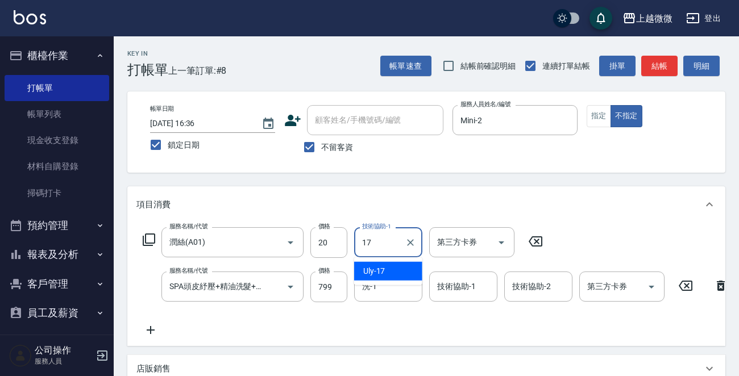
click at [402, 266] on div "Uly -17" at bounding box center [388, 271] width 68 height 19
type input "Uly-17"
click at [395, 288] on input "洗-1" at bounding box center [388, 287] width 58 height 20
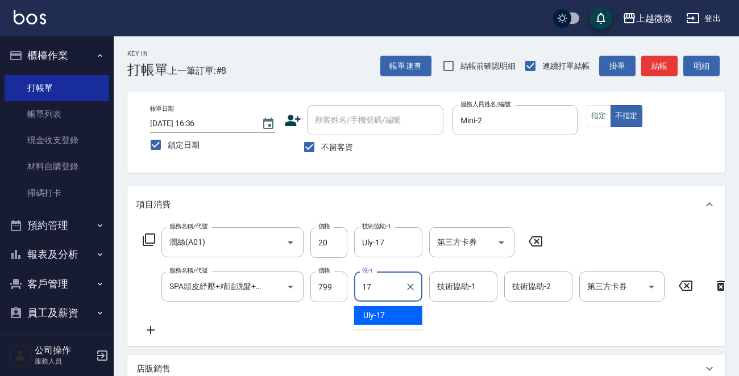
click at [404, 313] on div "Uly -17" at bounding box center [388, 315] width 68 height 19
type input "Uly-17"
click at [469, 289] on div "技術協助-1 技術協助-1" at bounding box center [463, 287] width 68 height 30
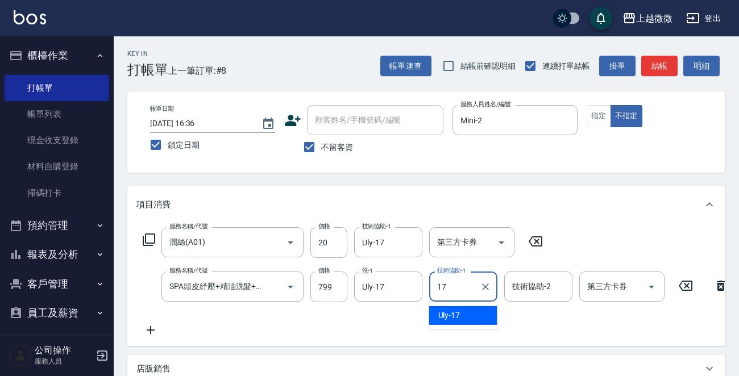
click at [471, 313] on div "Uly -17" at bounding box center [463, 315] width 68 height 19
type input "Uly-17"
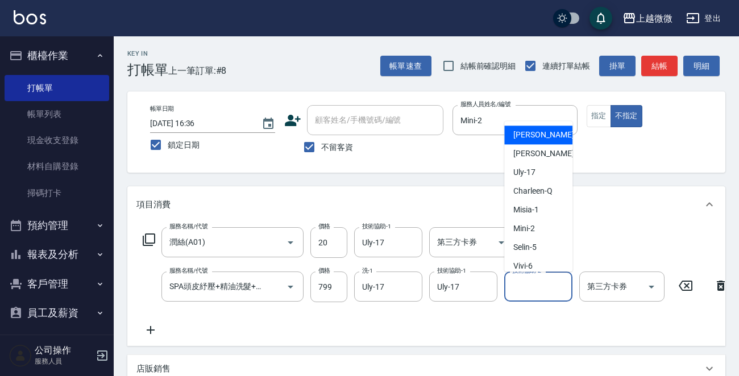
click at [536, 293] on input "技術協助-2" at bounding box center [538, 287] width 58 height 20
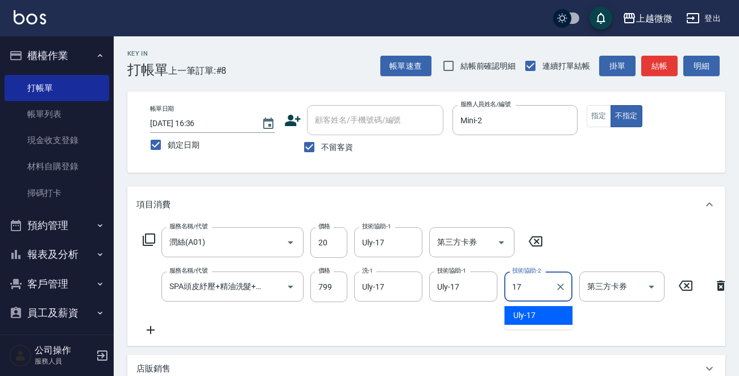
click at [533, 320] on span "Uly -17" at bounding box center [524, 316] width 22 height 12
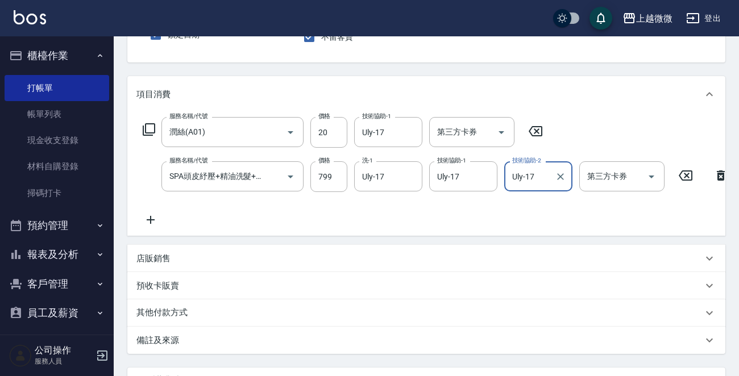
scroll to position [223, 0]
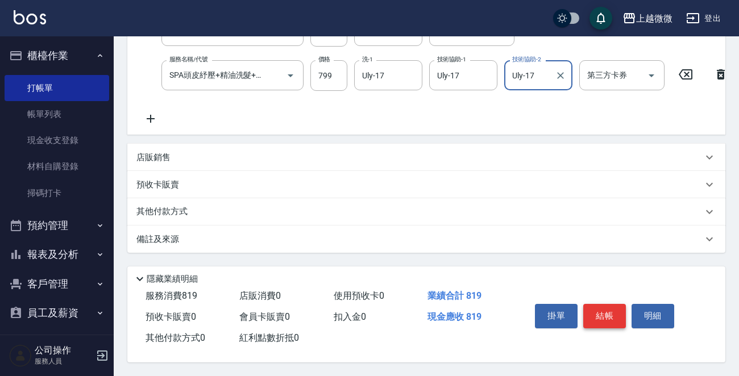
type input "Uly-17"
click at [615, 305] on button "結帳" at bounding box center [604, 316] width 43 height 24
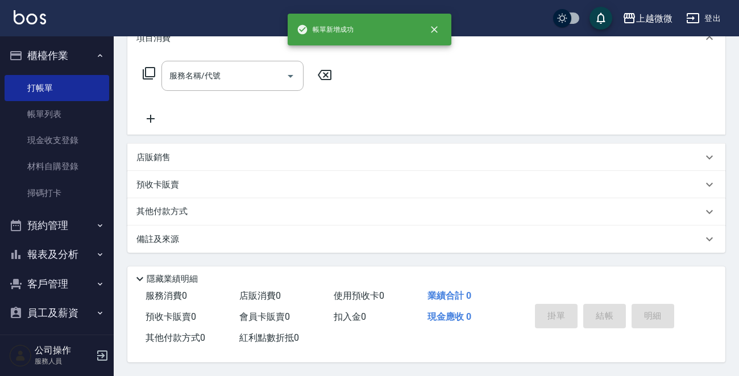
scroll to position [0, 0]
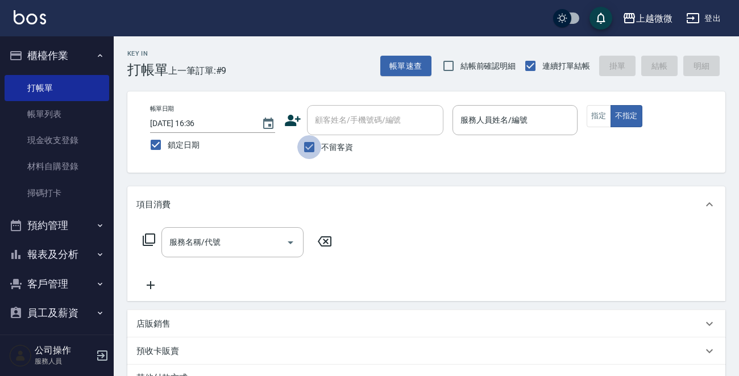
click at [313, 146] on input "不留客資" at bounding box center [309, 147] width 24 height 24
checkbox input "false"
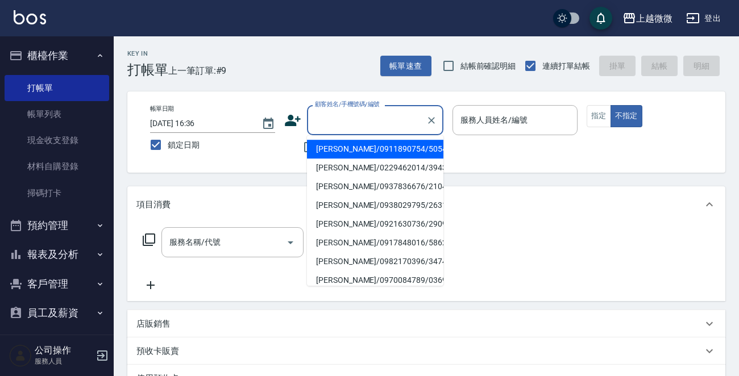
drag, startPoint x: 345, startPoint y: 125, endPoint x: 352, endPoint y: 121, distance: 8.1
click at [347, 123] on input "顧客姓名/手機號碼/編號" at bounding box center [366, 120] width 109 height 20
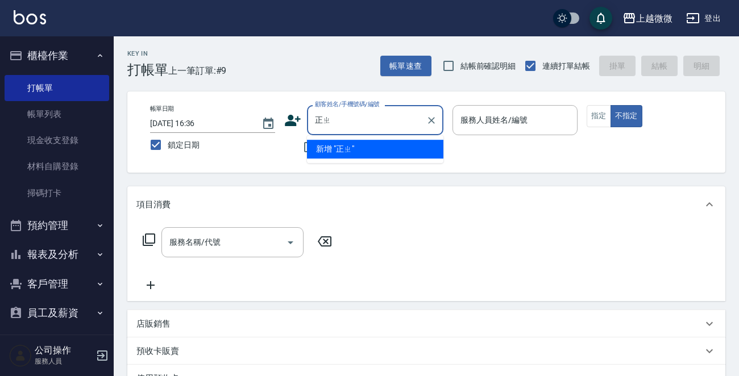
type input "正"
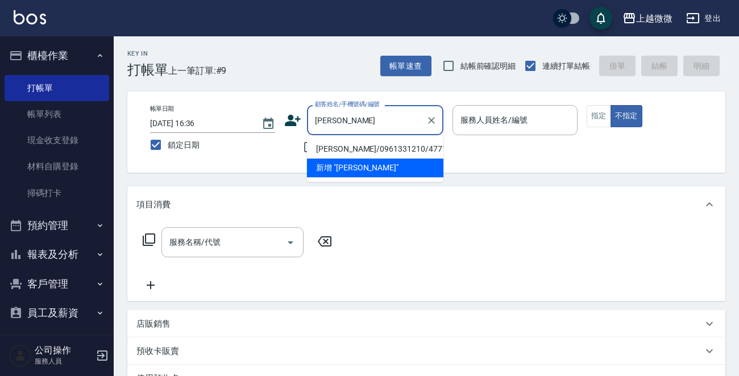
click at [357, 143] on li "[PERSON_NAME]/0961331210/4771" at bounding box center [375, 149] width 136 height 19
type input "[PERSON_NAME]/0961331210/4771"
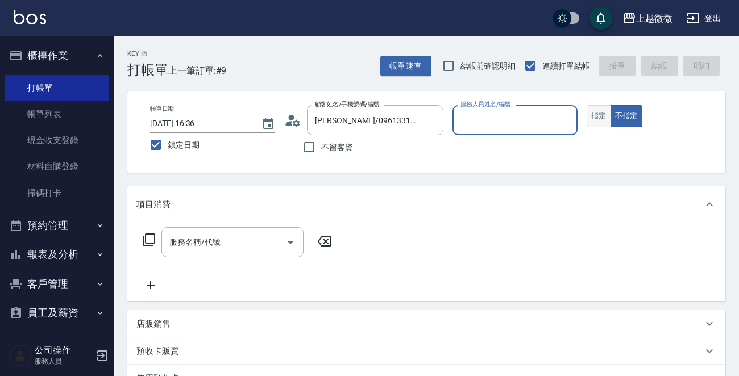
click at [590, 113] on button "指定" at bounding box center [599, 116] width 24 height 22
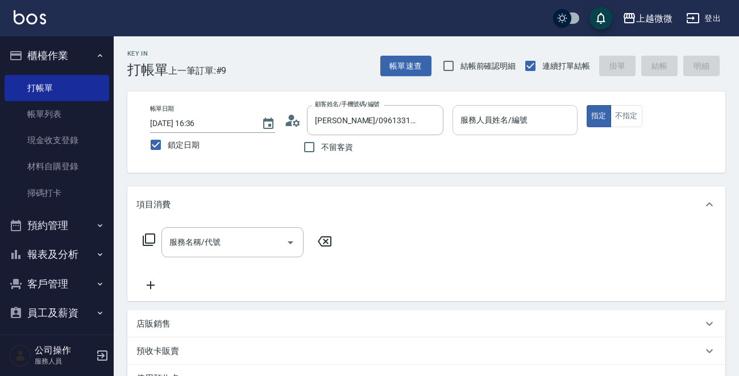
click at [530, 119] on input "服務人員姓名/編號" at bounding box center [515, 120] width 115 height 20
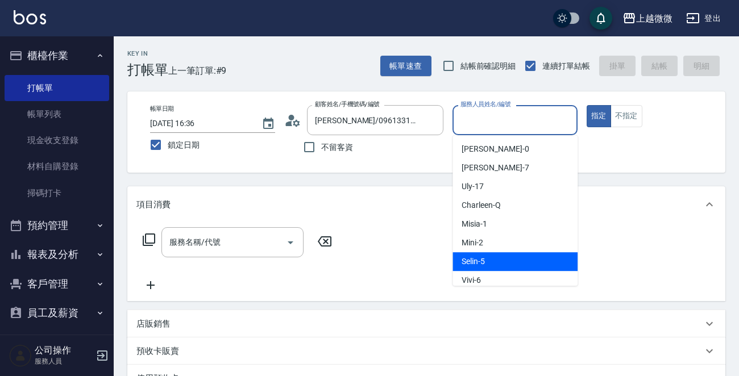
click at [505, 262] on div "Selin -5" at bounding box center [515, 261] width 125 height 19
type input "Selin-5"
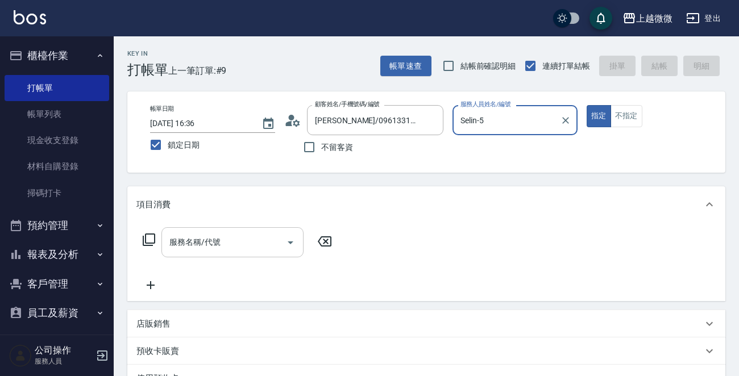
click at [223, 233] on input "服務名稱/代號" at bounding box center [224, 243] width 115 height 20
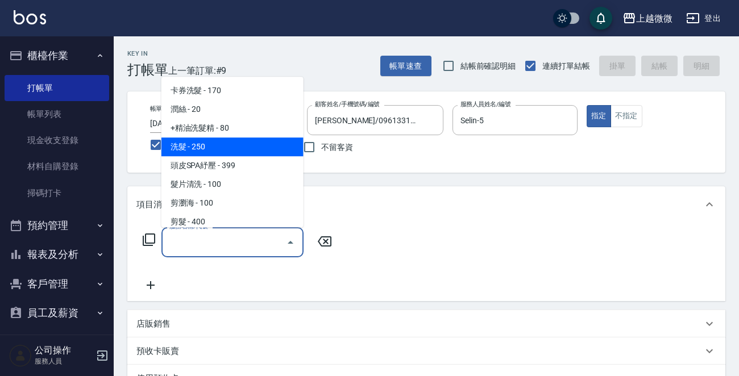
click at [217, 152] on span "洗髮 - 250" at bounding box center [232, 147] width 142 height 19
type input "洗髮(A03)"
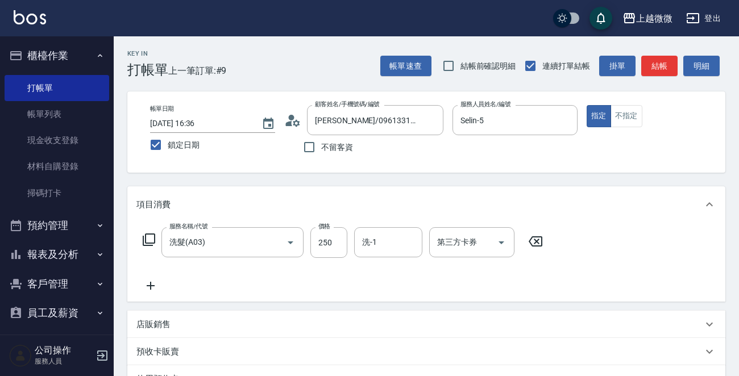
click at [148, 289] on icon at bounding box center [150, 286] width 28 height 14
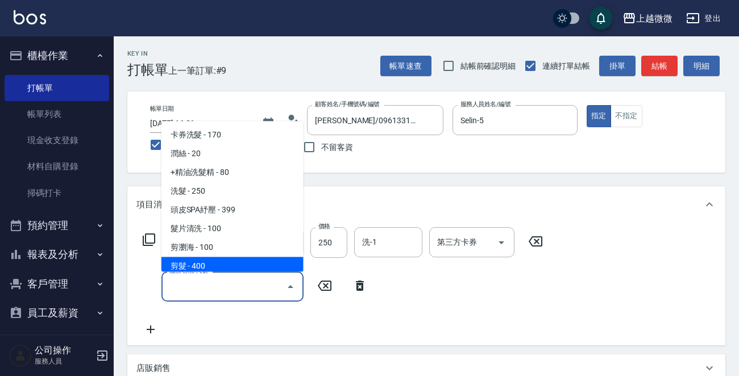
click at [208, 268] on span "剪髮 - 400" at bounding box center [232, 267] width 142 height 19
type input "剪髮(B02)"
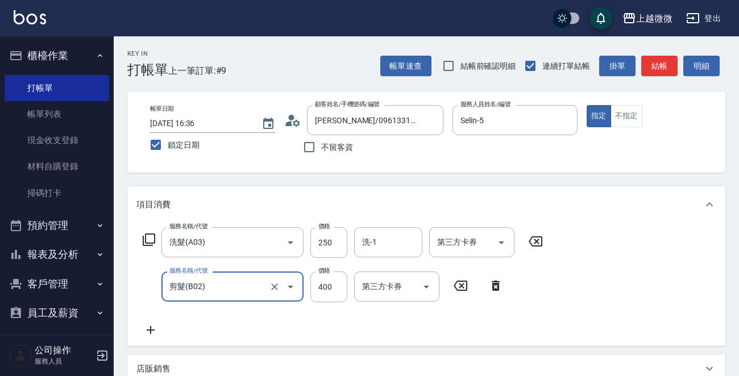
click at [144, 331] on icon at bounding box center [150, 331] width 28 height 14
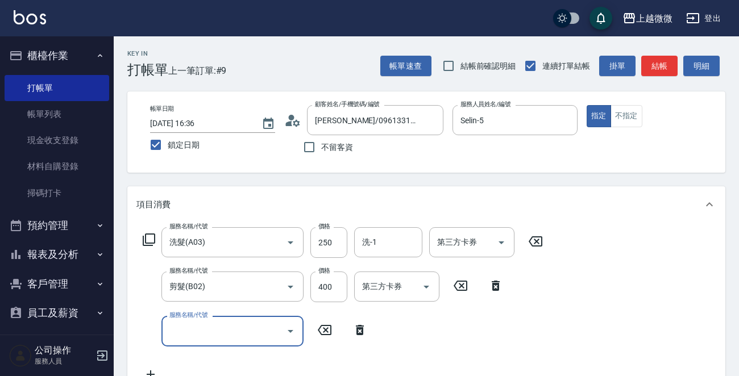
click at [199, 331] on input "服務名稱/代號" at bounding box center [224, 331] width 115 height 20
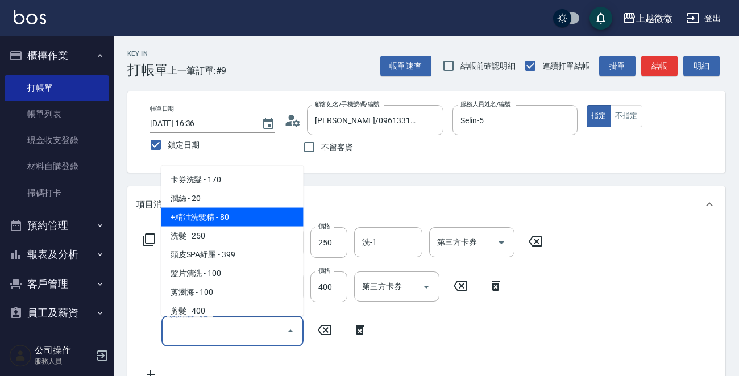
click at [237, 217] on span "+精油洗髮精 - 80" at bounding box center [232, 217] width 142 height 19
type input "+精油洗髮精(A02)"
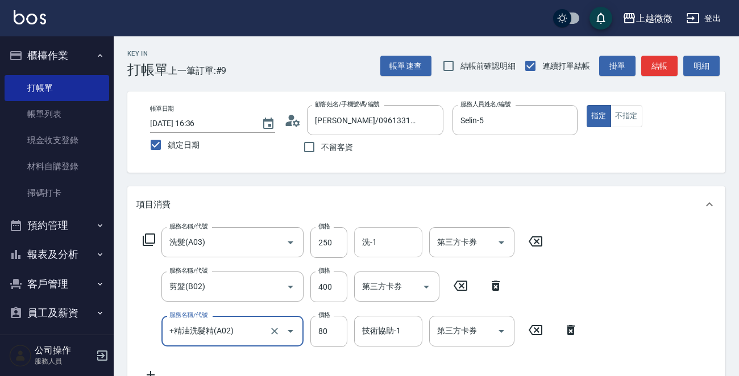
click at [385, 243] on input "洗-1" at bounding box center [388, 243] width 58 height 20
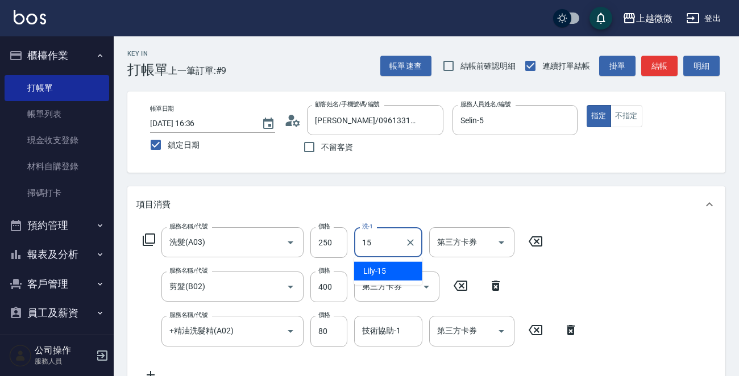
click at [388, 270] on div "Lily -15" at bounding box center [388, 271] width 68 height 19
type input "Lily-15"
click at [388, 332] on div "技術協助-1 技術協助-1" at bounding box center [388, 331] width 68 height 30
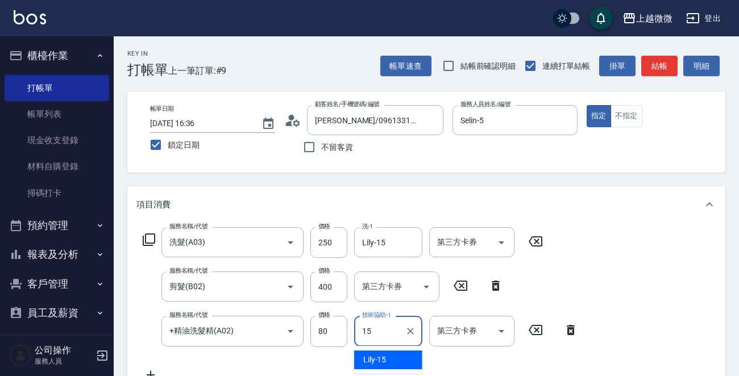
click at [397, 360] on div "Lily -15" at bounding box center [388, 360] width 68 height 19
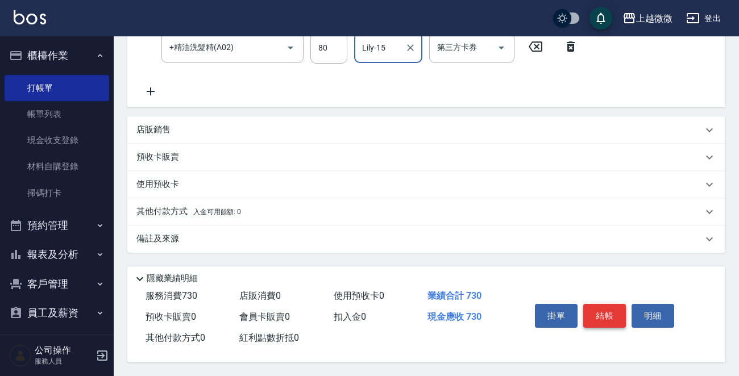
type input "Lily-15"
click at [604, 317] on button "結帳" at bounding box center [604, 316] width 43 height 24
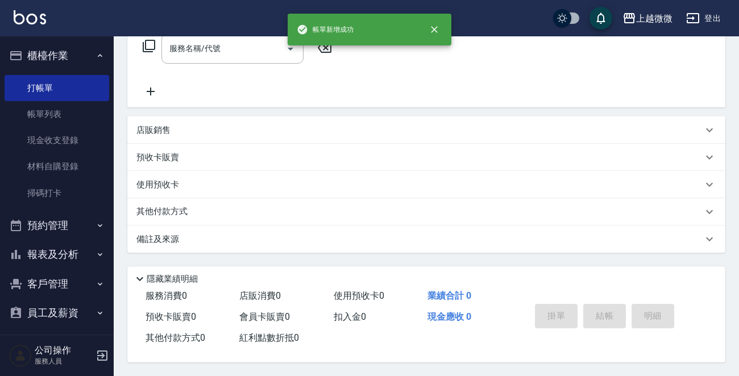
scroll to position [0, 0]
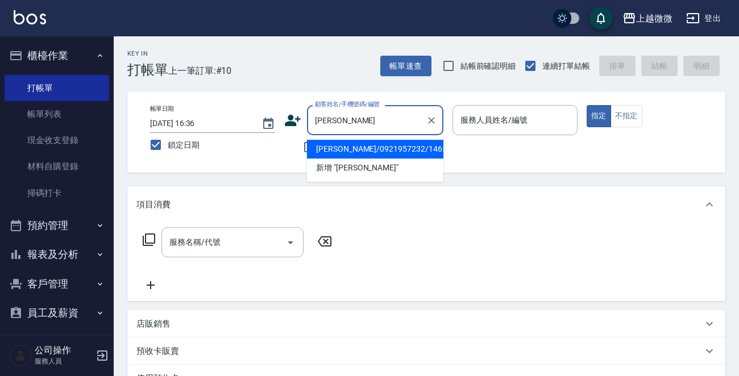
click at [349, 147] on li "[PERSON_NAME]/0921957232/1465" at bounding box center [375, 149] width 136 height 19
type input "[PERSON_NAME]/0921957232/1465"
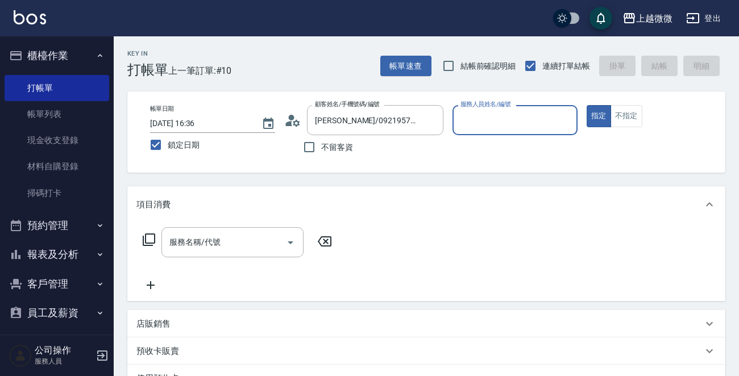
type input "Selin-5"
click at [219, 252] on div "服務名稱/代號" at bounding box center [232, 242] width 142 height 30
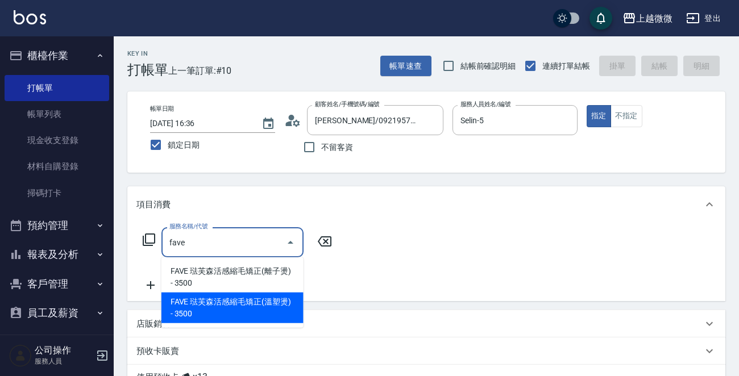
click at [244, 293] on span "FAVE 琺芙森活感縮毛矯正(溫塑燙) - 3500" at bounding box center [232, 308] width 142 height 31
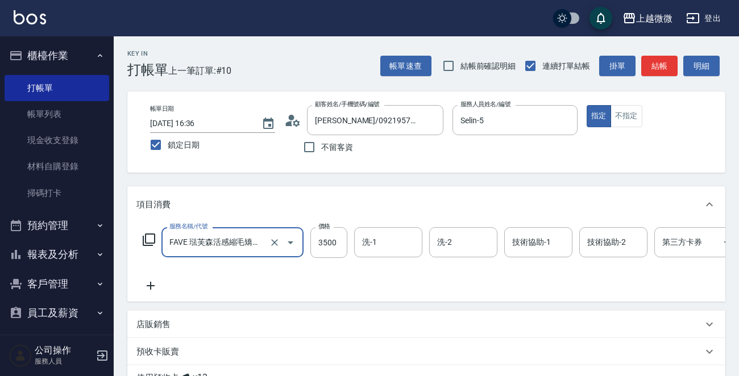
type input "FAVE 琺芙森活感縮毛矯正(溫塑燙)(C10)"
type input "3375"
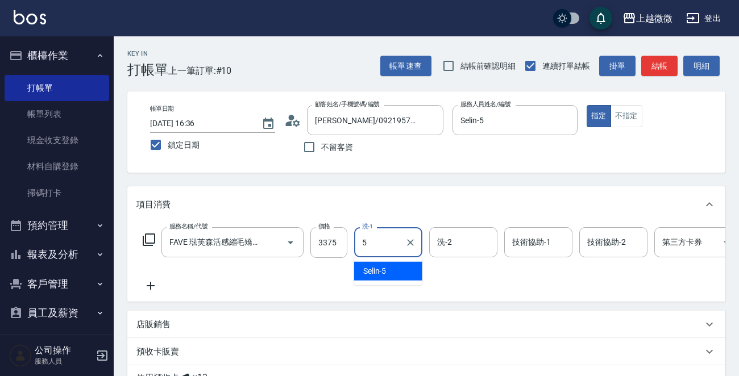
type input "Selin-5"
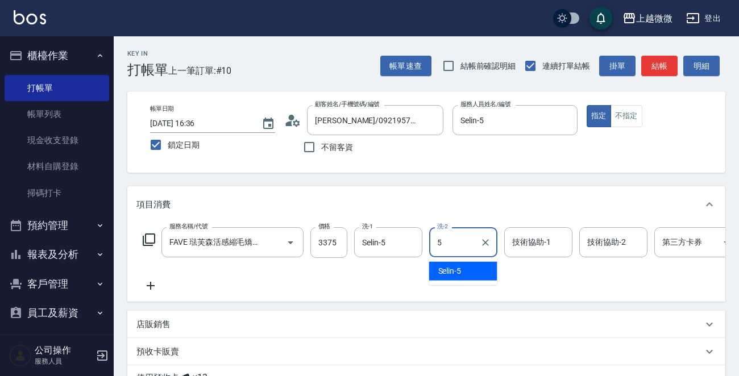
type input "Selin-5"
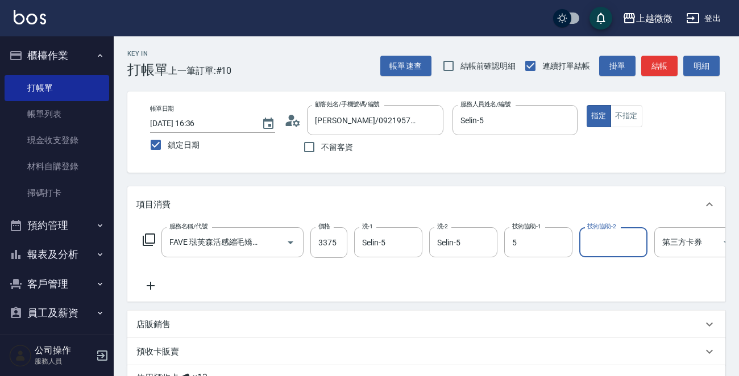
type input "Selin-5"
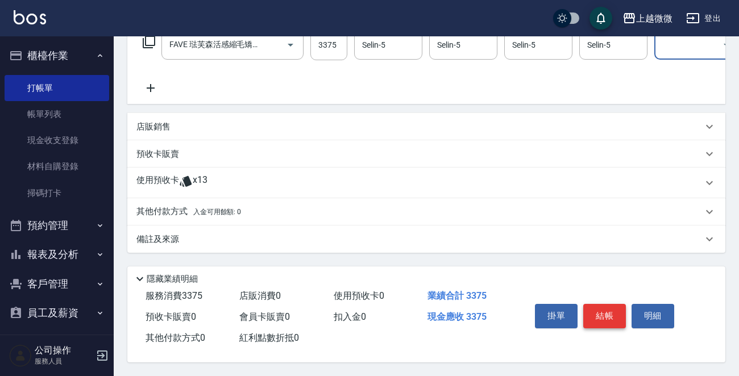
click at [608, 310] on button "結帳" at bounding box center [604, 316] width 43 height 24
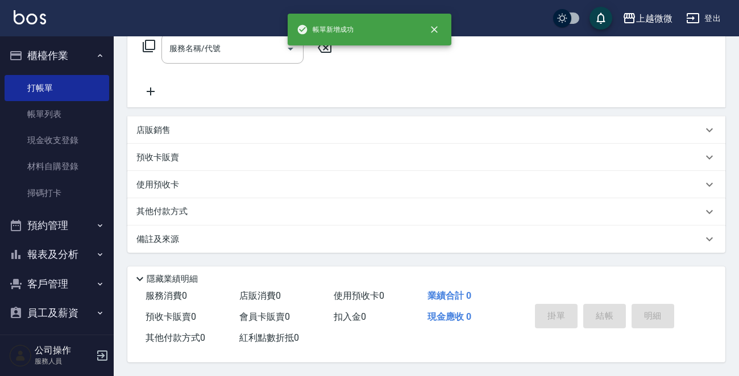
scroll to position [0, 0]
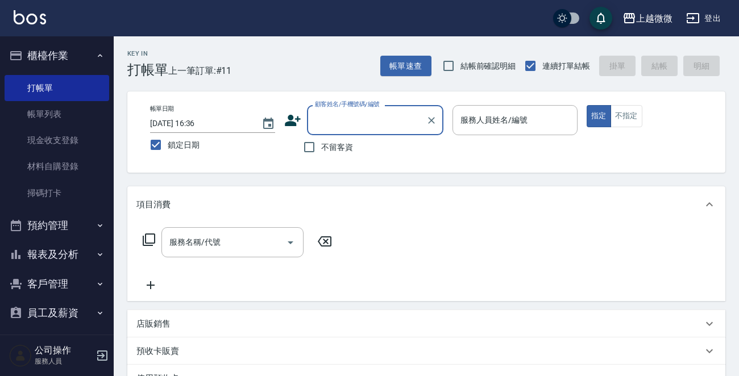
click at [26, 14] on img at bounding box center [30, 17] width 32 height 14
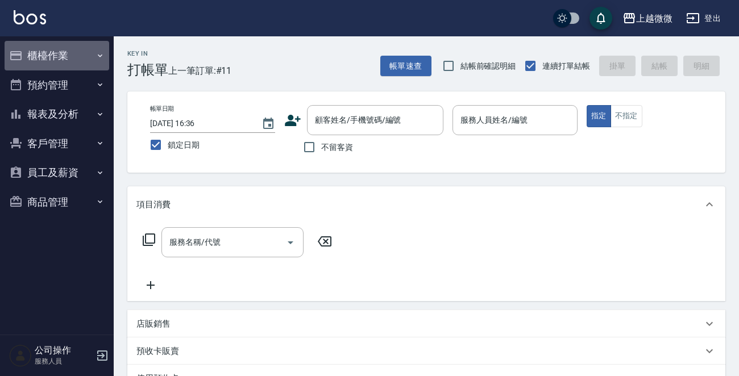
click at [97, 53] on icon "button" at bounding box center [100, 55] width 9 height 9
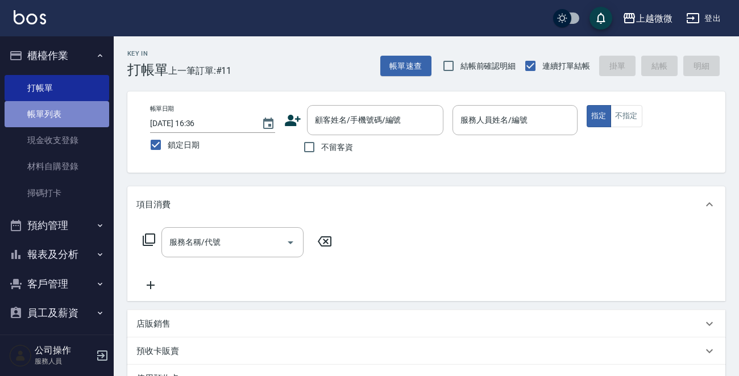
click at [74, 114] on link "帳單列表" at bounding box center [57, 114] width 105 height 26
